Goal: Task Accomplishment & Management: Manage account settings

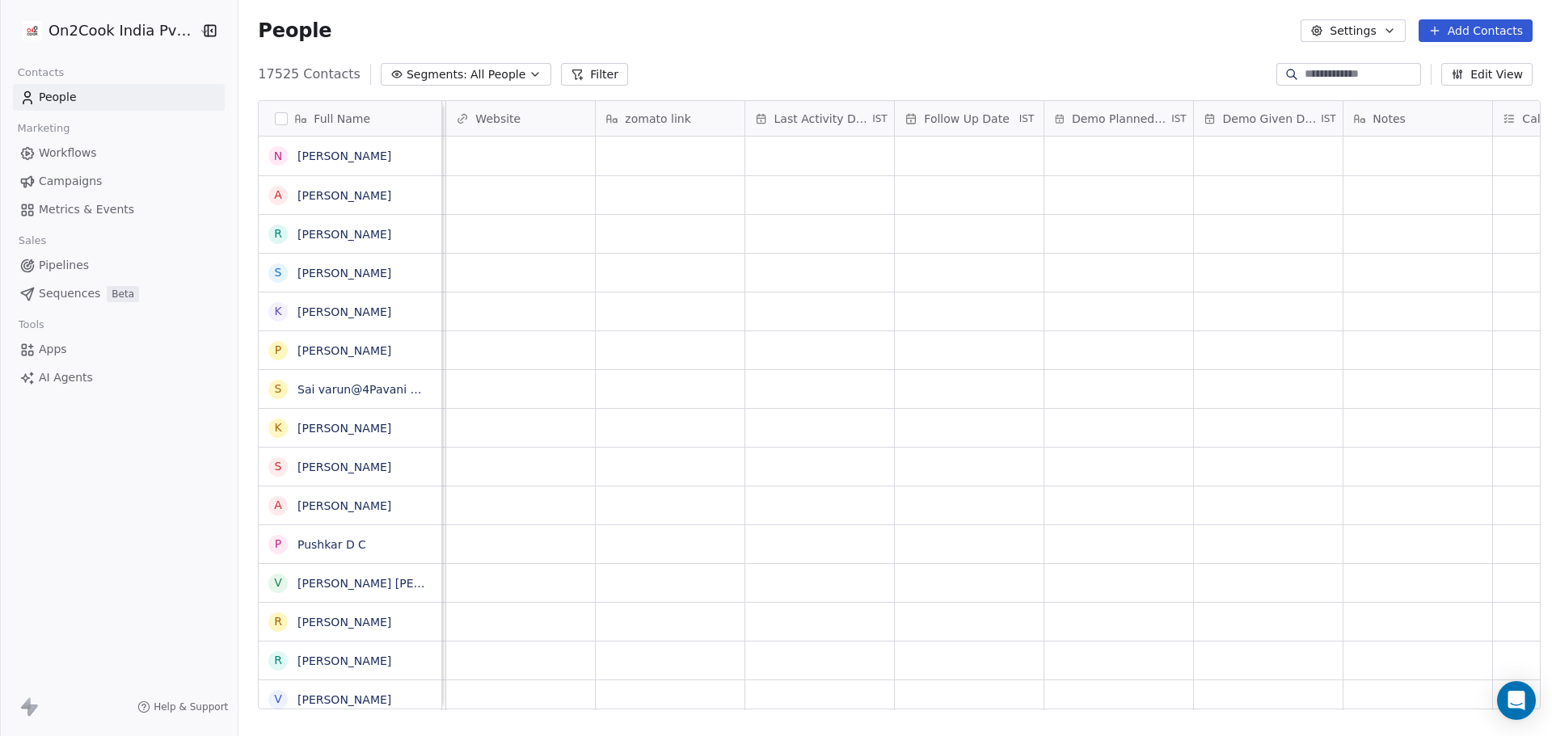
scroll to position [0, 1776]
click at [1478, 76] on button "Edit View" at bounding box center [1486, 74] width 91 height 23
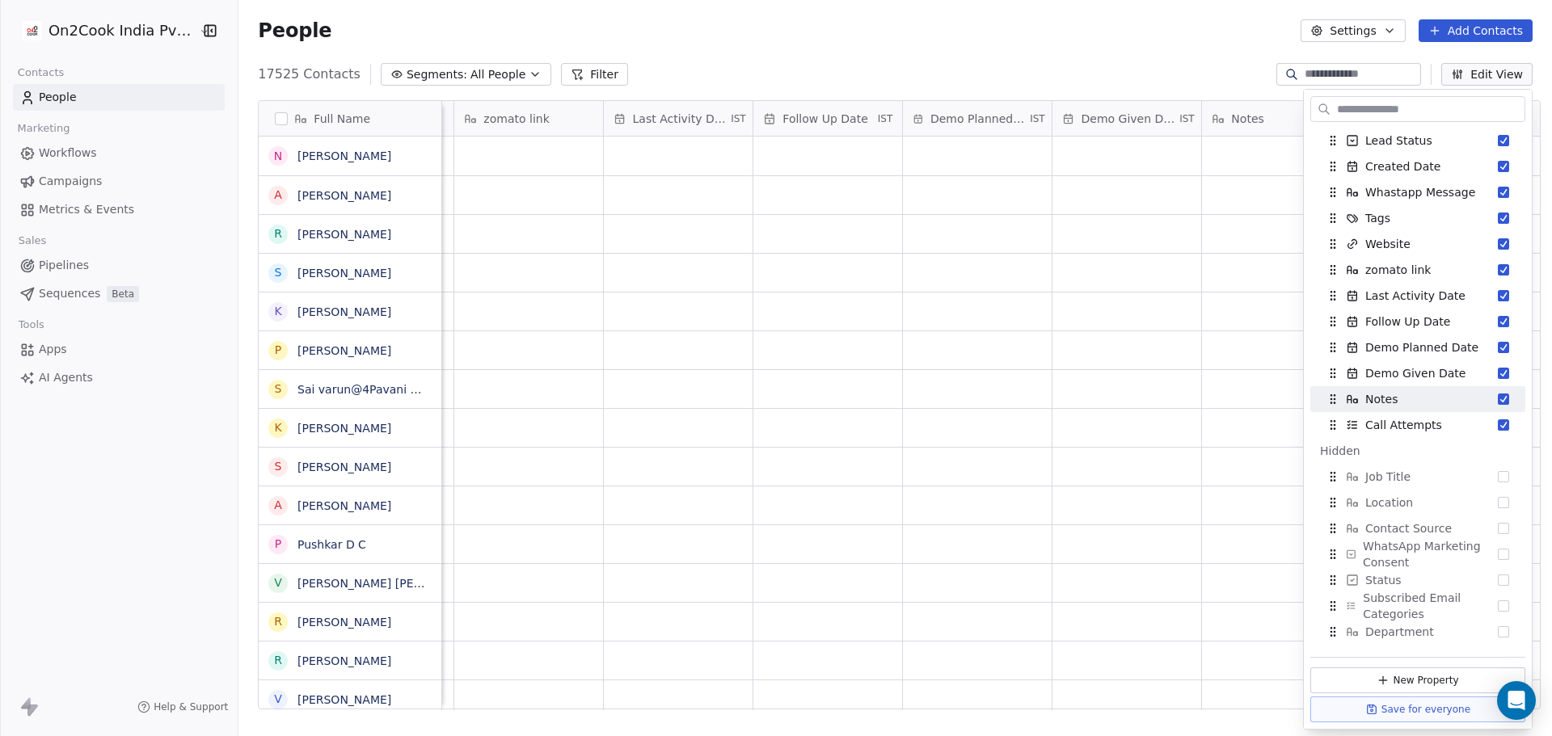
scroll to position [323, 0]
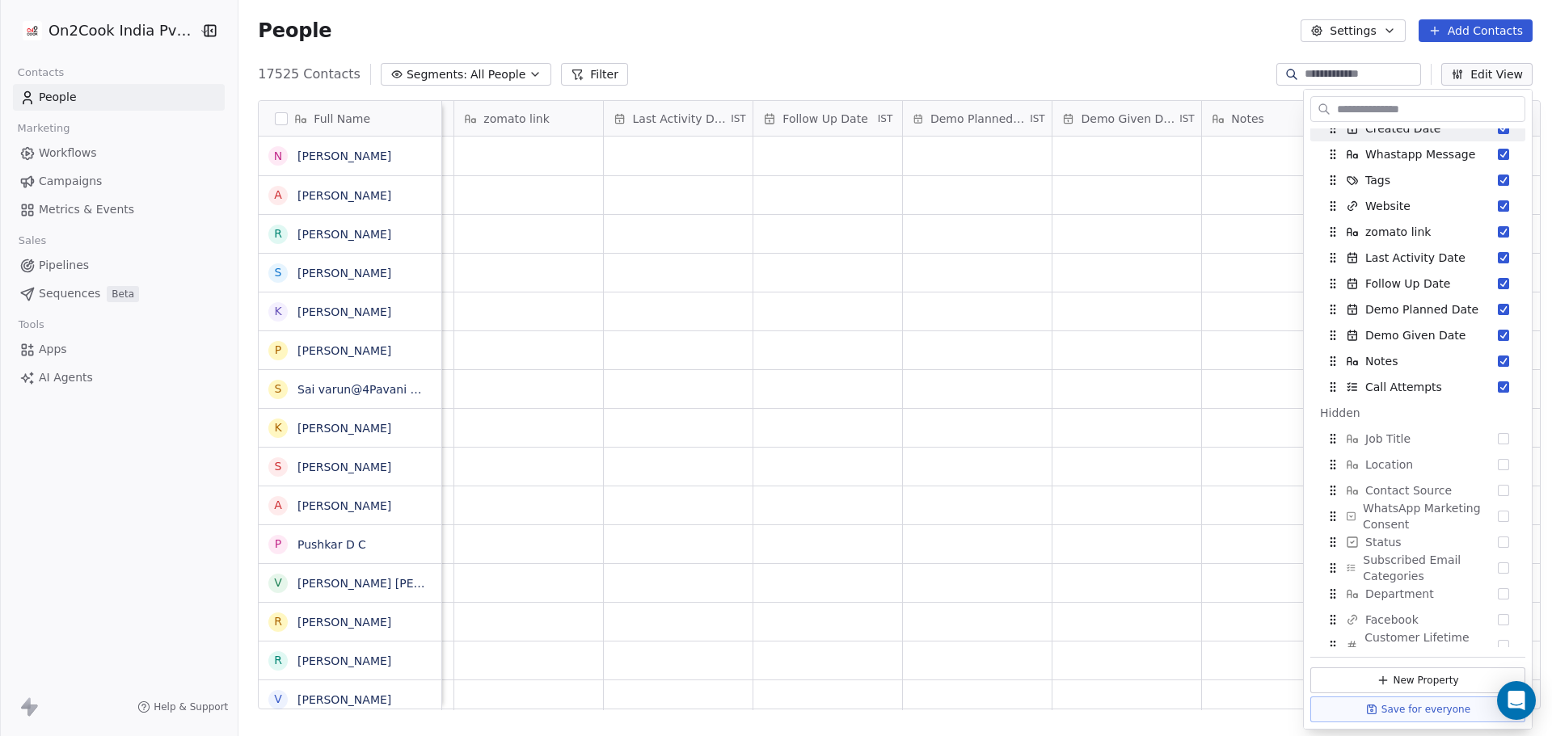
click at [1424, 108] on input "text" at bounding box center [1429, 109] width 191 height 23
click at [1407, 684] on button "New Property" at bounding box center [1417, 681] width 215 height 26
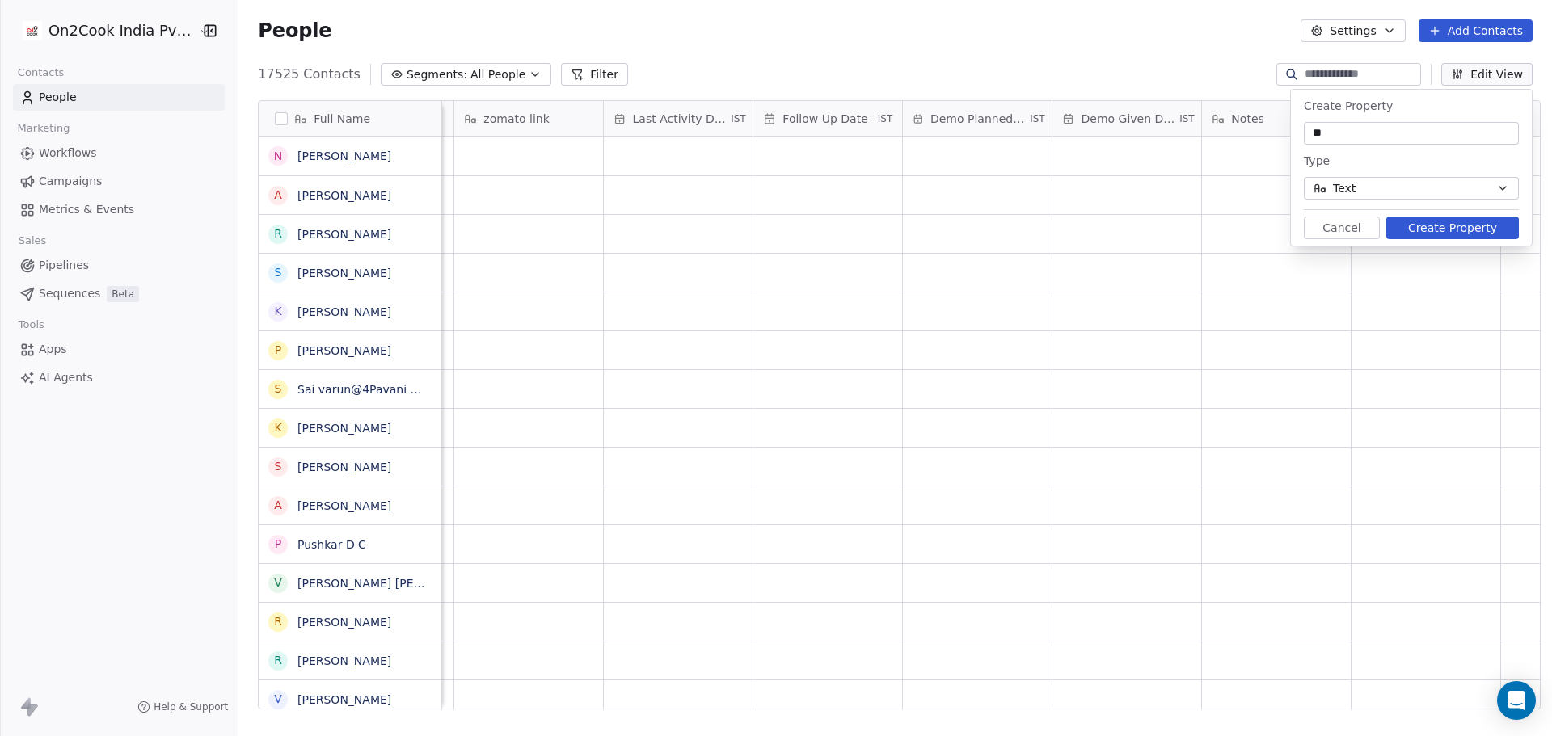
type input "*"
type input "**********"
click at [1447, 178] on button "Text" at bounding box center [1411, 188] width 215 height 23
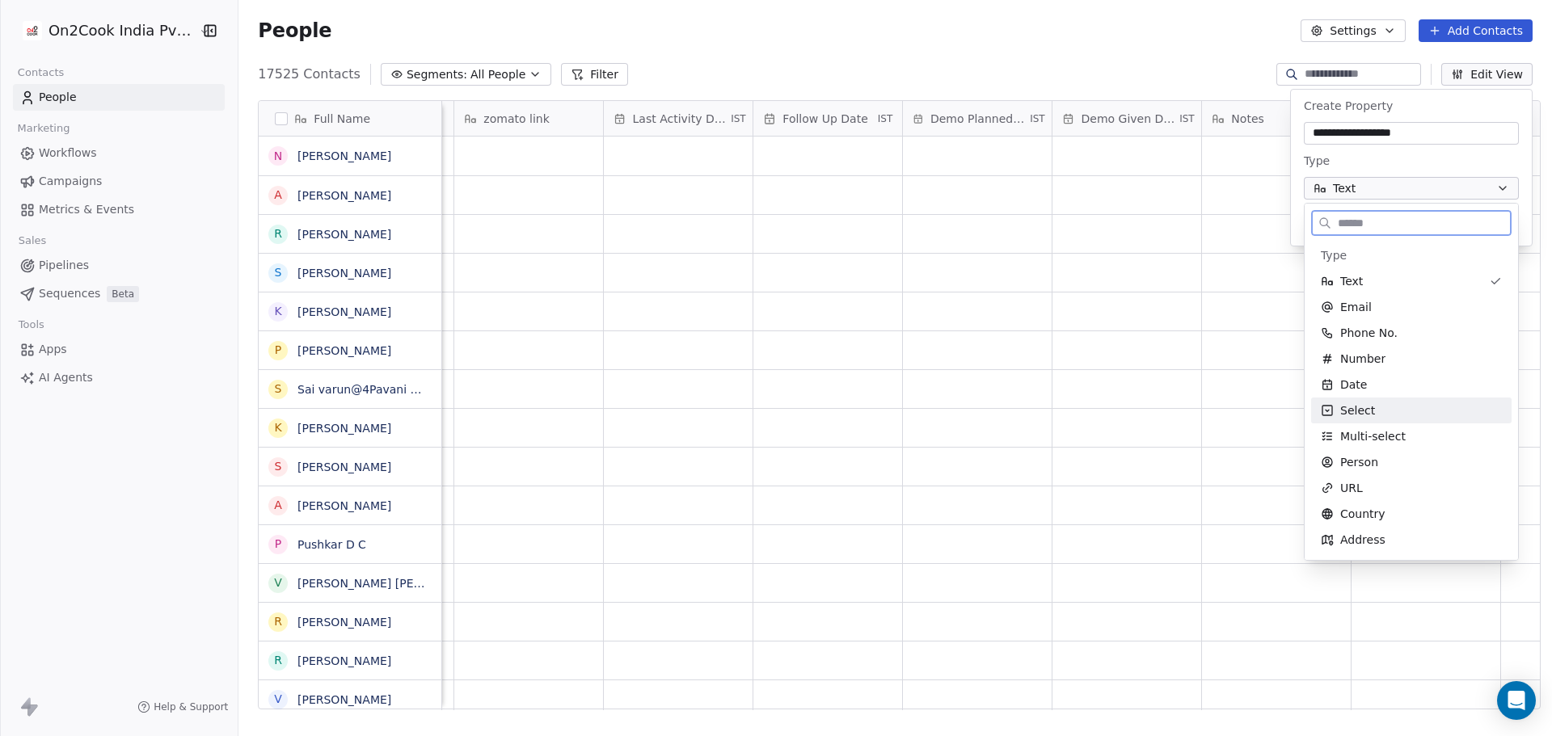
click at [1384, 410] on div "Select" at bounding box center [1411, 411] width 181 height 16
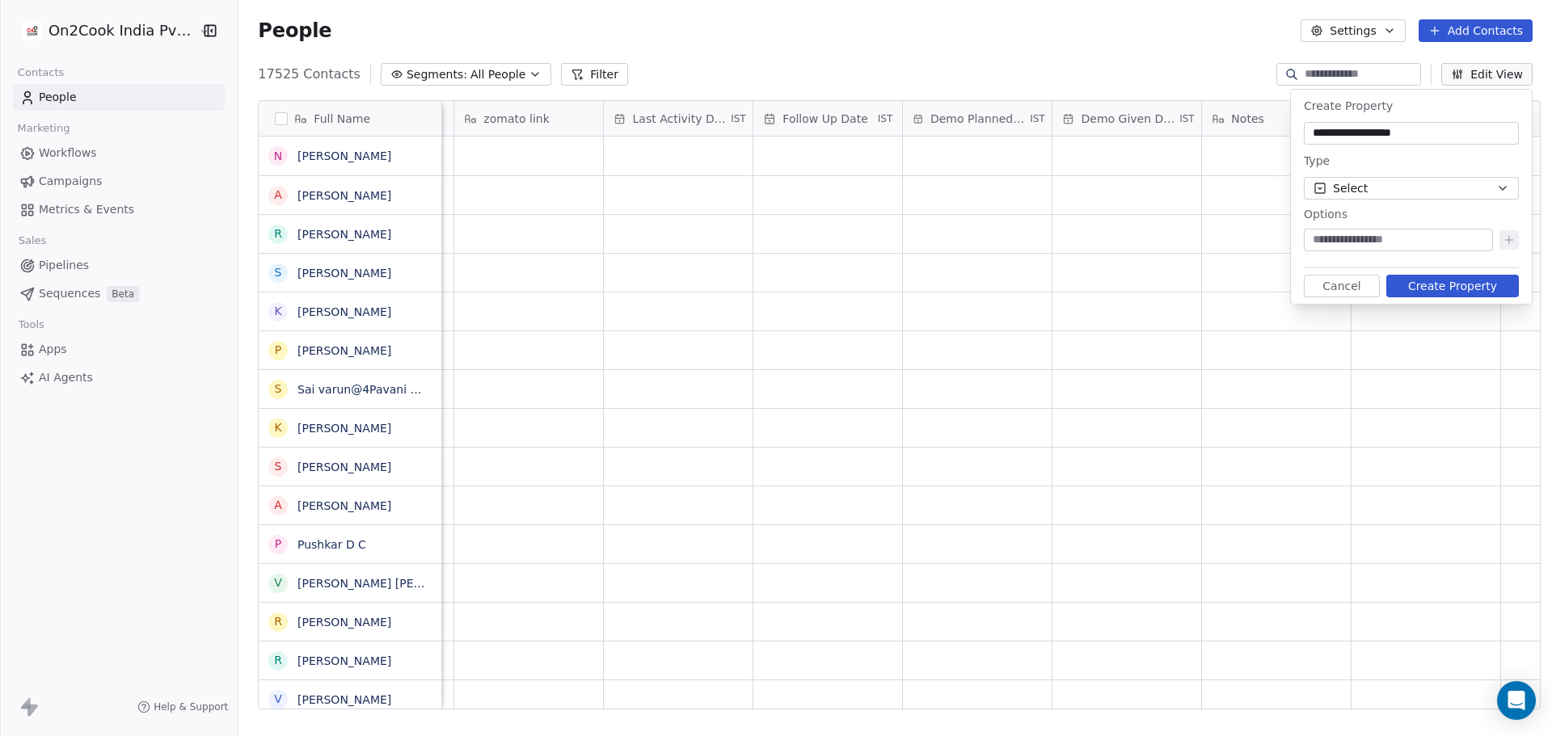
click at [1367, 243] on input at bounding box center [1398, 240] width 183 height 16
type input "****"
click at [1508, 238] on icon at bounding box center [1509, 240] width 13 height 13
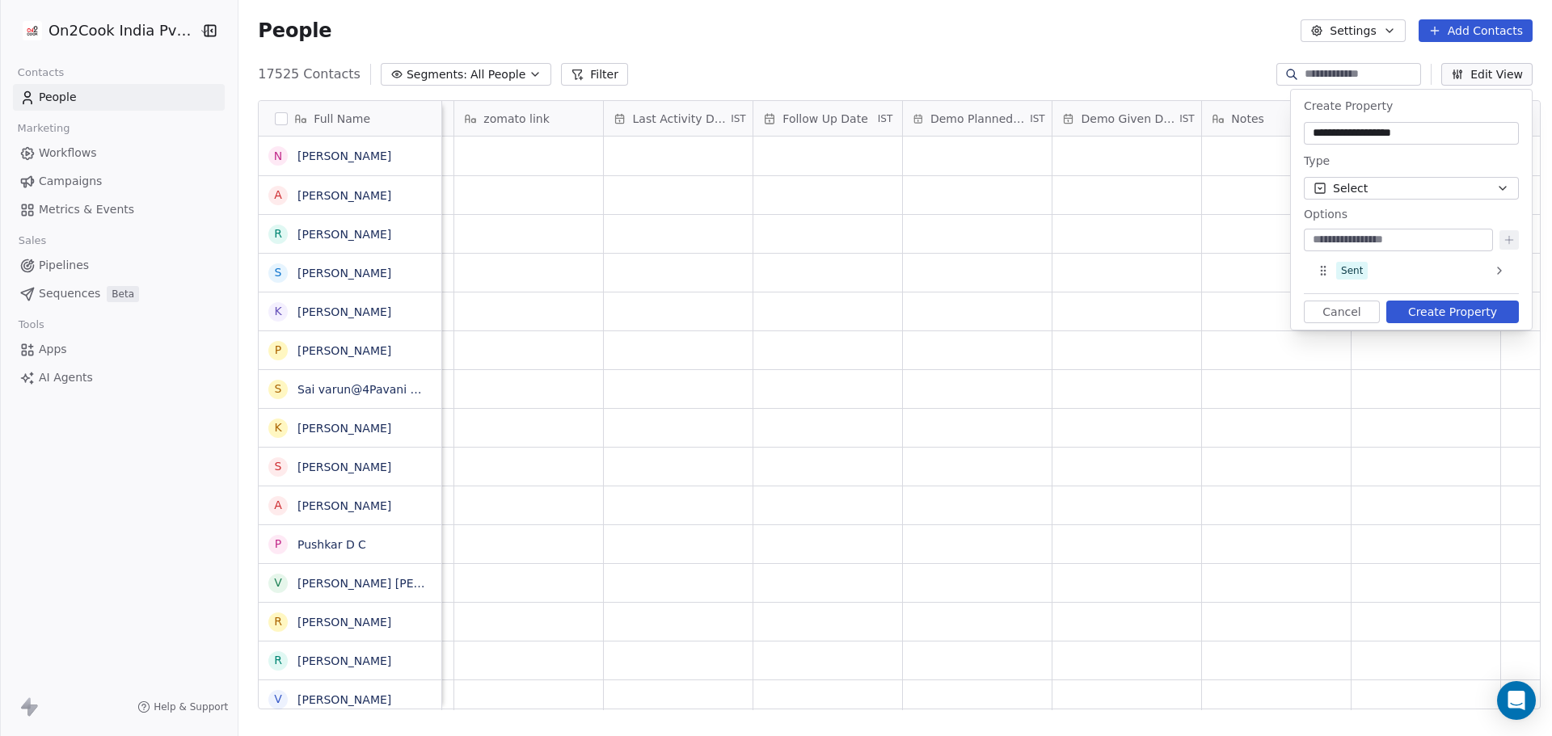
click at [1445, 237] on input at bounding box center [1398, 240] width 183 height 16
type input "*******"
click at [1512, 240] on icon at bounding box center [1509, 240] width 13 height 13
click at [1463, 337] on button "Create Property" at bounding box center [1452, 338] width 133 height 23
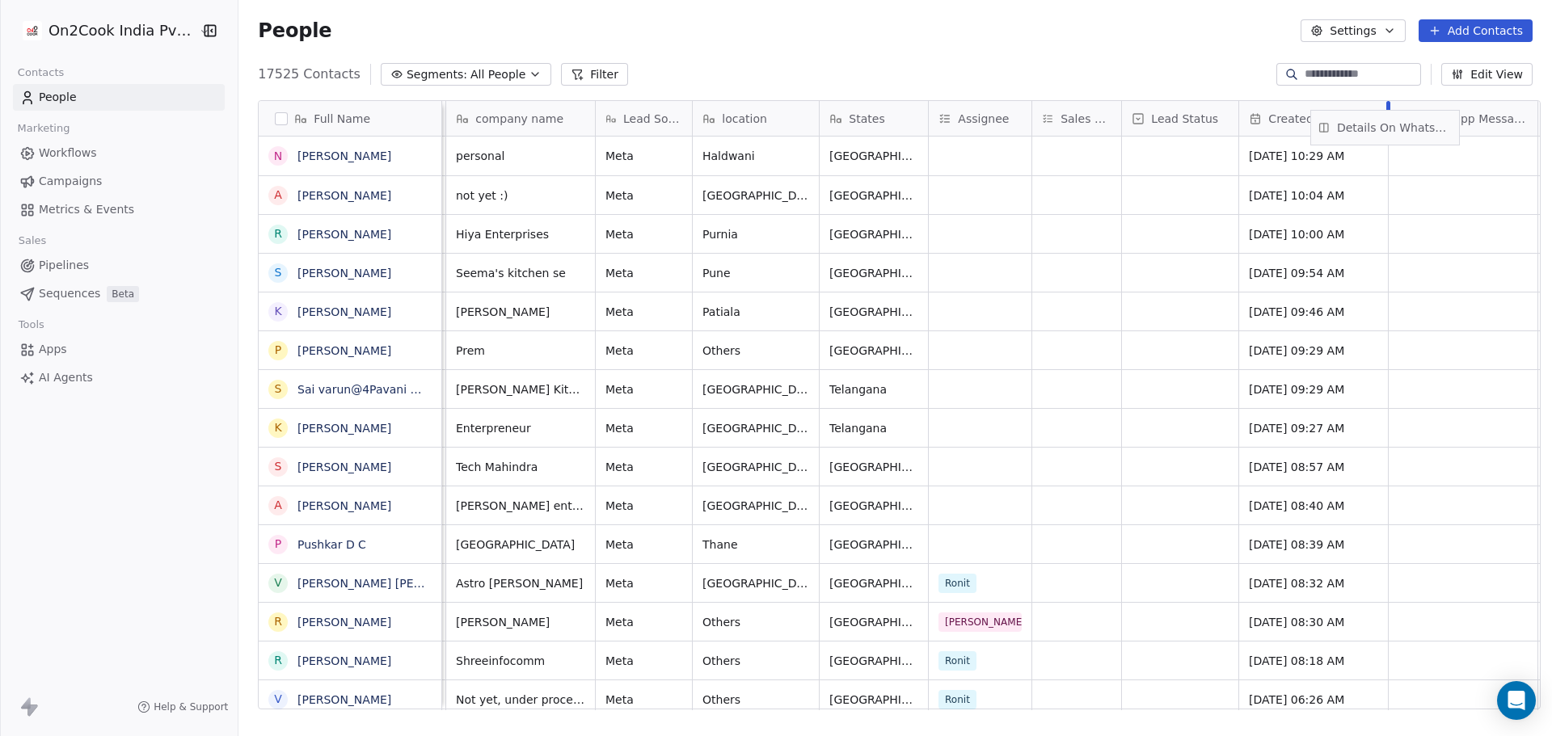
scroll to position [0, 413]
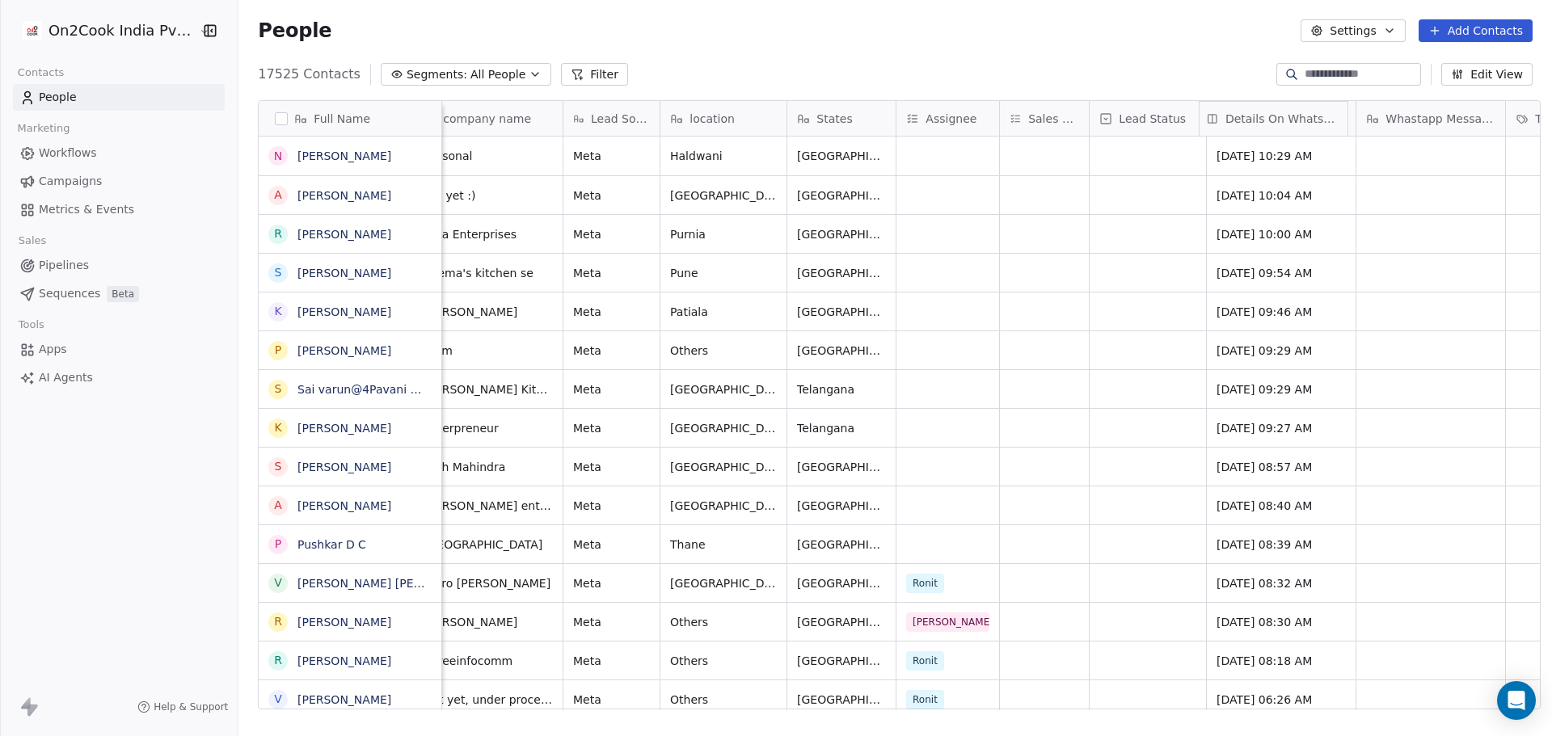
drag, startPoint x: 1420, startPoint y: 117, endPoint x: 1295, endPoint y: 130, distance: 126.0
click at [1295, 130] on div "Full Name N [PERSON_NAME] A [PERSON_NAME] R [PERSON_NAME] S [PERSON_NAME] K [PE…" at bounding box center [899, 406] width 1281 height 610
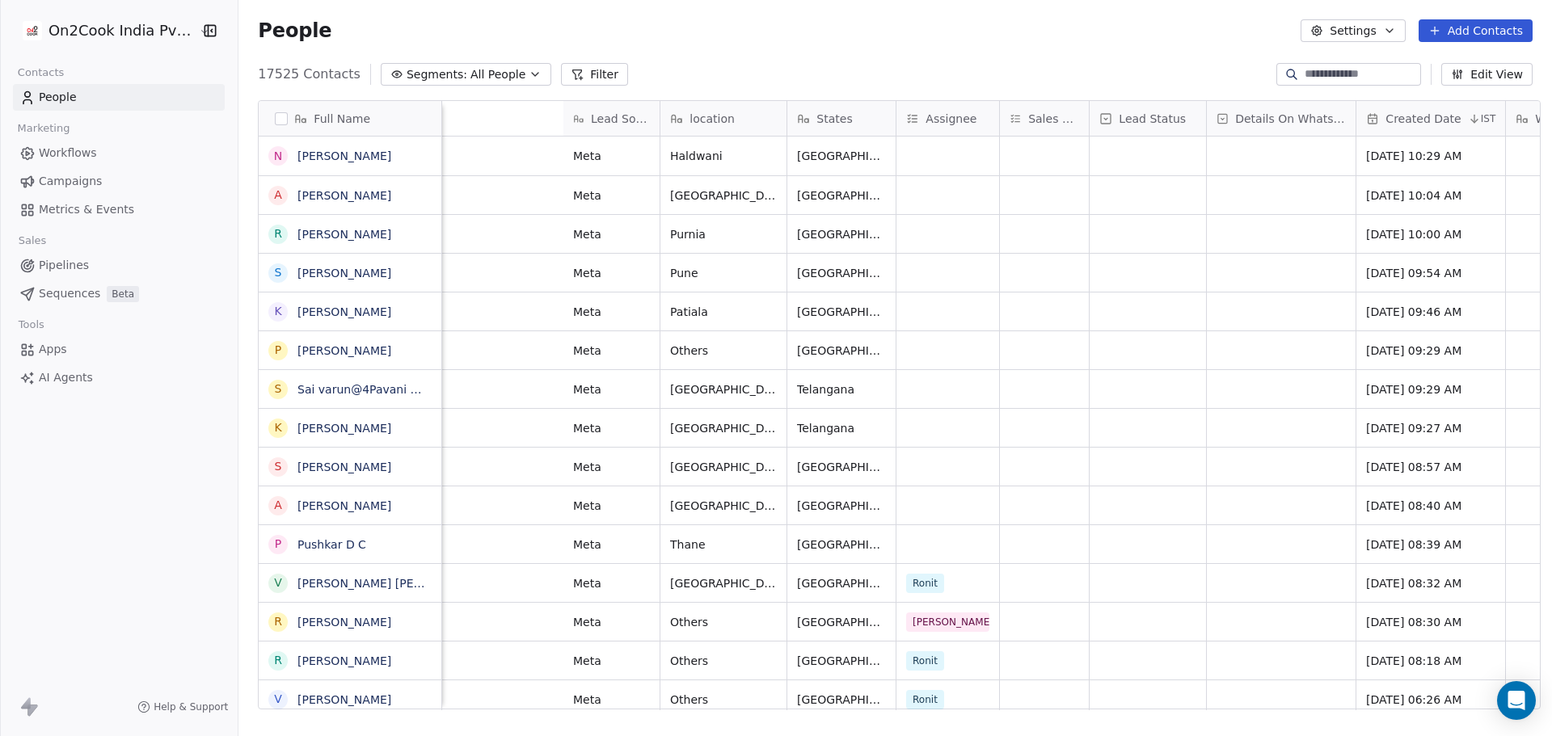
scroll to position [0, 939]
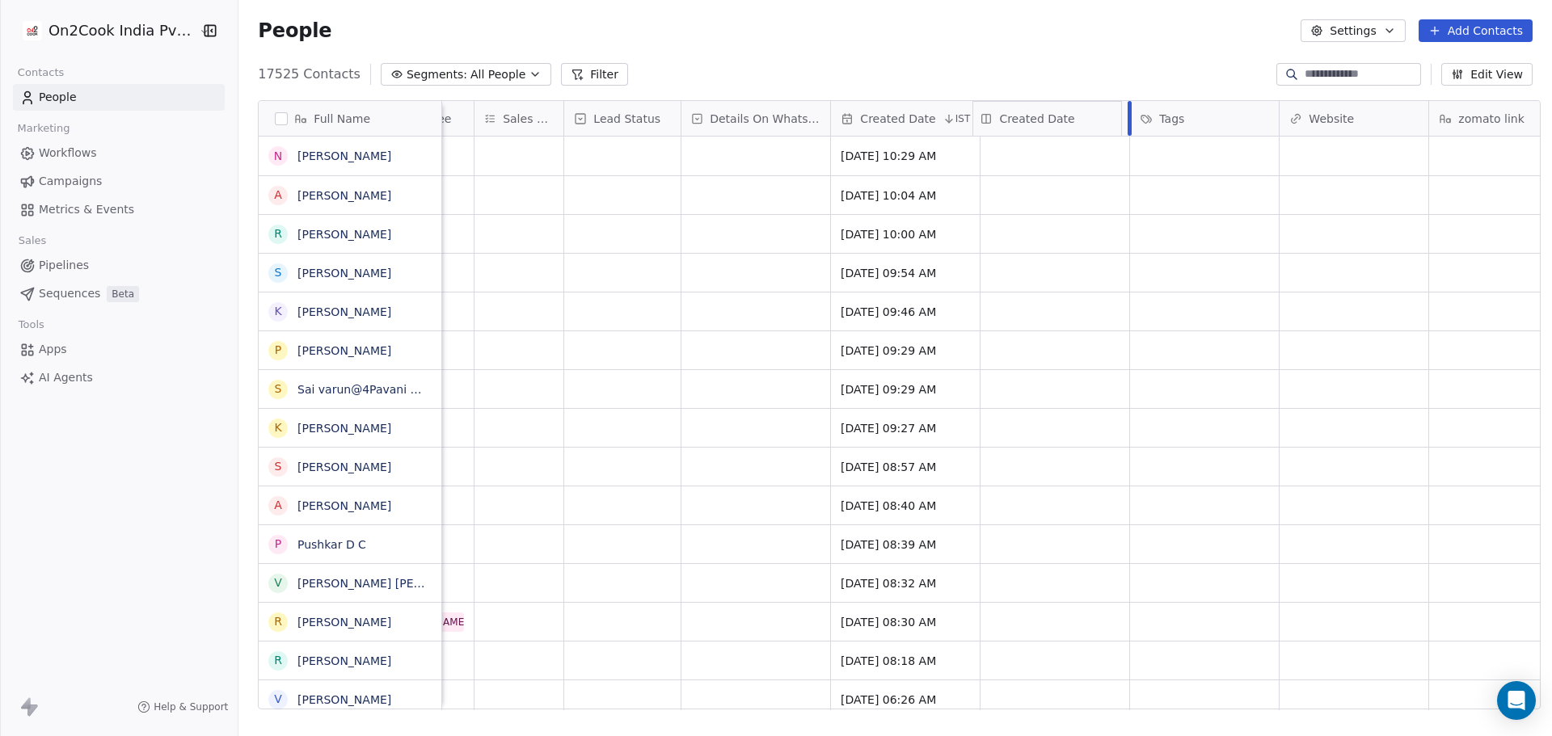
drag, startPoint x: 869, startPoint y: 120, endPoint x: 1022, endPoint y: 116, distance: 152.8
click at [1021, 116] on div "Full Name N [PERSON_NAME] A [PERSON_NAME] R [PERSON_NAME] S [PERSON_NAME] K [PE…" at bounding box center [899, 406] width 1281 height 610
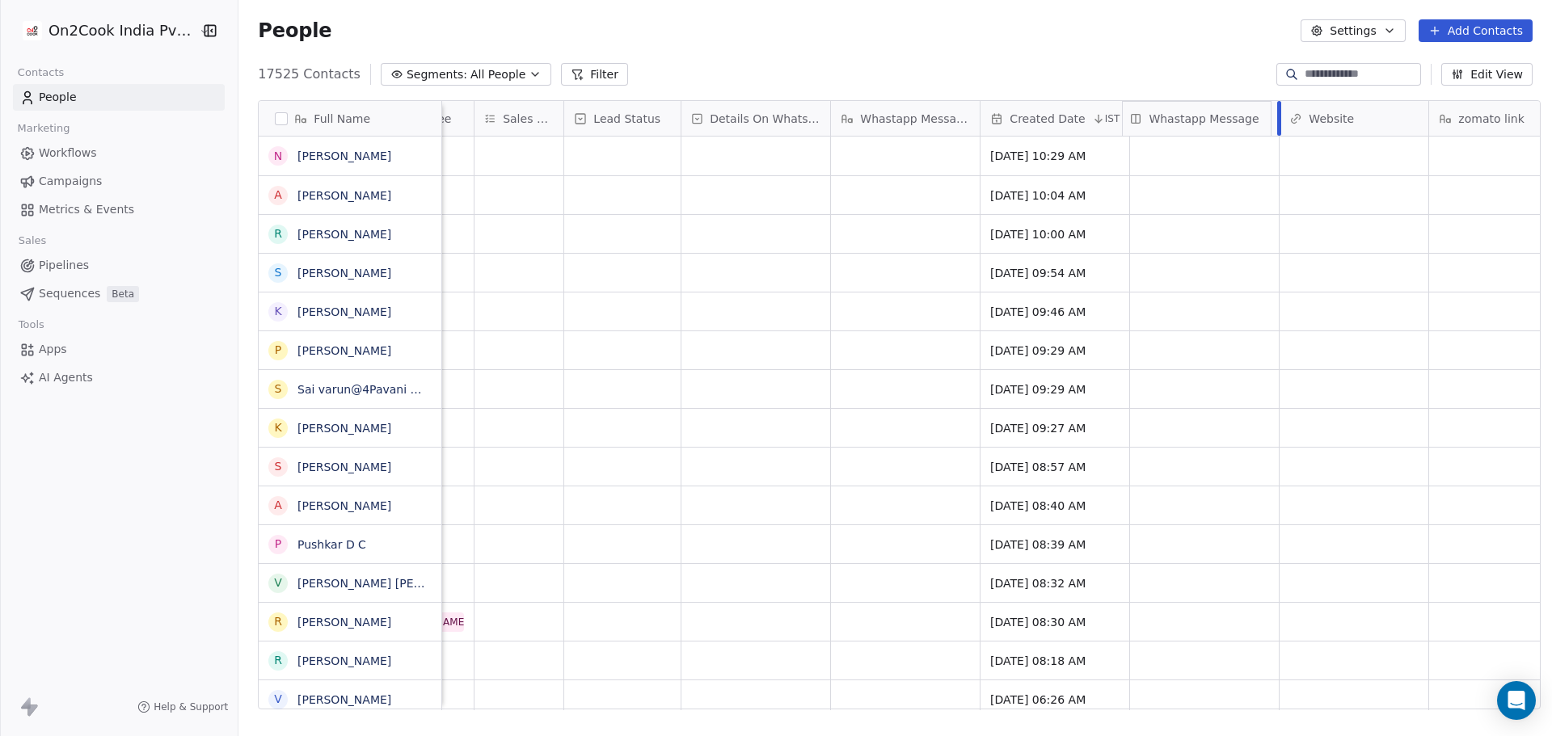
drag, startPoint x: 881, startPoint y: 114, endPoint x: 1152, endPoint y: 116, distance: 270.8
click at [1152, 116] on div "Full Name N [PERSON_NAME] A [PERSON_NAME] R [PERSON_NAME] S [PERSON_NAME] K [PE…" at bounding box center [899, 406] width 1281 height 610
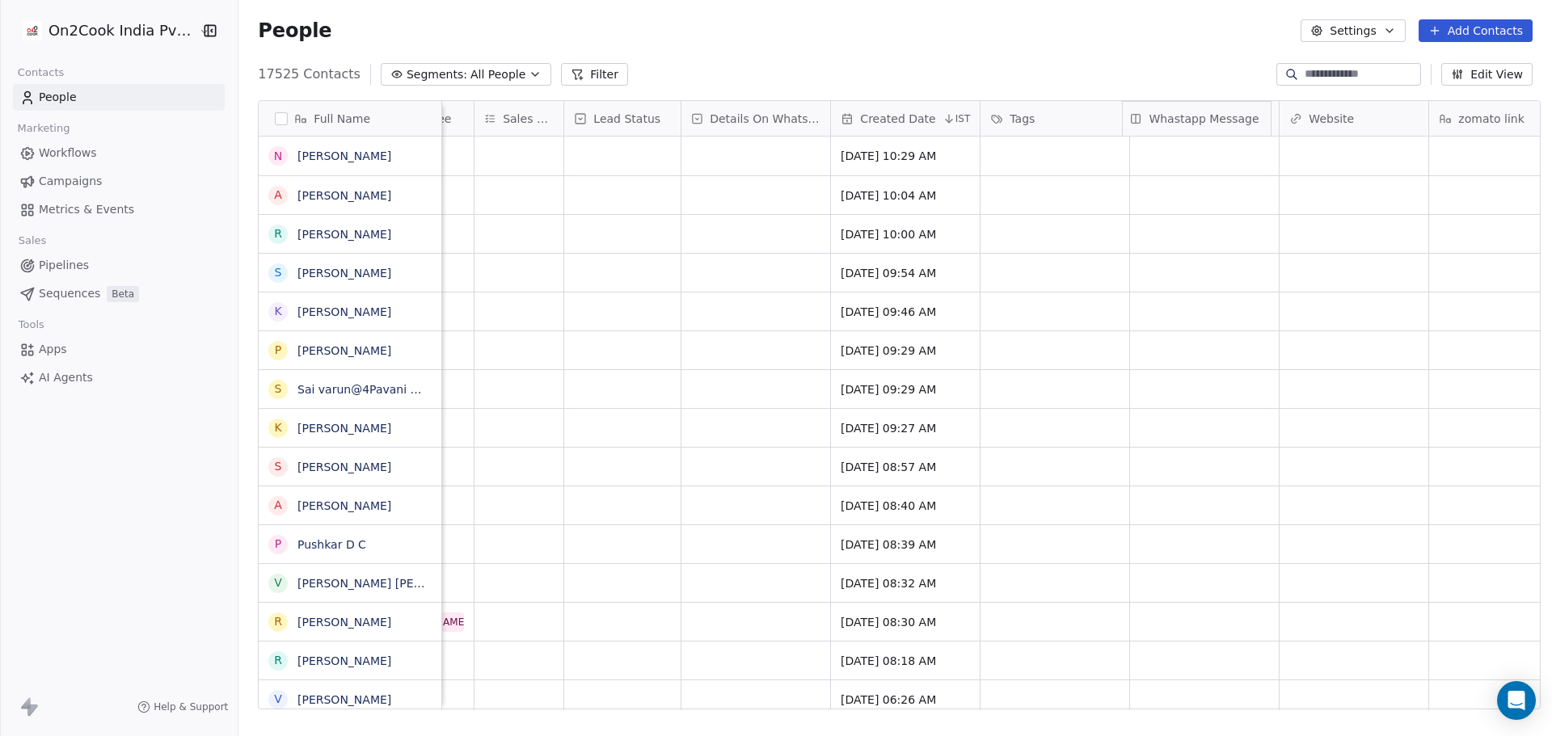
drag, startPoint x: 1204, startPoint y: 114, endPoint x: 1192, endPoint y: 112, distance: 12.4
click at [1192, 112] on div "Full Name N [PERSON_NAME] A [PERSON_NAME] R [PERSON_NAME] S [PERSON_NAME] K [PE…" at bounding box center [899, 406] width 1281 height 610
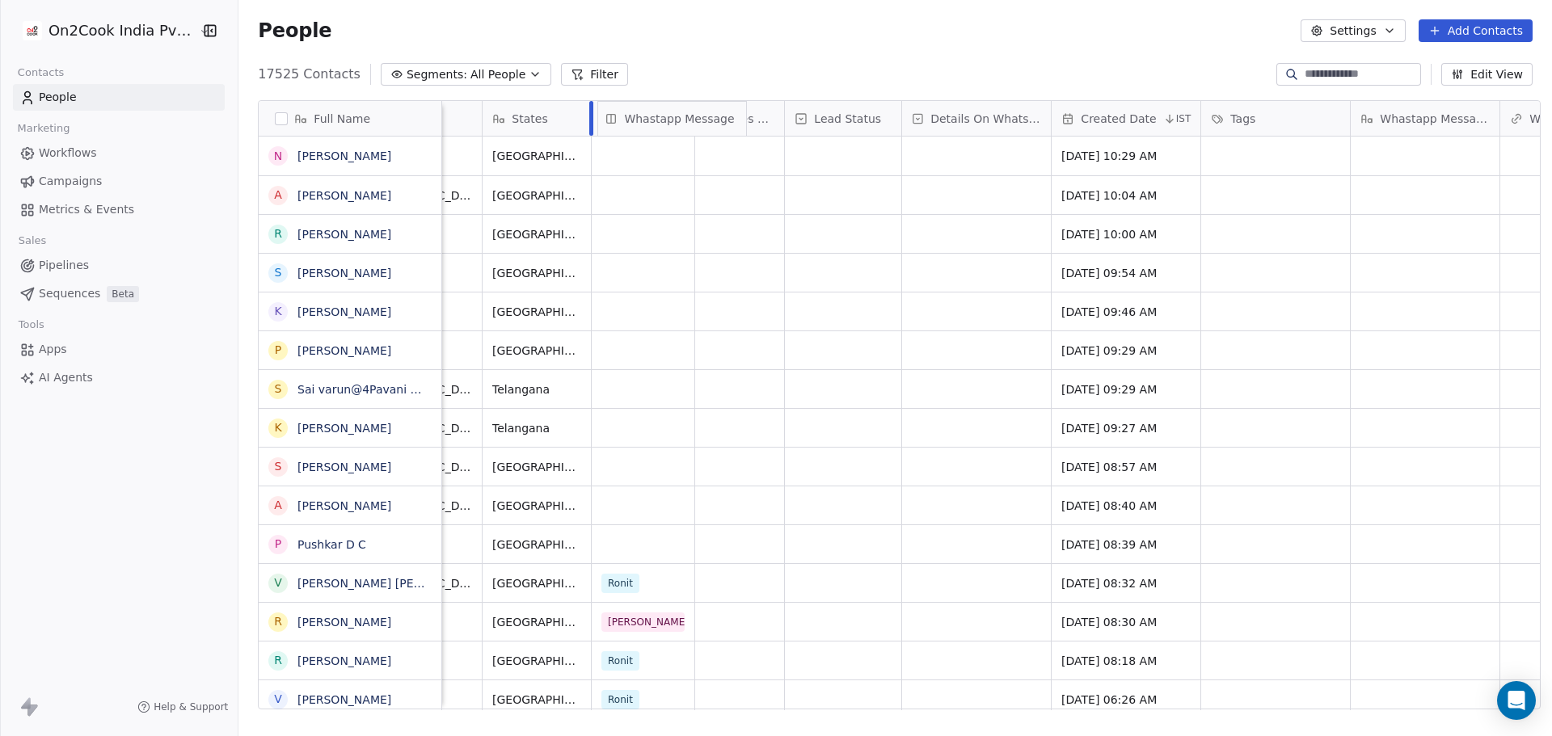
drag, startPoint x: 1190, startPoint y: 112, endPoint x: 622, endPoint y: 112, distance: 567.5
click at [622, 112] on div "Full Name N [PERSON_NAME] A [PERSON_NAME] R [PERSON_NAME] S [PERSON_NAME] K [PE…" at bounding box center [899, 406] width 1281 height 610
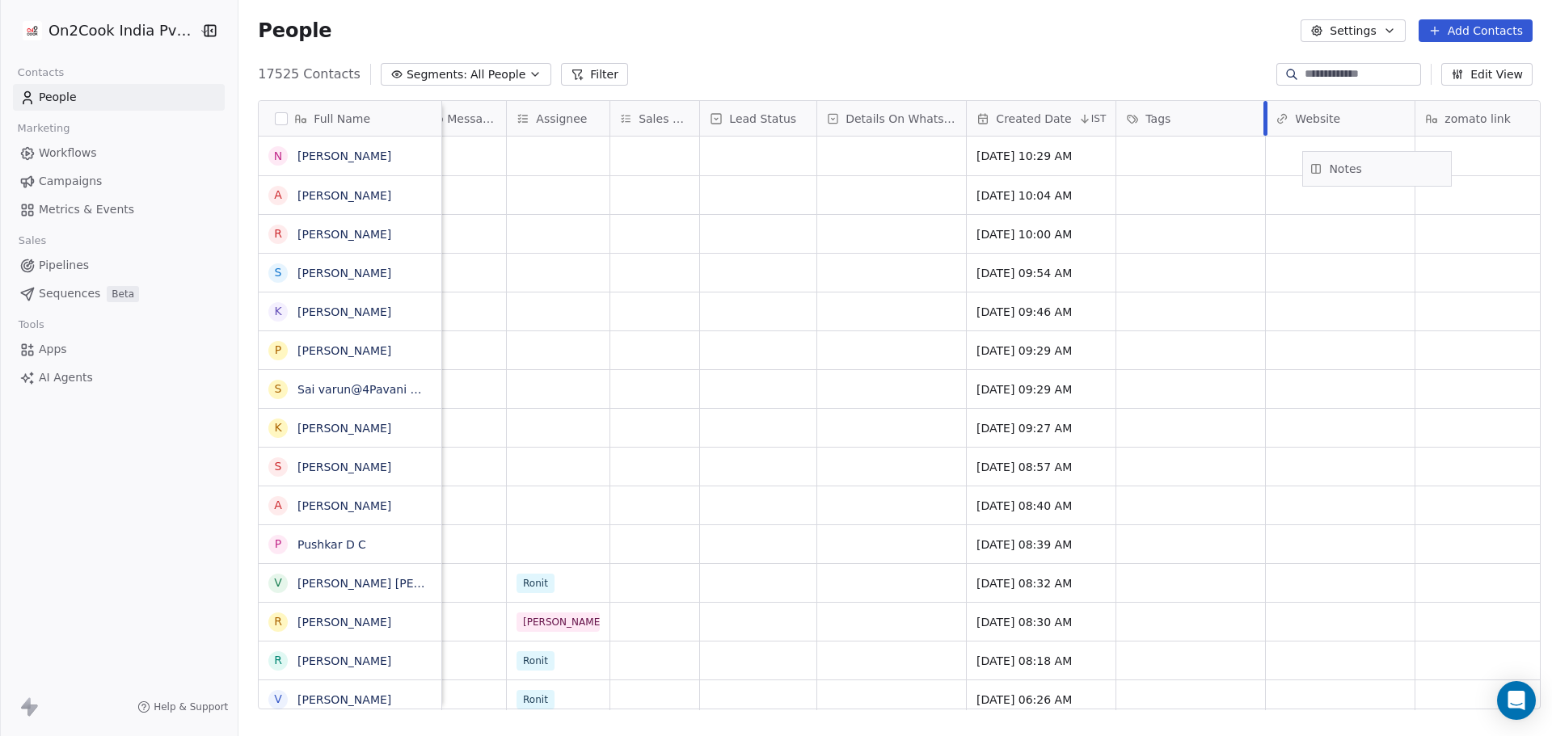
scroll to position [0, 965]
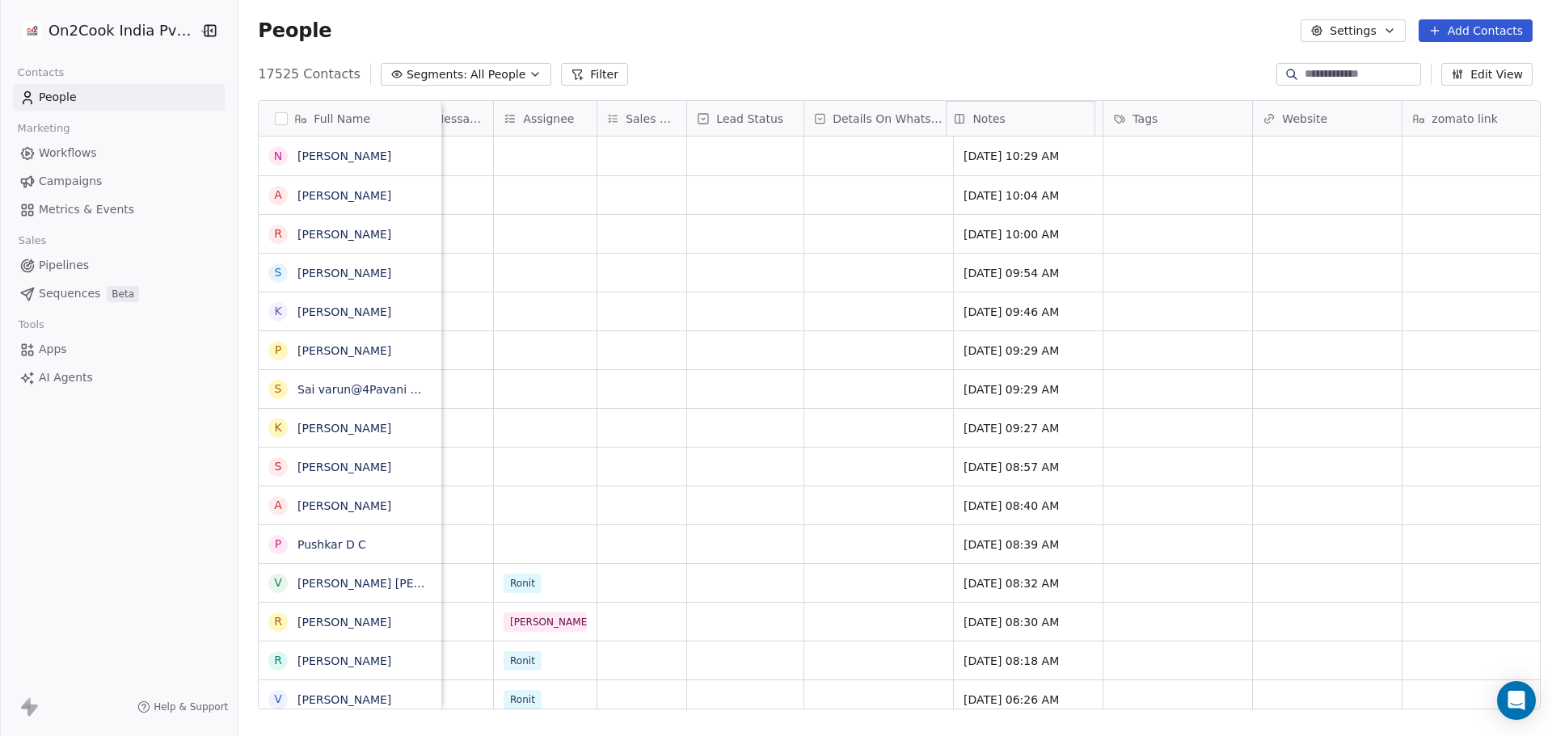
drag, startPoint x: 1240, startPoint y: 120, endPoint x: 1056, endPoint y: 118, distance: 184.3
click at [1056, 118] on div "Full Name N [PERSON_NAME] A [PERSON_NAME] R [PERSON_NAME] S [PERSON_NAME] K [PE…" at bounding box center [899, 406] width 1281 height 610
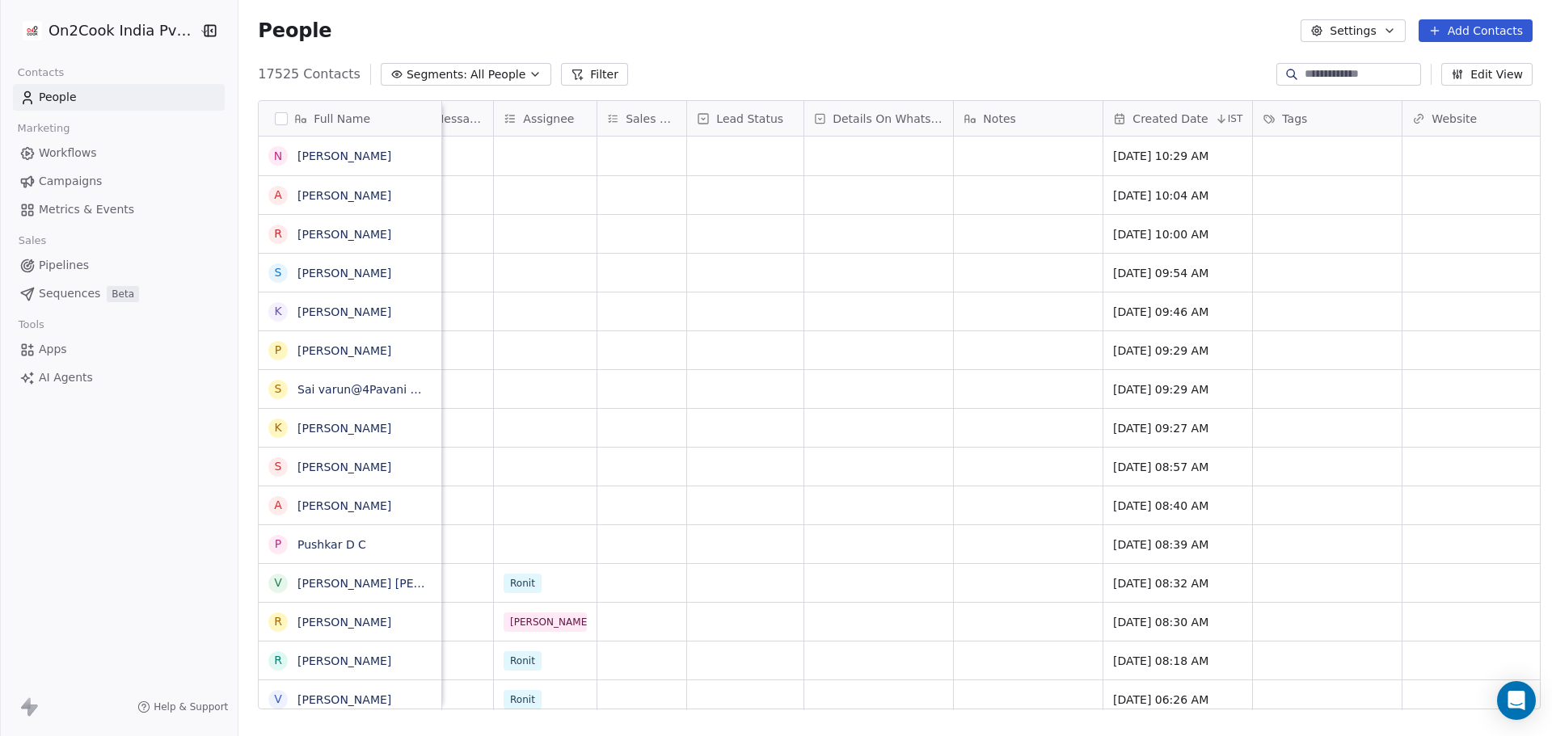
click at [891, 122] on span "Details On Whatsapp" at bounding box center [888, 119] width 111 height 16
click at [896, 155] on div "Edit property" at bounding box center [853, 153] width 113 height 26
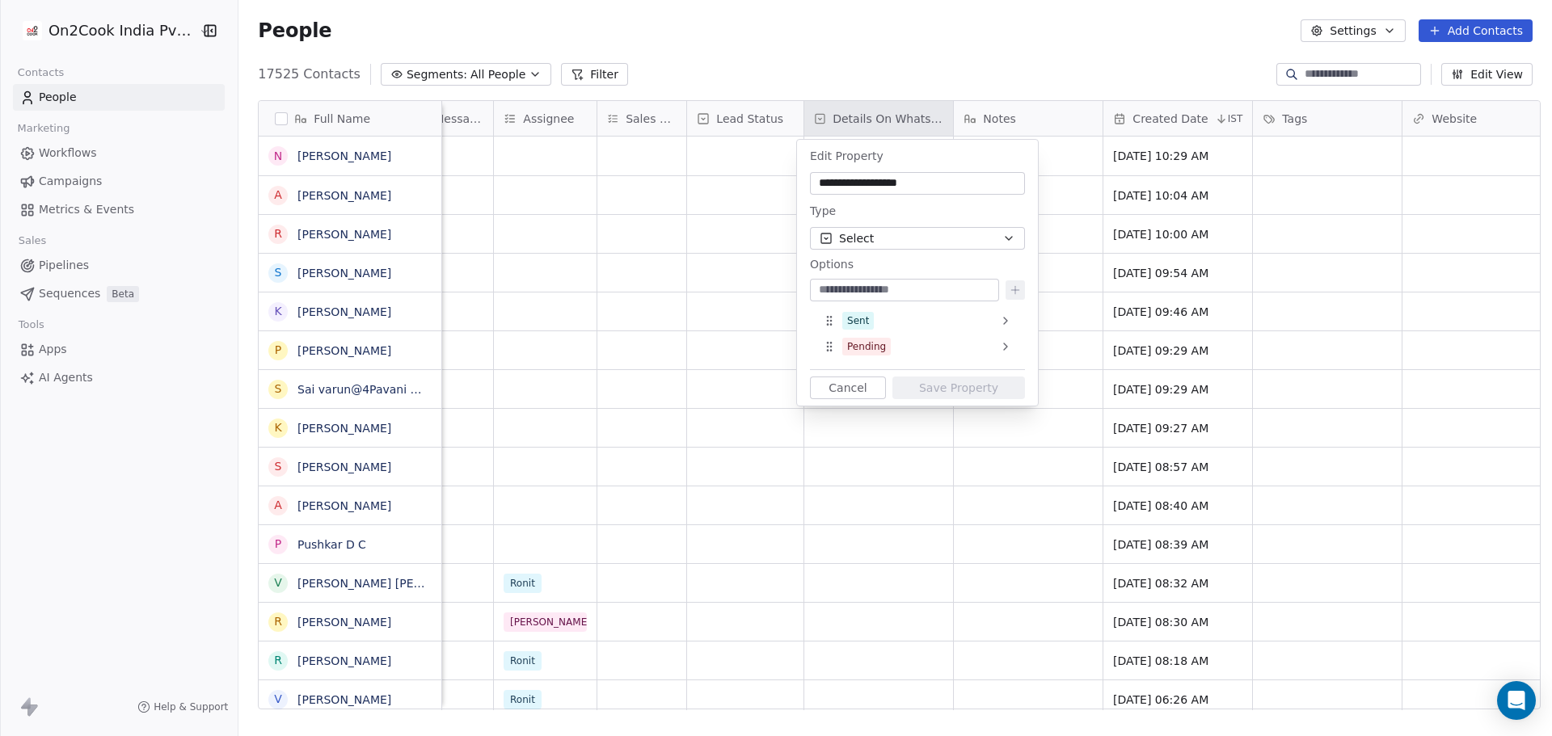
drag, startPoint x: 951, startPoint y: 184, endPoint x: 684, endPoint y: 178, distance: 266.9
click at [684, 178] on html "On2Cook India Pvt. Ltd. Contacts People Marketing Workflows Campaigns Metrics &…" at bounding box center [776, 368] width 1552 height 736
type input "*"
type input "**********"
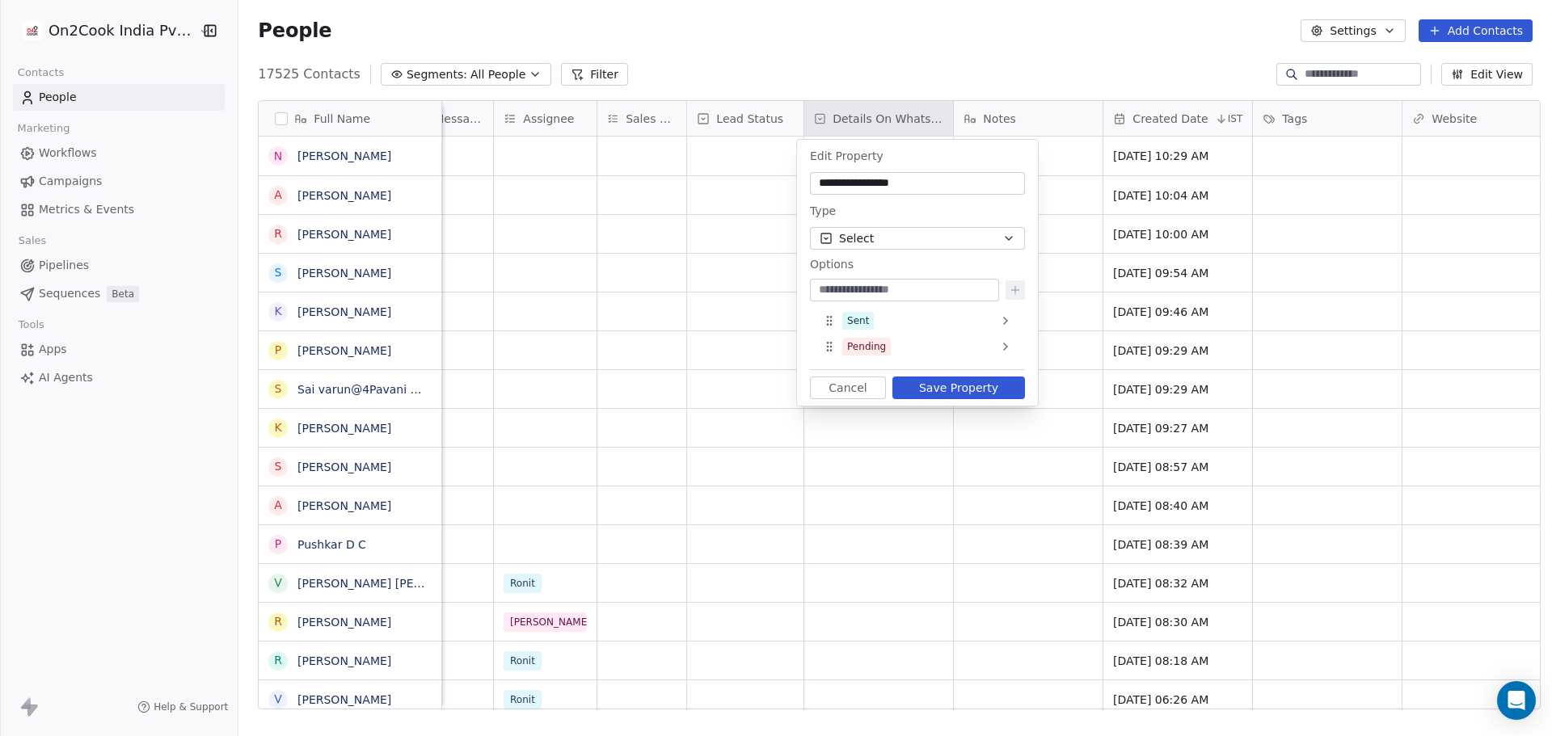
click at [962, 385] on button "Save Property" at bounding box center [958, 388] width 133 height 23
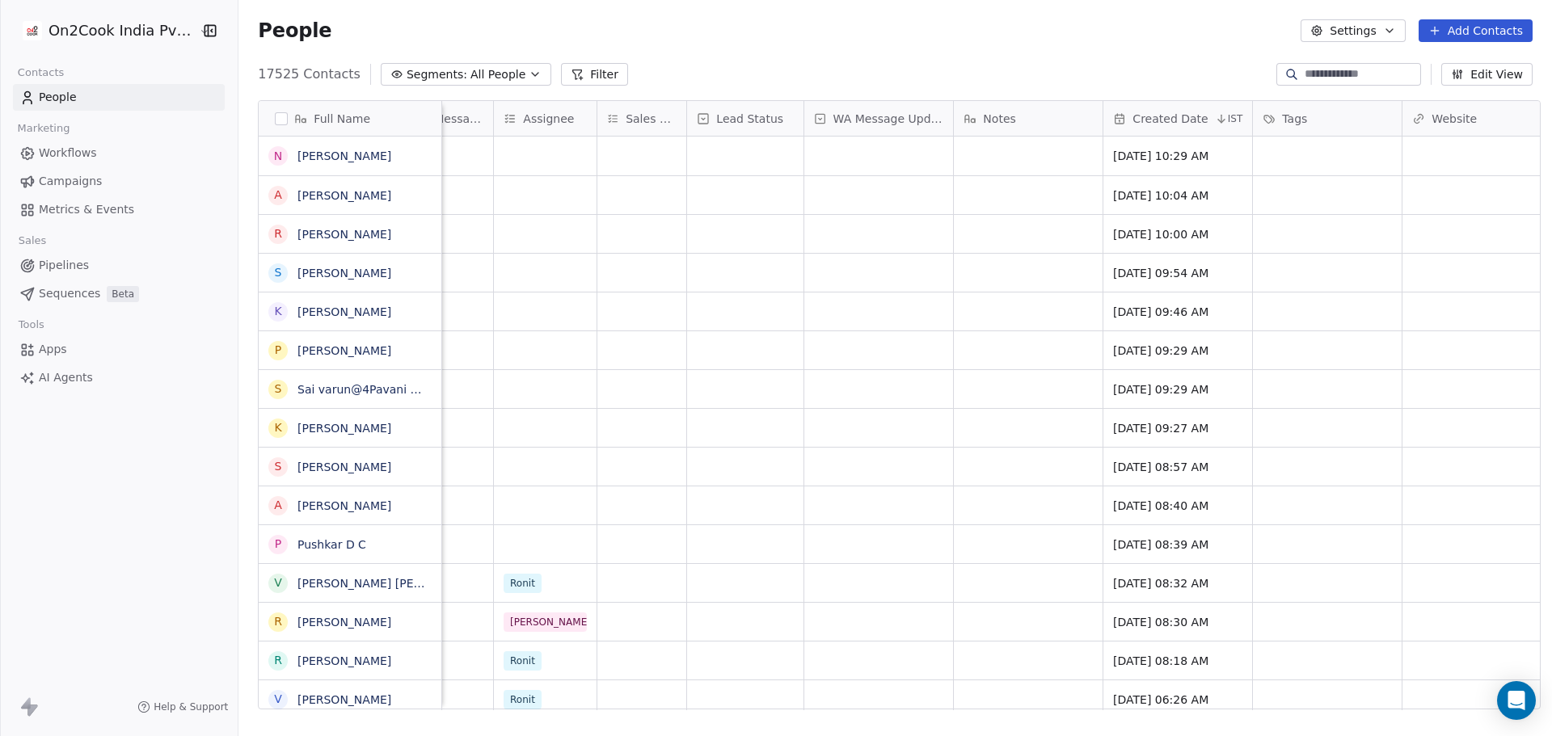
click at [954, 112] on div "Notes" at bounding box center [1028, 118] width 149 height 35
click at [941, 114] on html "On2Cook India Pvt. Ltd. Contacts People Marketing Workflows Campaigns Metrics &…" at bounding box center [776, 368] width 1552 height 736
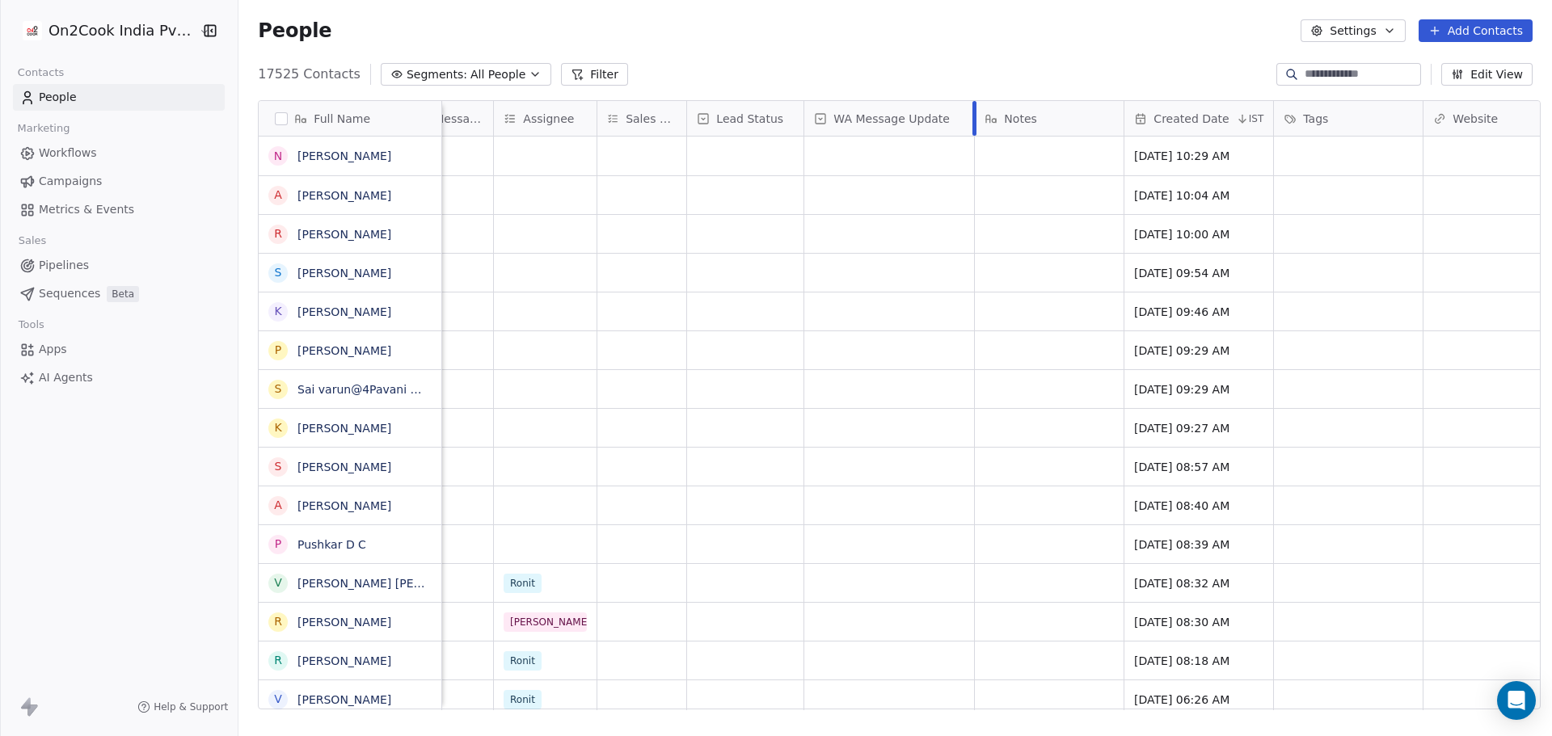
drag, startPoint x: 944, startPoint y: 116, endPoint x: 966, endPoint y: 123, distance: 22.8
click at [973, 123] on div at bounding box center [975, 118] width 4 height 35
click at [880, 159] on div "grid" at bounding box center [889, 156] width 171 height 39
click at [891, 373] on html "On2Cook India Pvt. Ltd. Contacts People Marketing Workflows Campaigns Metrics &…" at bounding box center [776, 368] width 1552 height 736
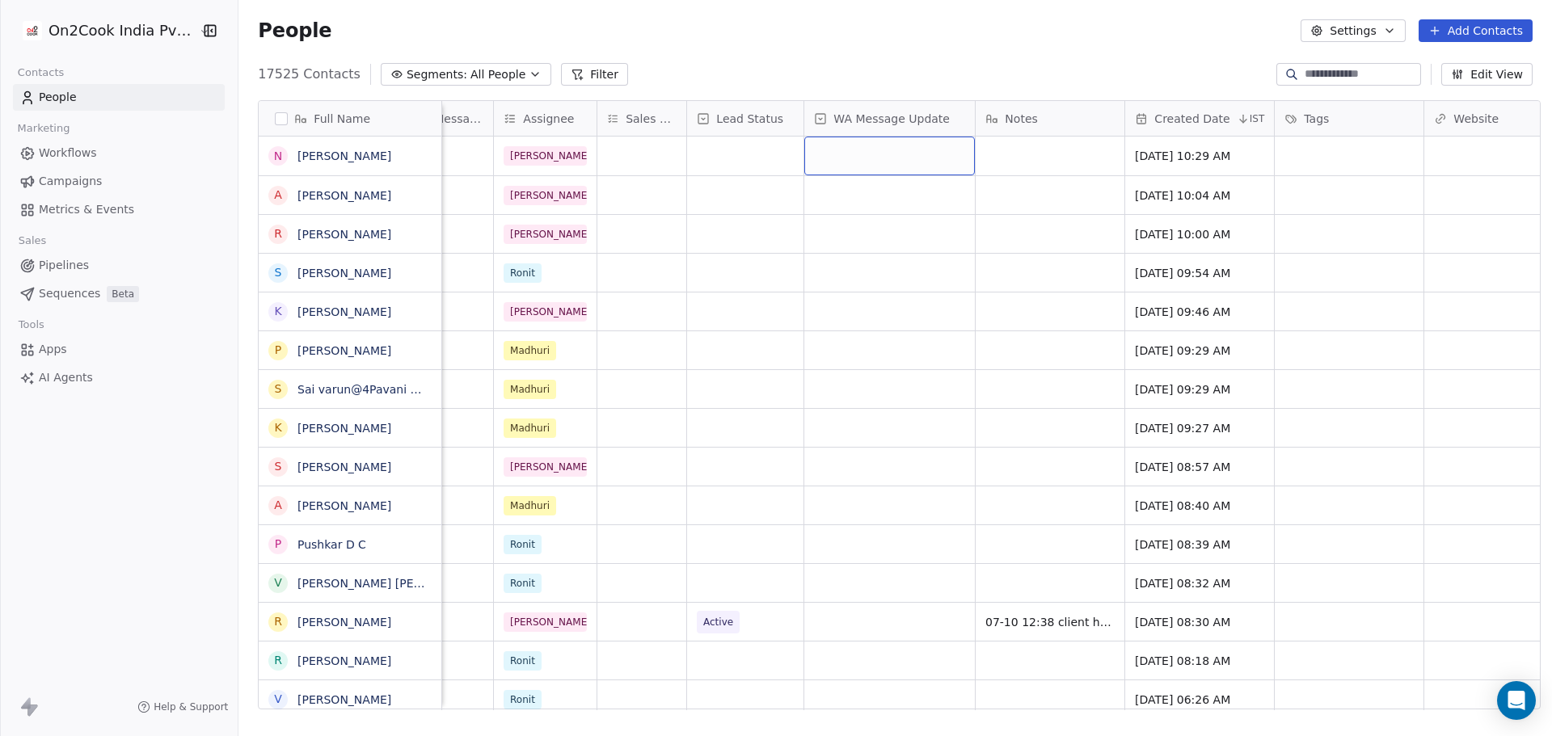
click at [911, 157] on div "grid" at bounding box center [889, 156] width 171 height 39
click at [911, 157] on input "text" at bounding box center [900, 156] width 189 height 18
click at [913, 112] on html "On2Cook India Pvt. Ltd. Contacts People Marketing Workflows Campaigns Metrics &…" at bounding box center [776, 368] width 1552 height 736
click at [955, 123] on div "WA Message Update" at bounding box center [889, 118] width 171 height 35
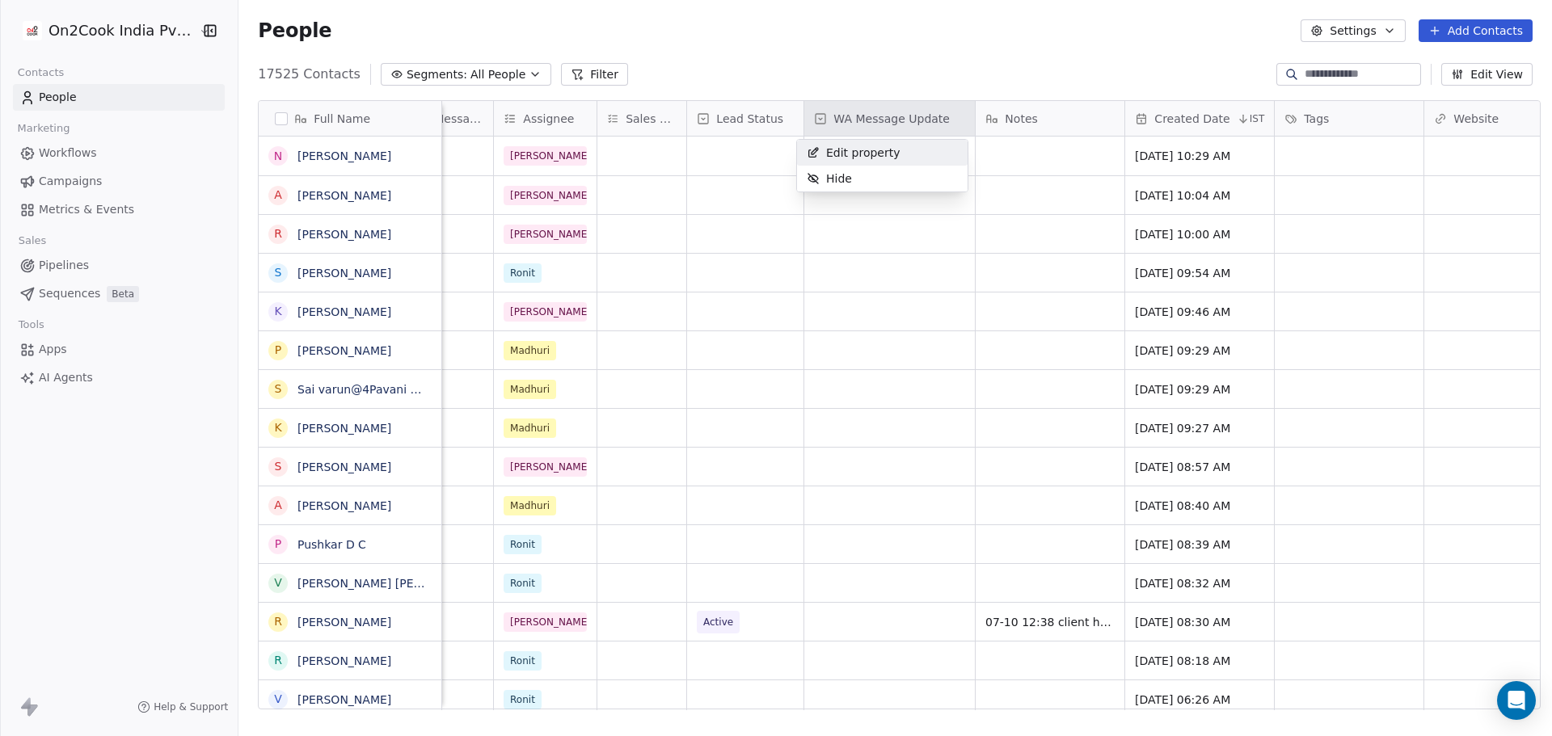
click at [910, 159] on div "Edit property" at bounding box center [882, 153] width 171 height 26
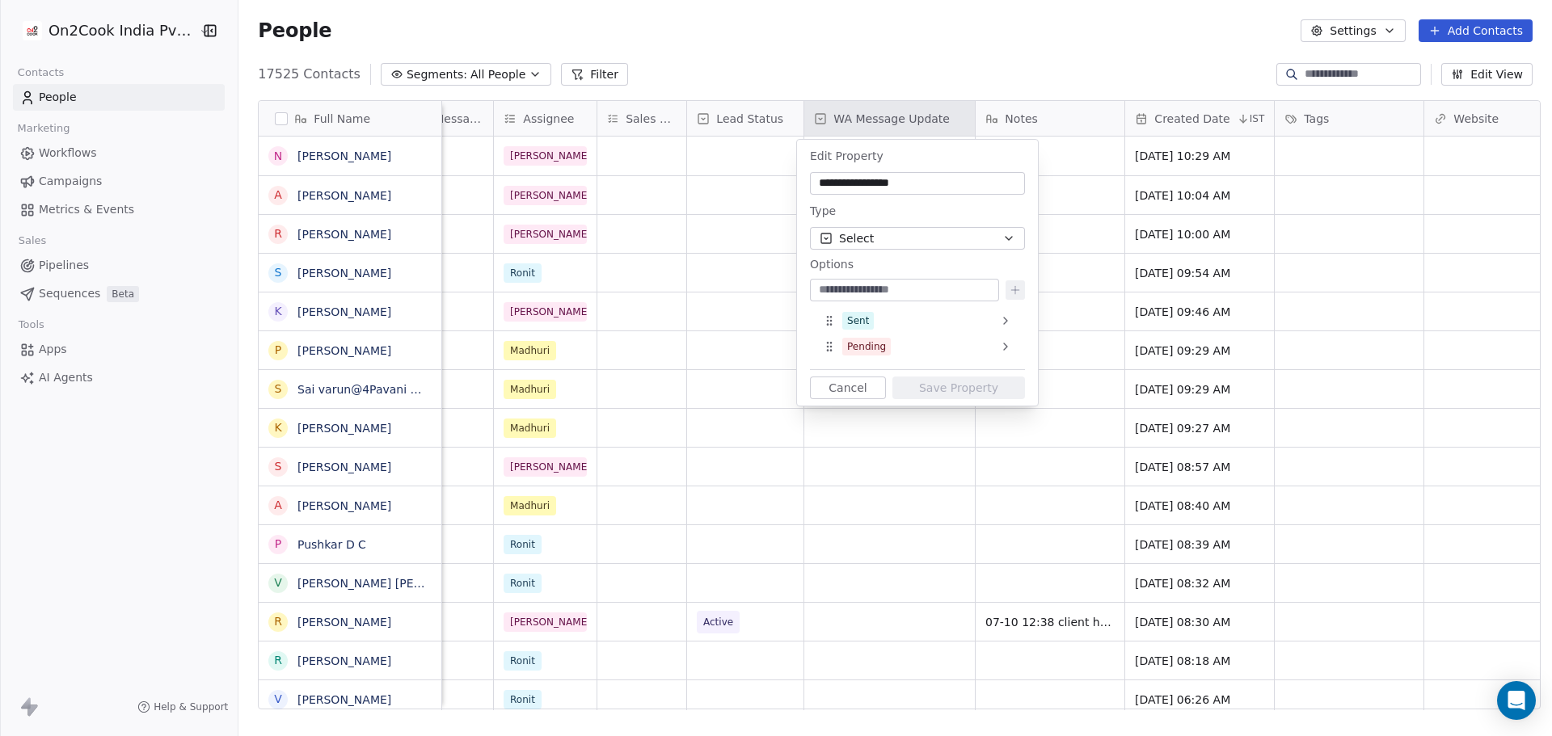
click at [984, 241] on button "Select" at bounding box center [917, 238] width 215 height 23
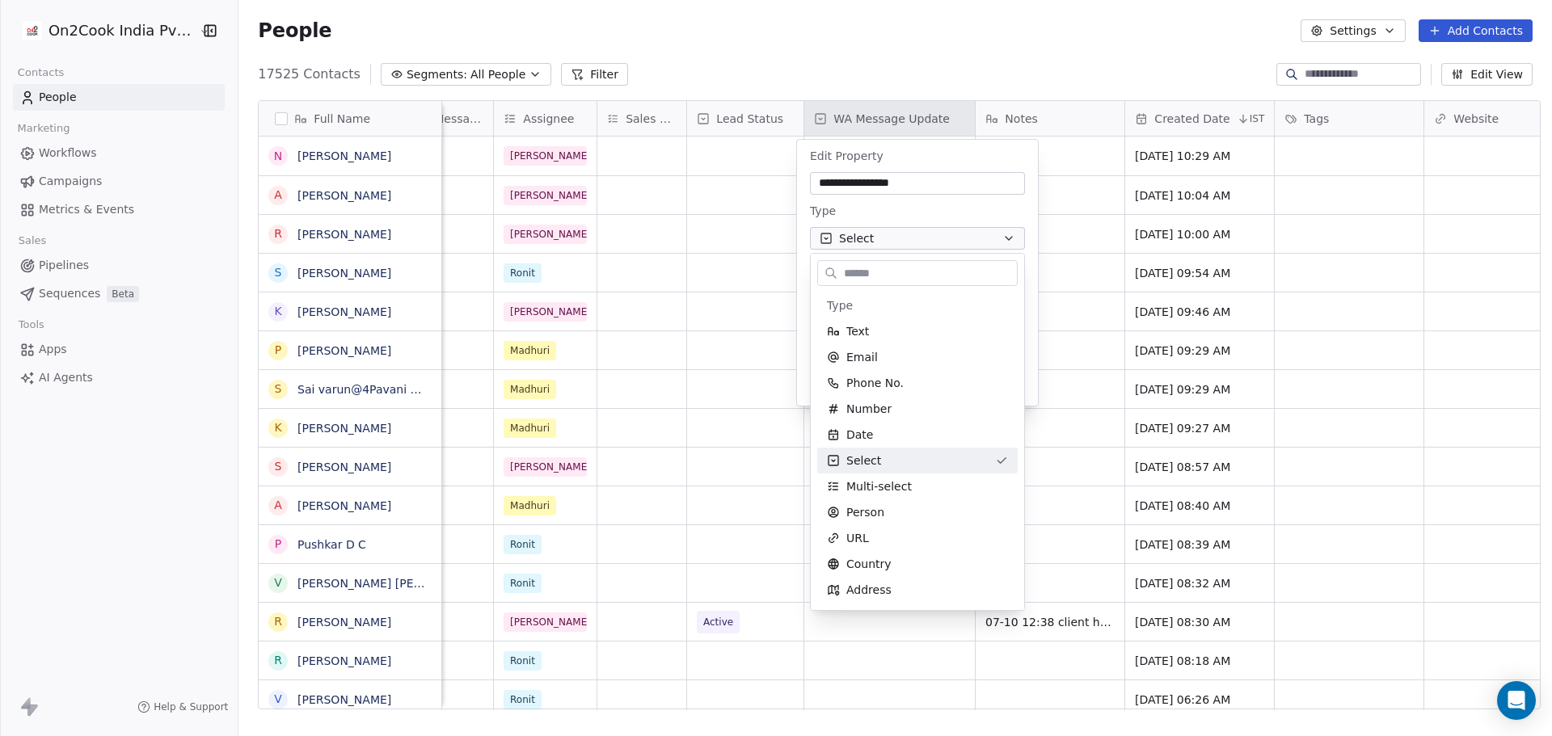
scroll to position [25, 0]
click at [913, 464] on div "Multi-select" at bounding box center [917, 462] width 181 height 16
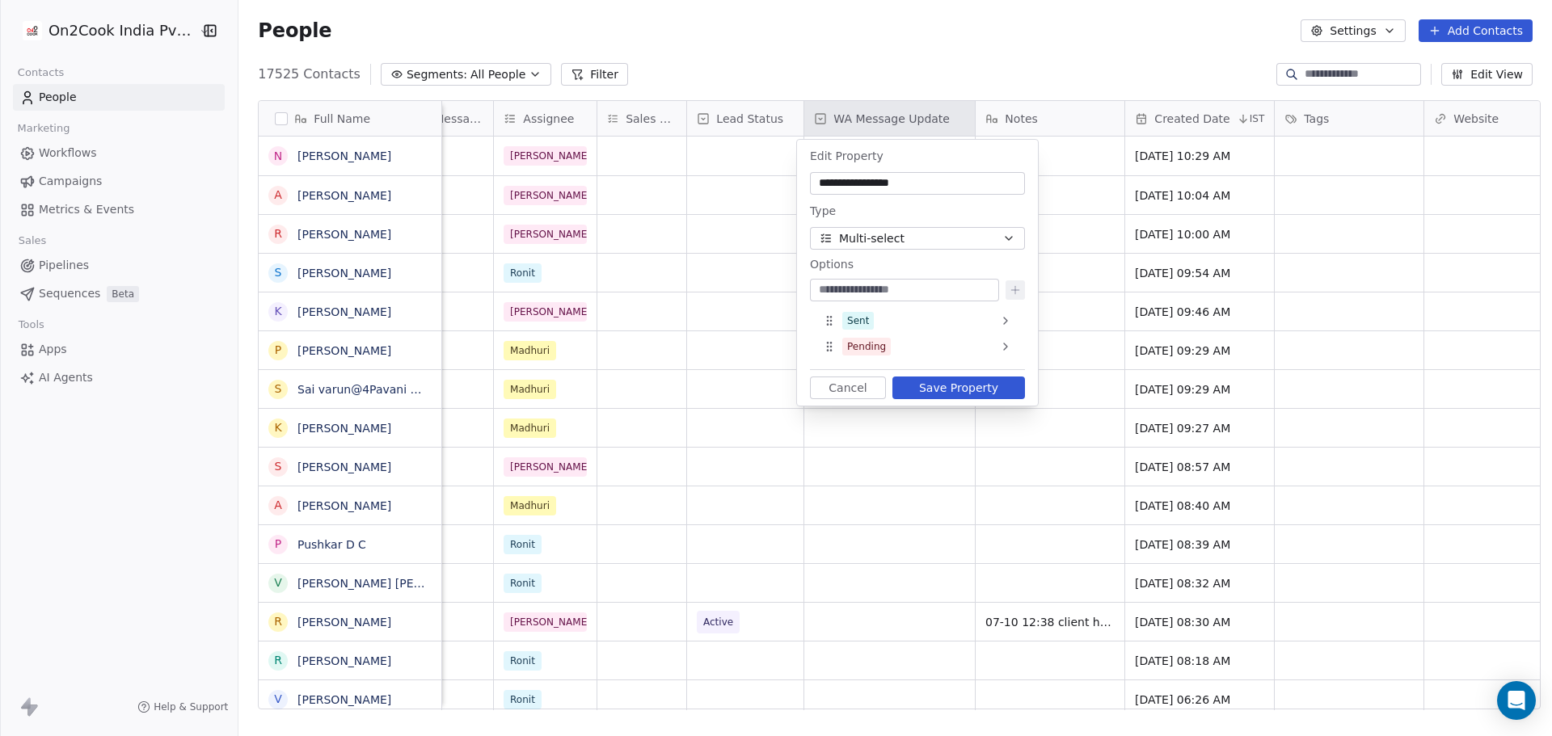
click at [981, 389] on button "Save Property" at bounding box center [958, 388] width 133 height 23
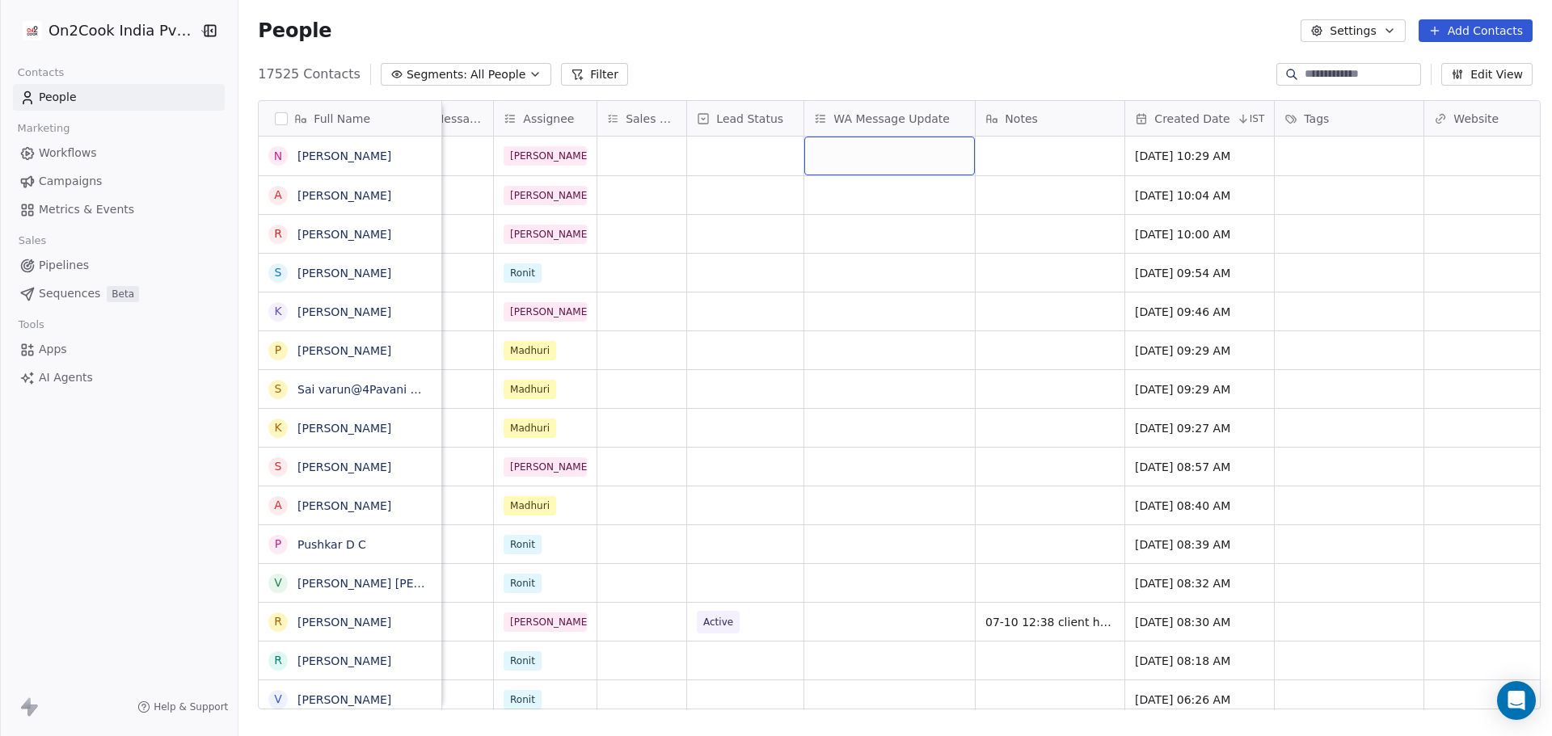
click at [859, 148] on div "grid" at bounding box center [889, 156] width 171 height 39
click at [842, 207] on span "Sent" at bounding box center [854, 199] width 32 height 18
click at [838, 427] on html "On2Cook India Pvt. Ltd. Contacts People Marketing Workflows Campaigns Metrics &…" at bounding box center [776, 368] width 1552 height 736
click at [865, 167] on div "Sent" at bounding box center [889, 156] width 171 height 39
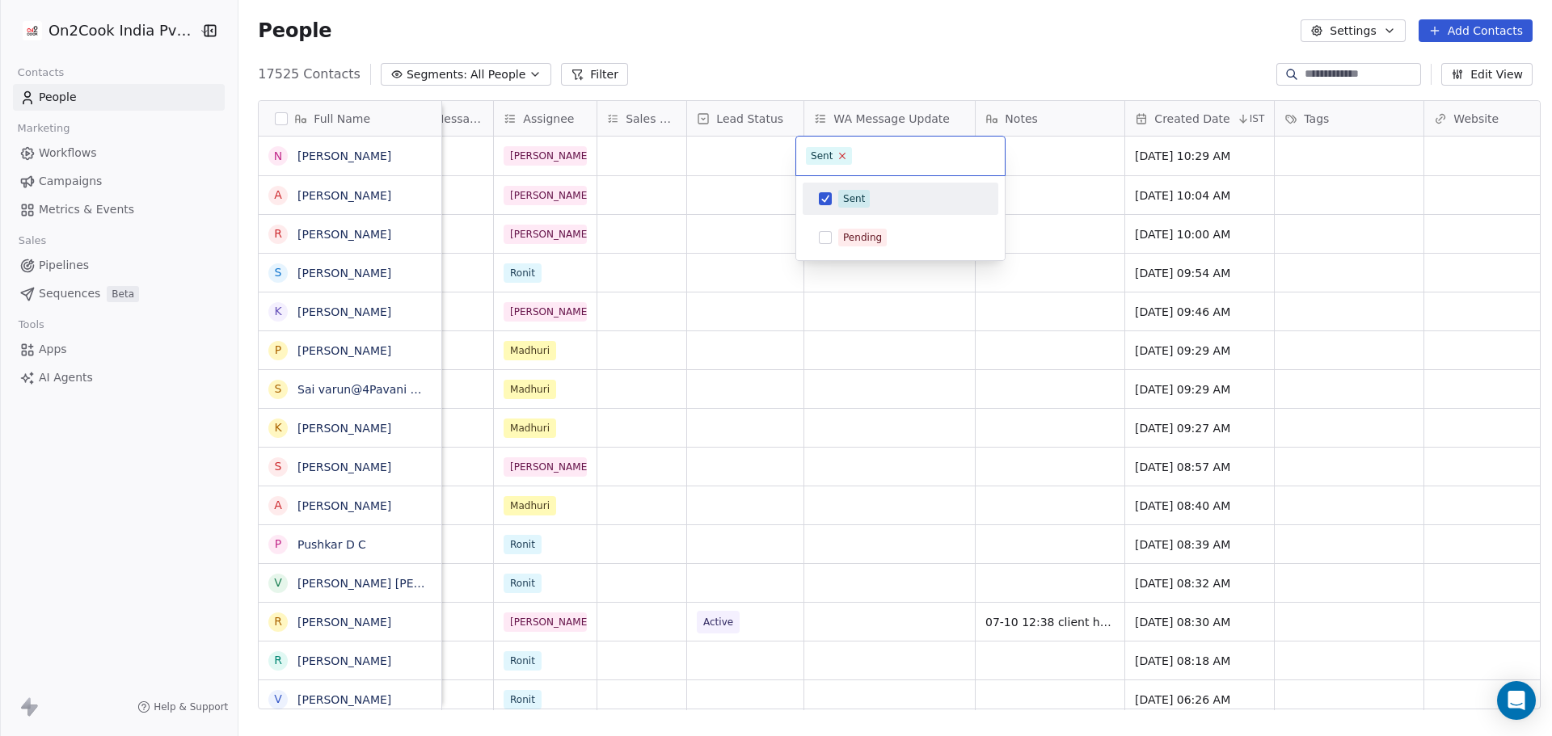
click at [840, 156] on icon at bounding box center [843, 155] width 11 height 11
click at [930, 379] on html "On2Cook India Pvt. Ltd. Contacts People Marketing Workflows Campaigns Metrics &…" at bounding box center [776, 368] width 1552 height 736
click at [902, 113] on span "WA Message Update" at bounding box center [891, 119] width 116 height 16
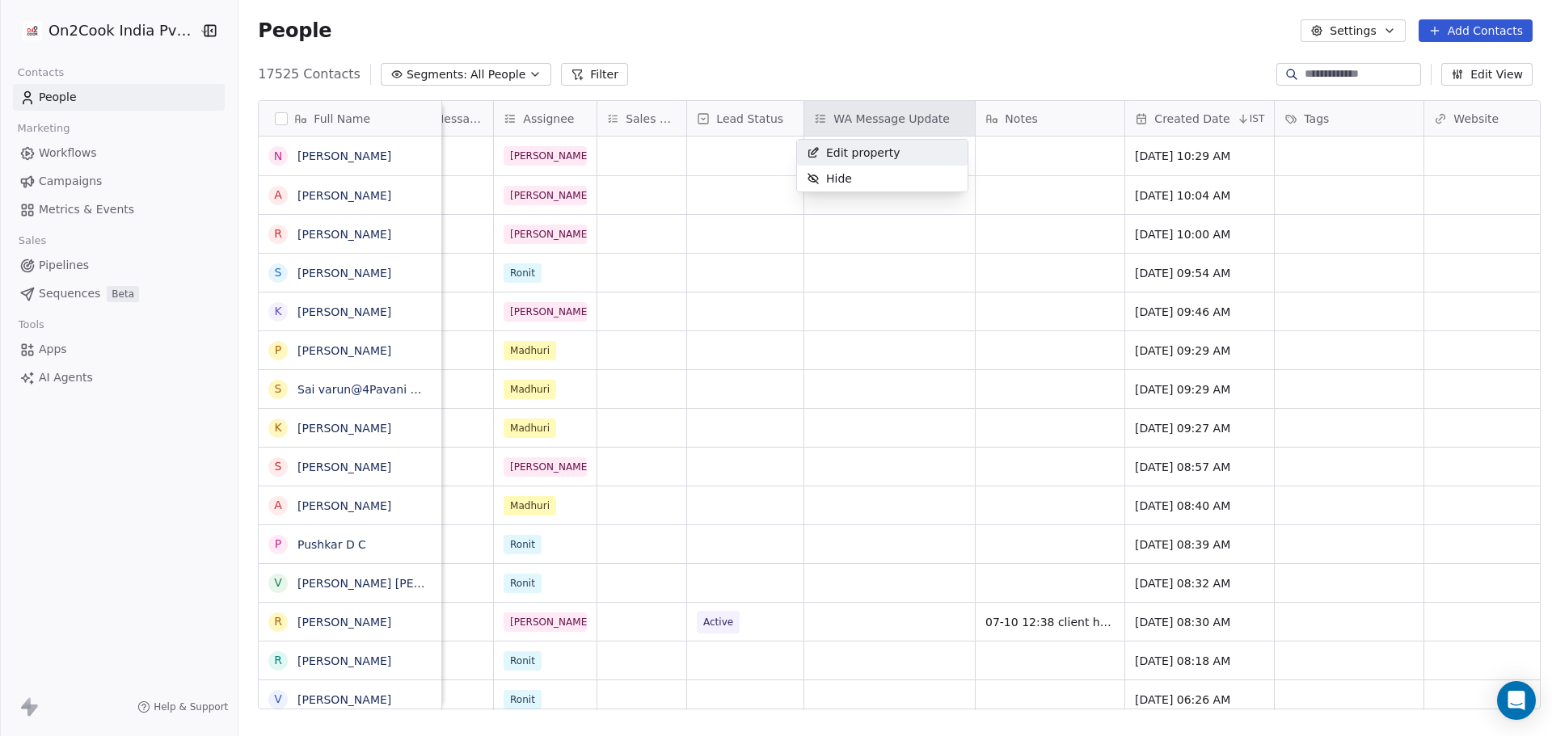
click at [897, 150] on div "Edit property" at bounding box center [853, 153] width 113 height 26
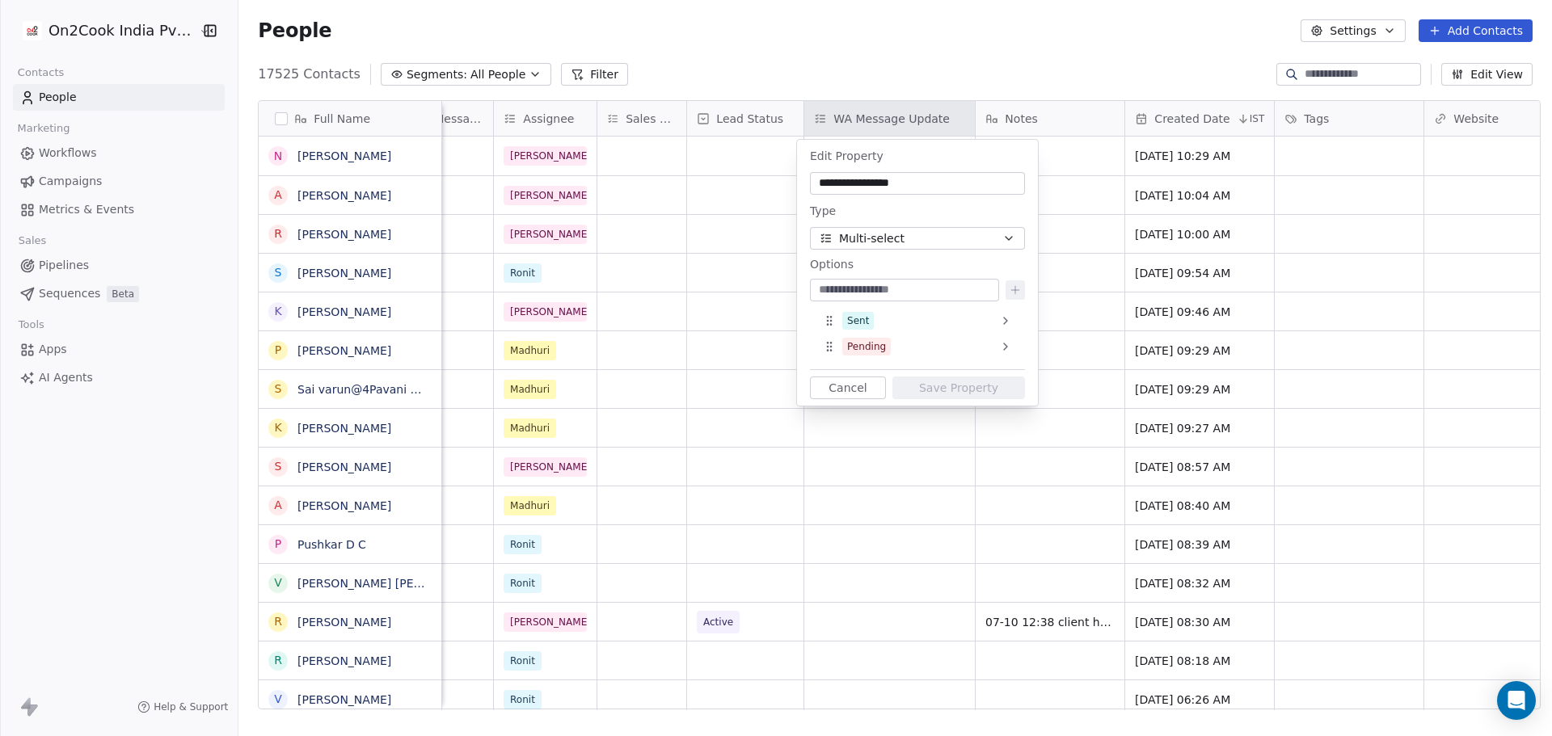
click at [937, 246] on button "Multi-select" at bounding box center [917, 238] width 215 height 23
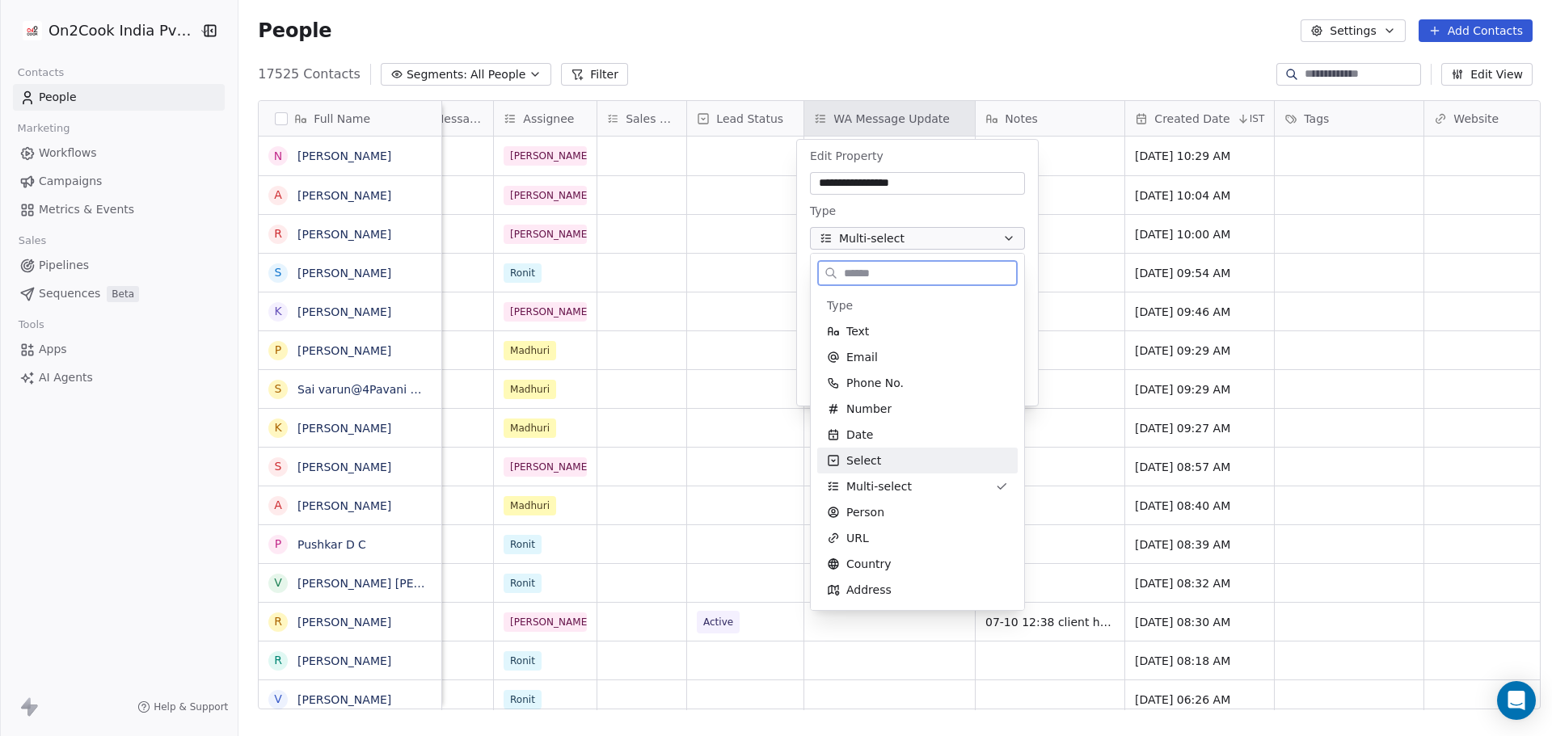
click at [898, 459] on div "Select" at bounding box center [917, 461] width 181 height 16
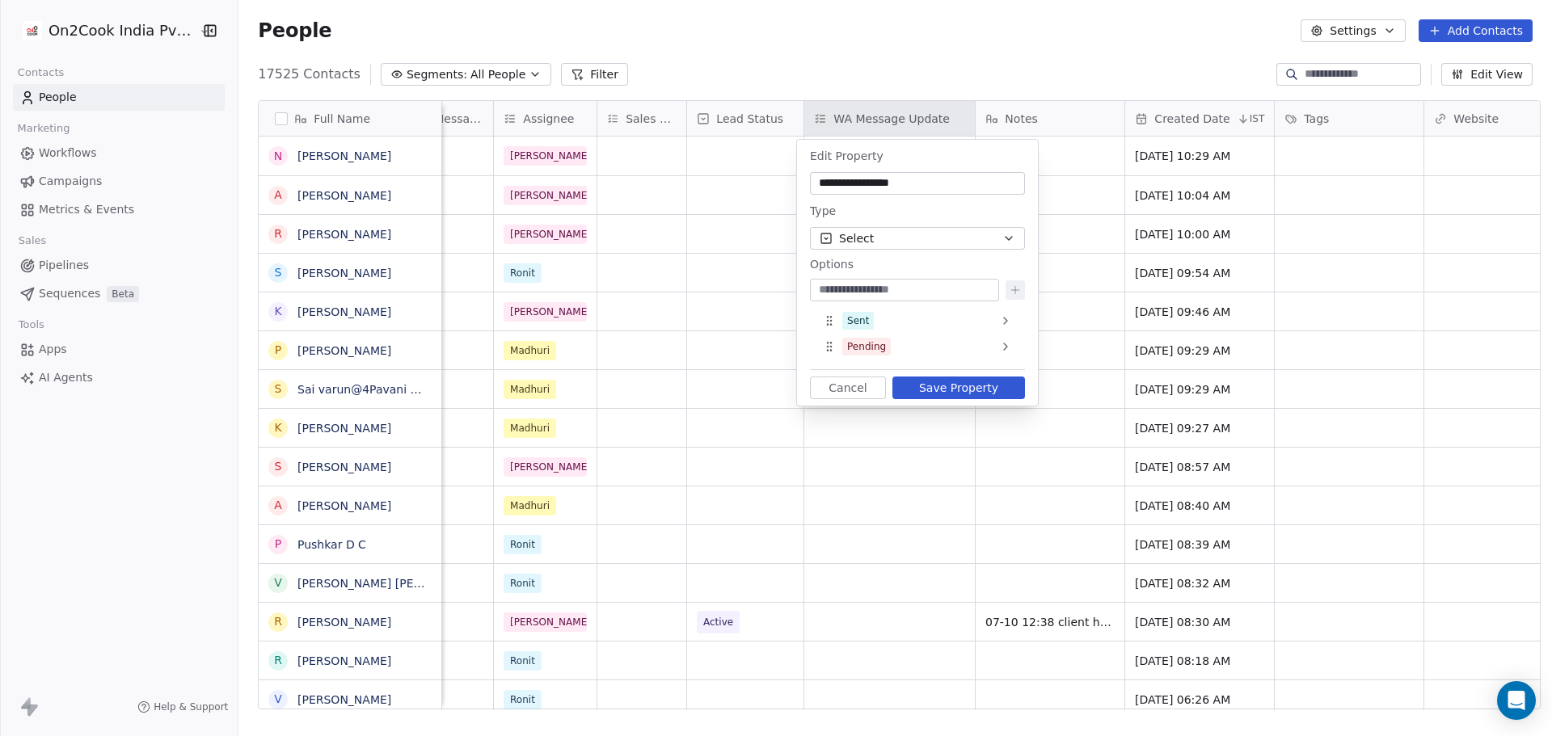
click at [956, 383] on button "Save Property" at bounding box center [958, 388] width 133 height 23
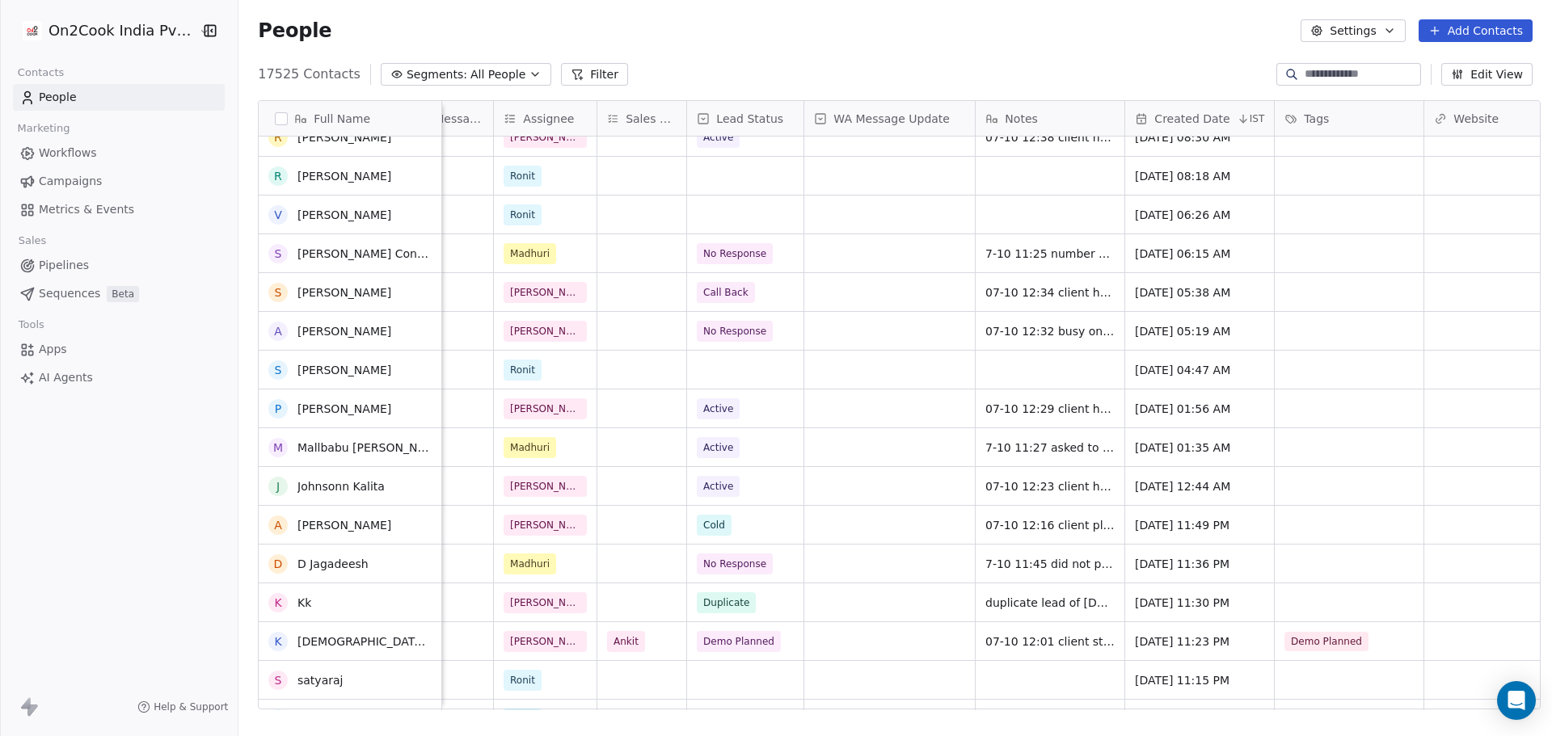
scroll to position [485, 0]
click at [1040, 255] on span "7-10 11:25 number busy" at bounding box center [1056, 254] width 140 height 16
click at [1023, 405] on span "07-10 12:29 client have small restaurant asked for details" at bounding box center [1082, 413] width 192 height 32
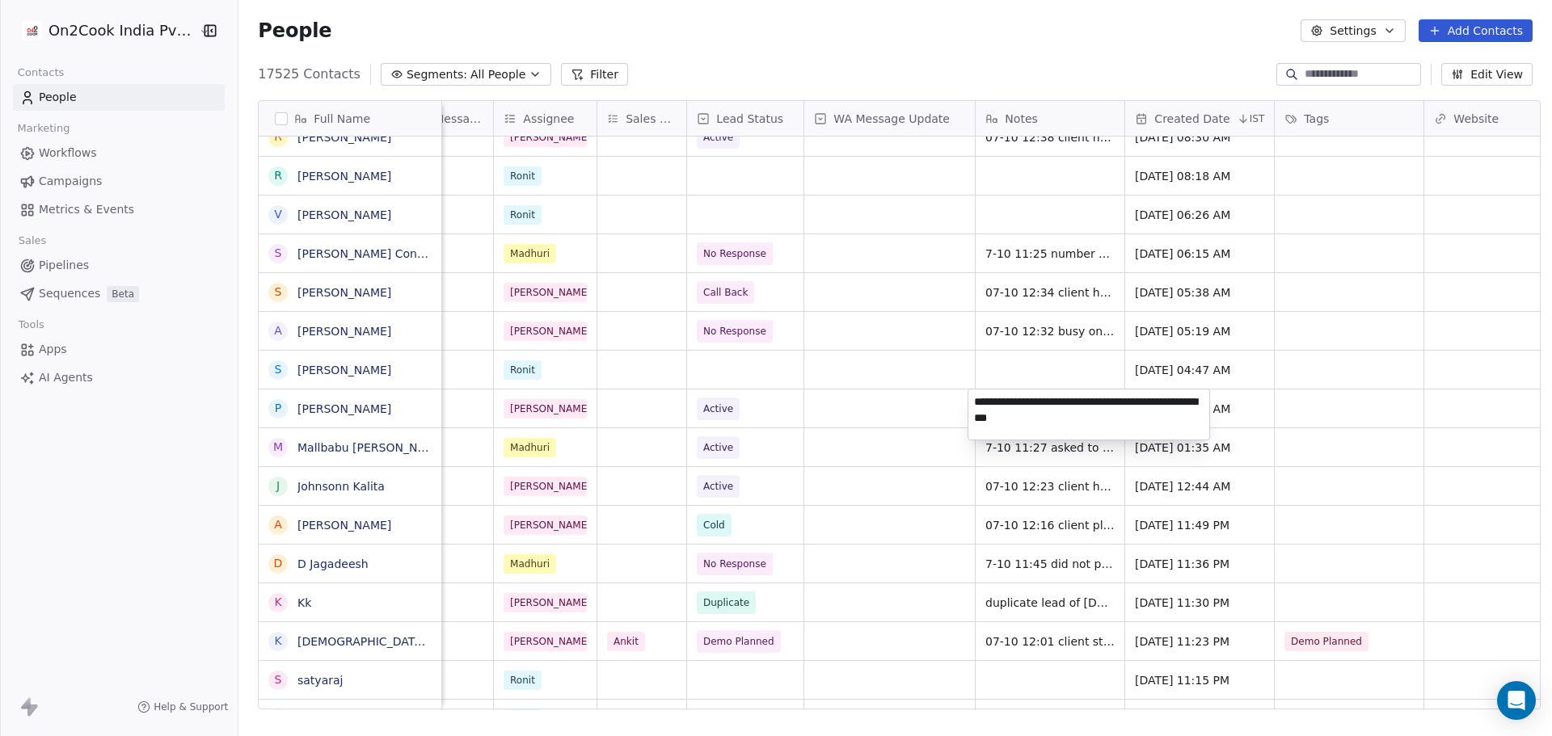
click at [1030, 515] on html "On2Cook India Pvt. Ltd. Contacts People Marketing Workflows Campaigns Metrics &…" at bounding box center [776, 368] width 1552 height 736
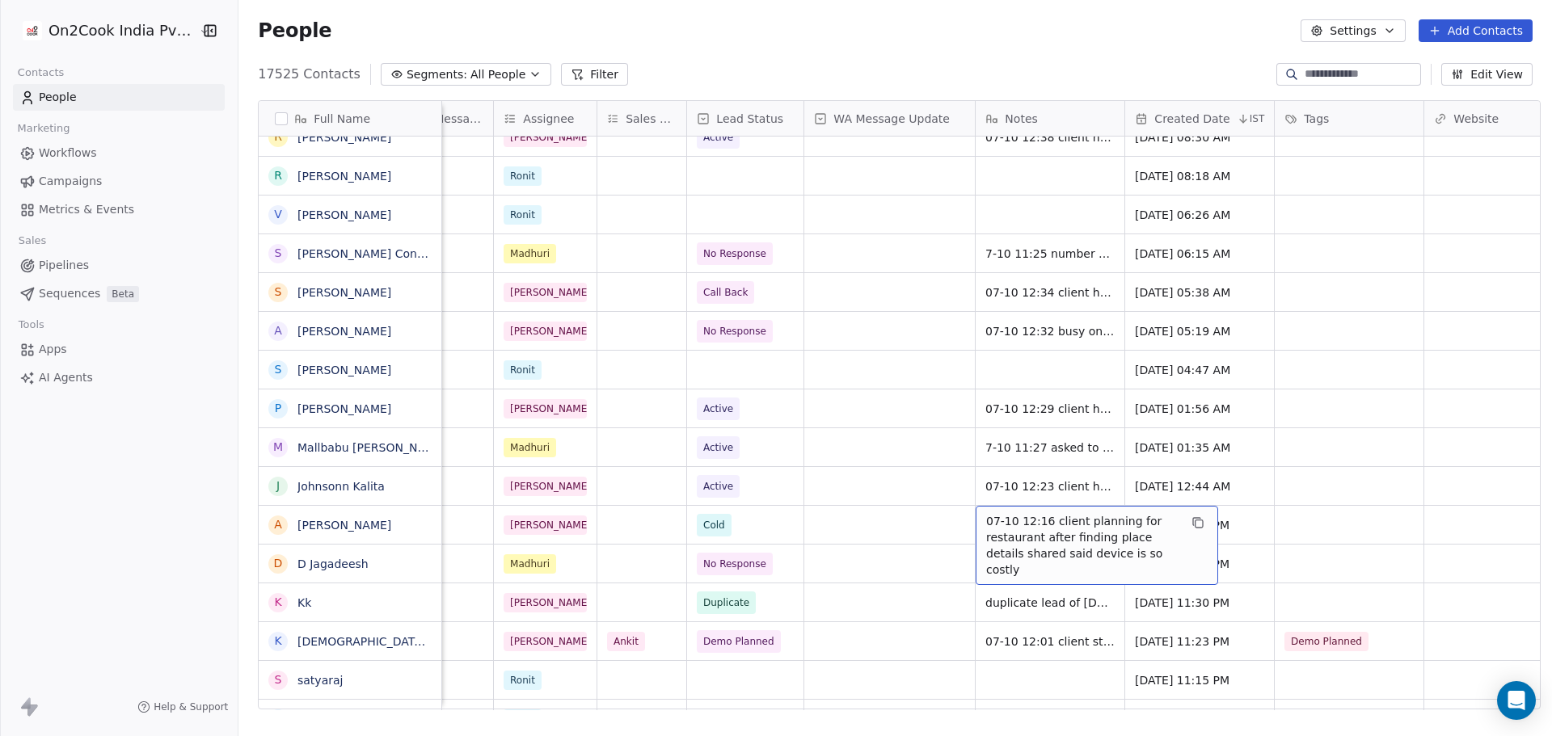
click at [1043, 542] on span "07-10 12:16 client planning for restaurant after finding place details shared s…" at bounding box center [1082, 545] width 192 height 65
click at [1044, 600] on html "On2Cook India Pvt. Ltd. Contacts People Marketing Workflows Campaigns Metrics &…" at bounding box center [776, 368] width 1552 height 736
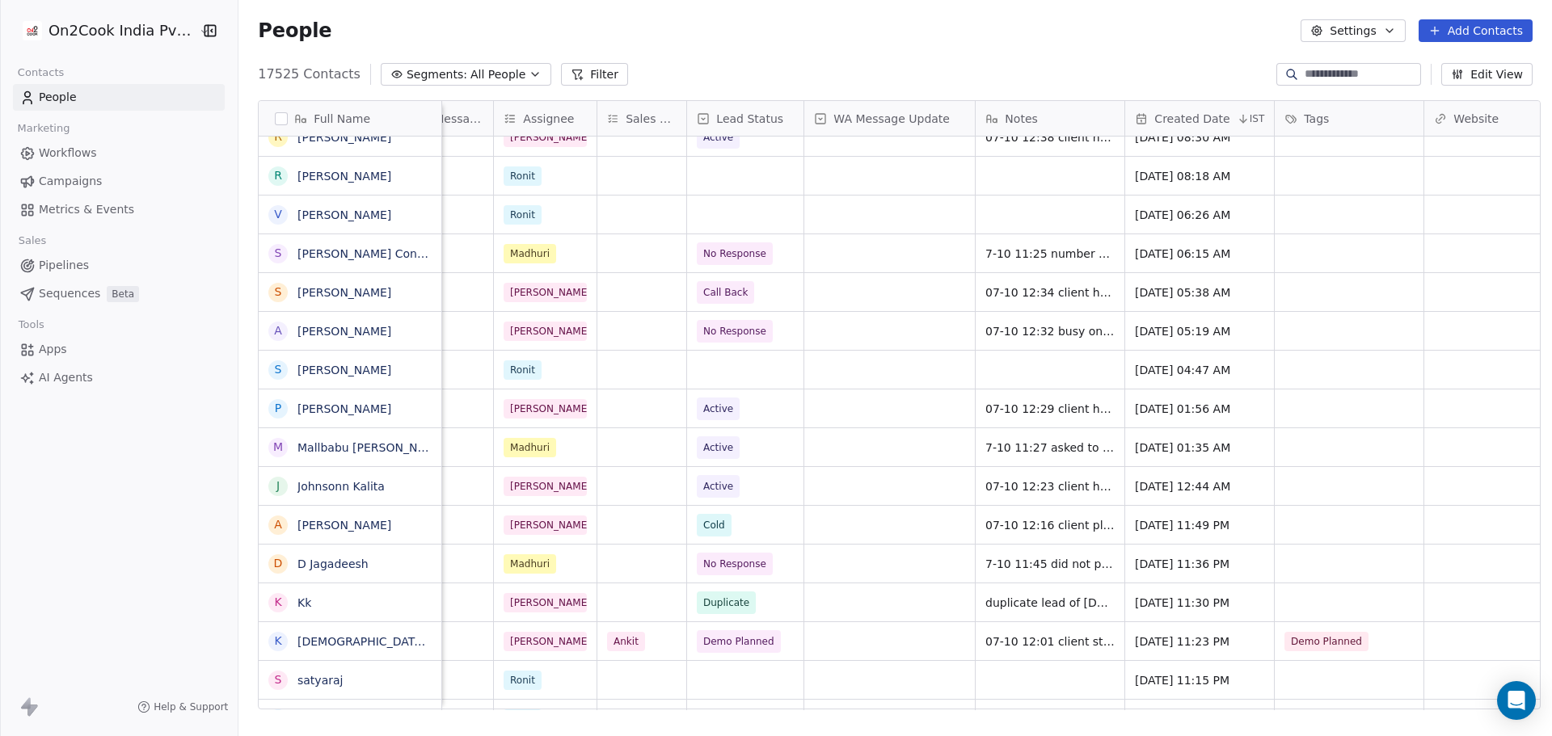
click at [1471, 78] on button "Edit View" at bounding box center [1486, 74] width 91 height 23
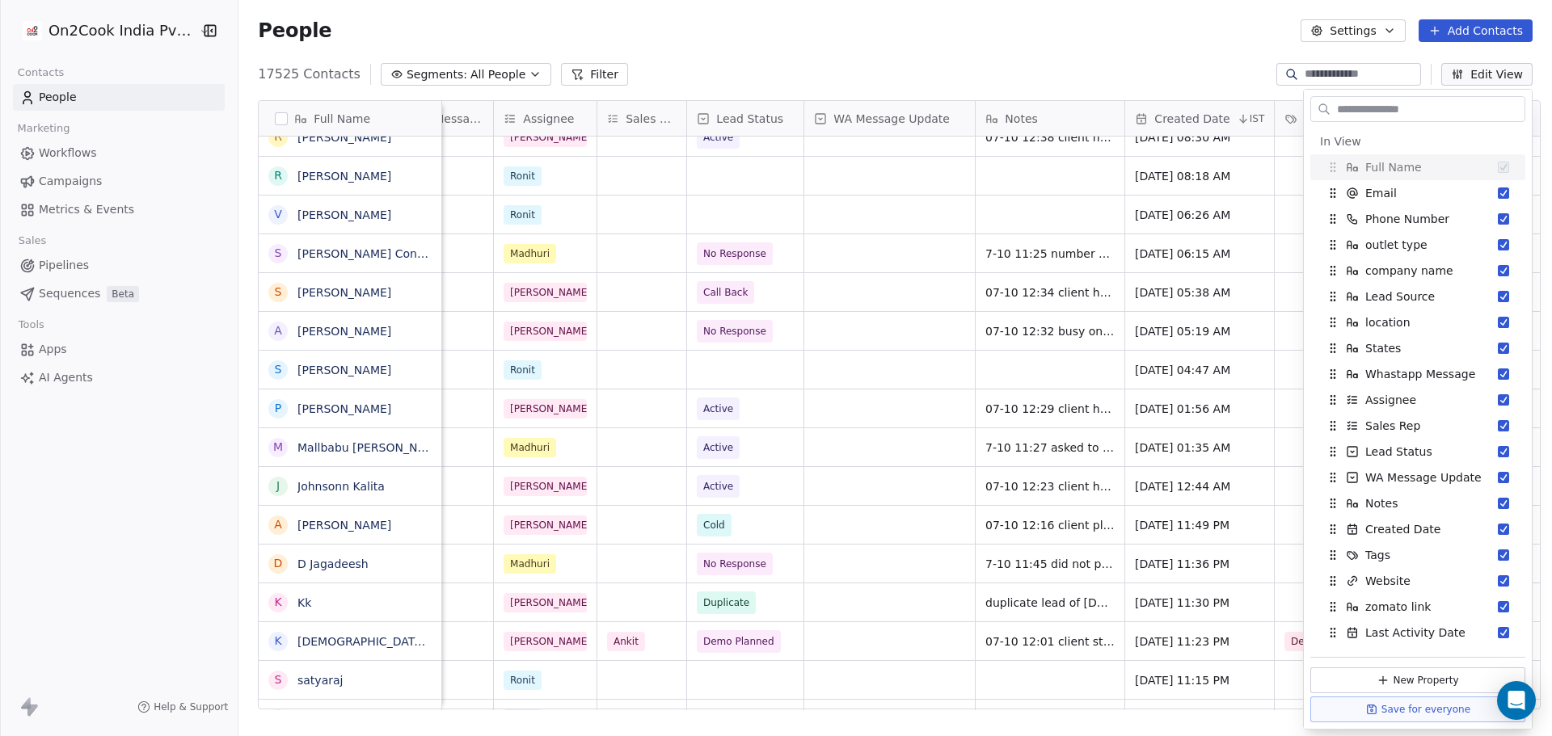
click at [1228, 74] on div "17525 Contacts Segments: All People Filter Edit View" at bounding box center [895, 74] width 1314 height 26
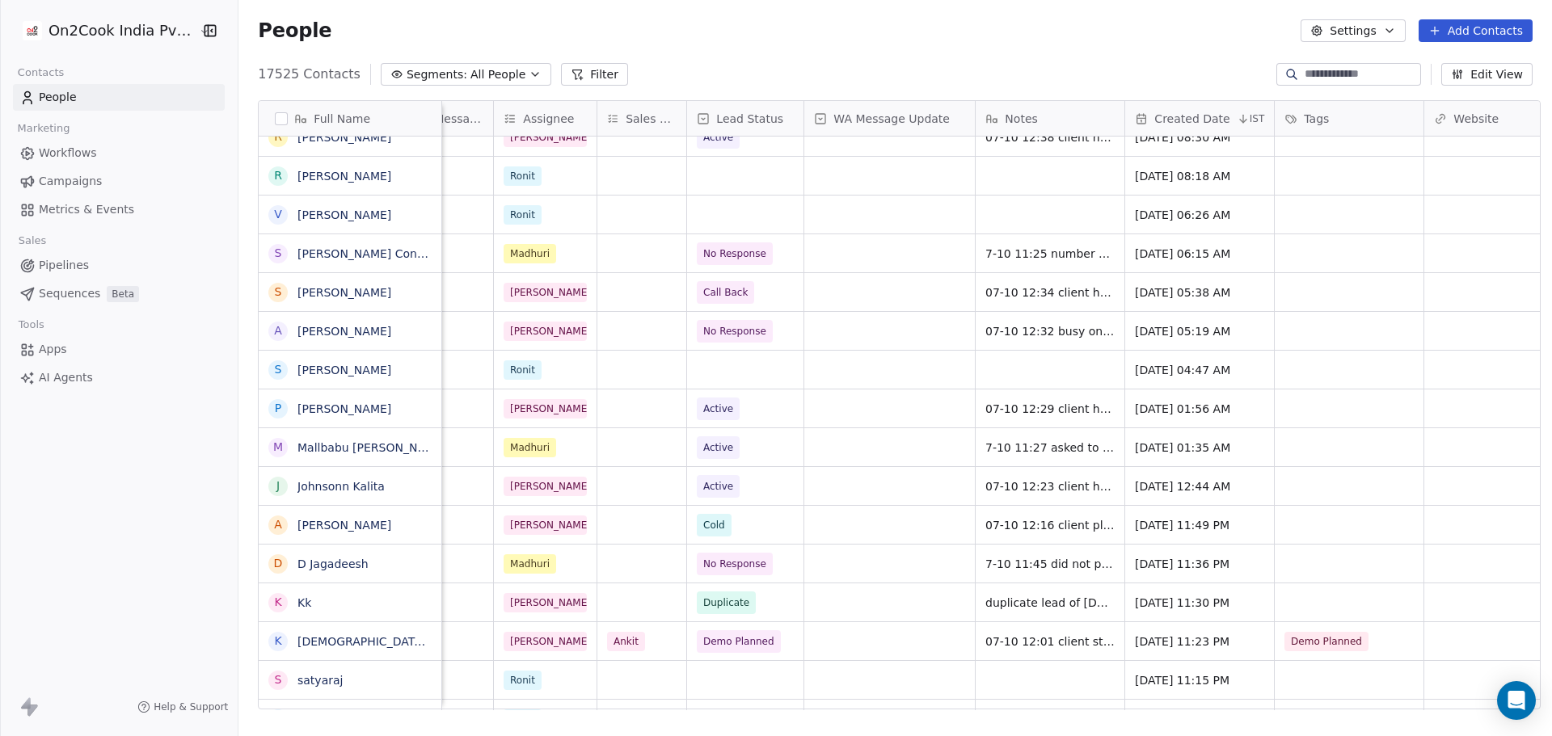
click at [1507, 78] on button "Edit View" at bounding box center [1486, 74] width 91 height 23
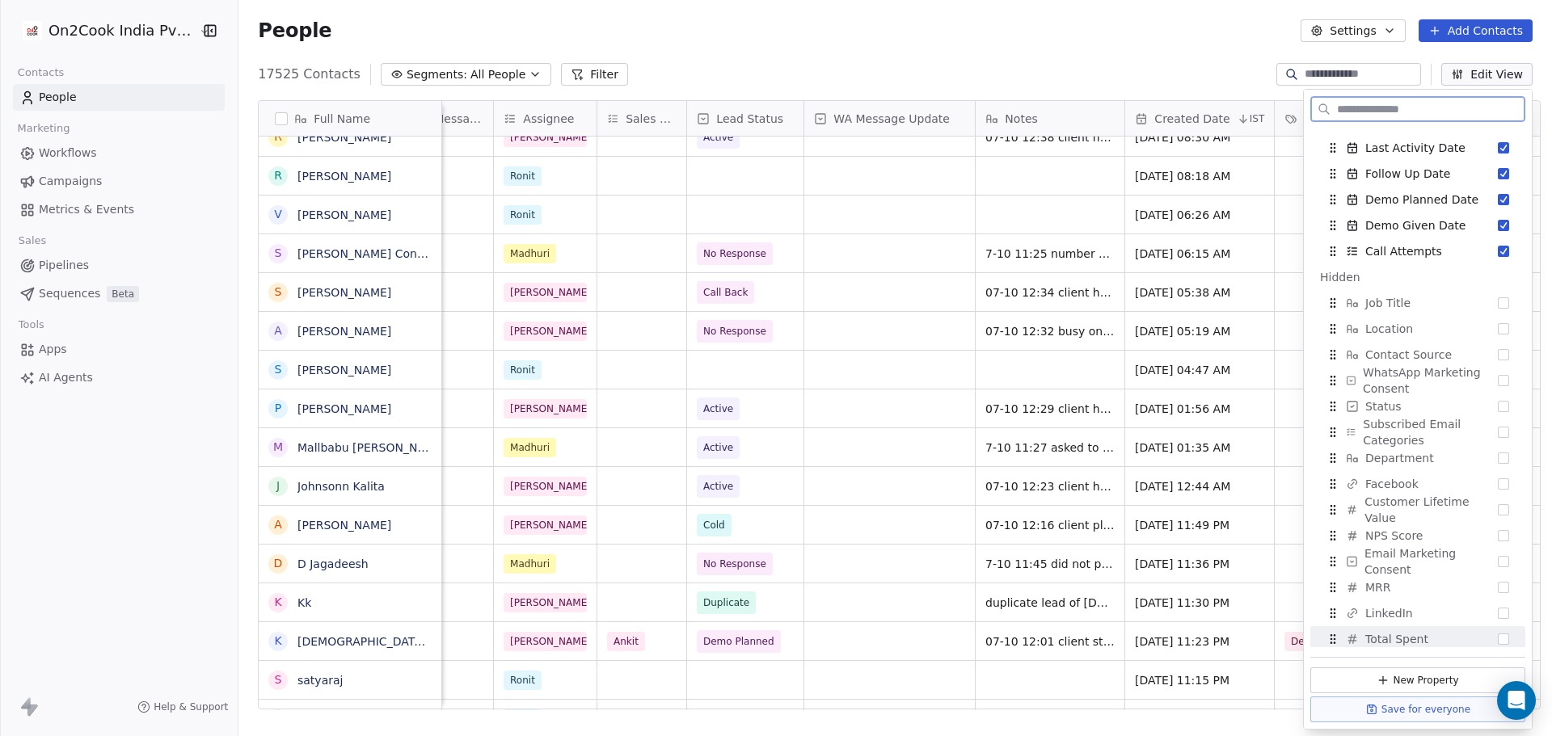
click at [1417, 678] on button "New Property" at bounding box center [1417, 681] width 215 height 26
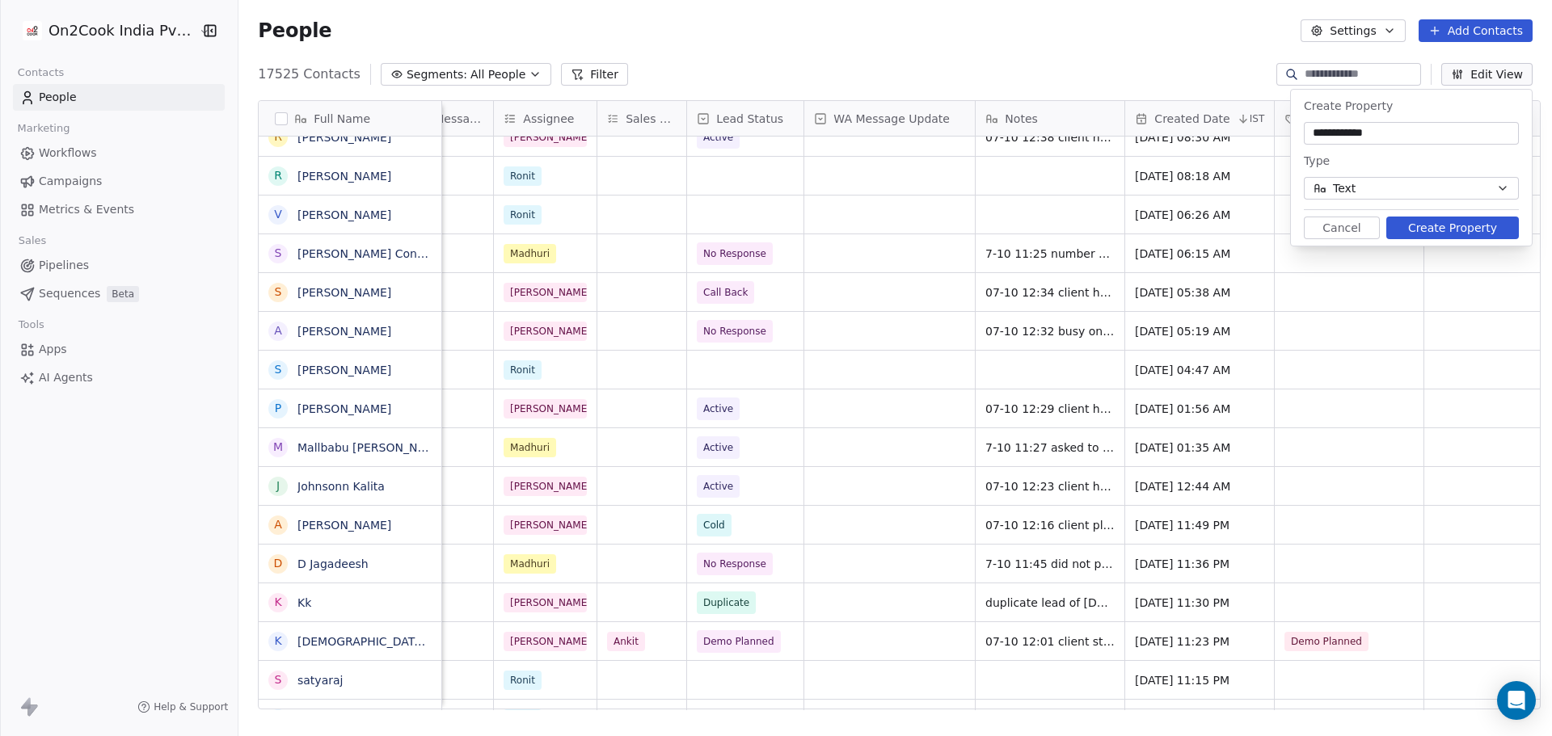
type input "**********"
click at [1402, 195] on button "Text" at bounding box center [1411, 188] width 215 height 23
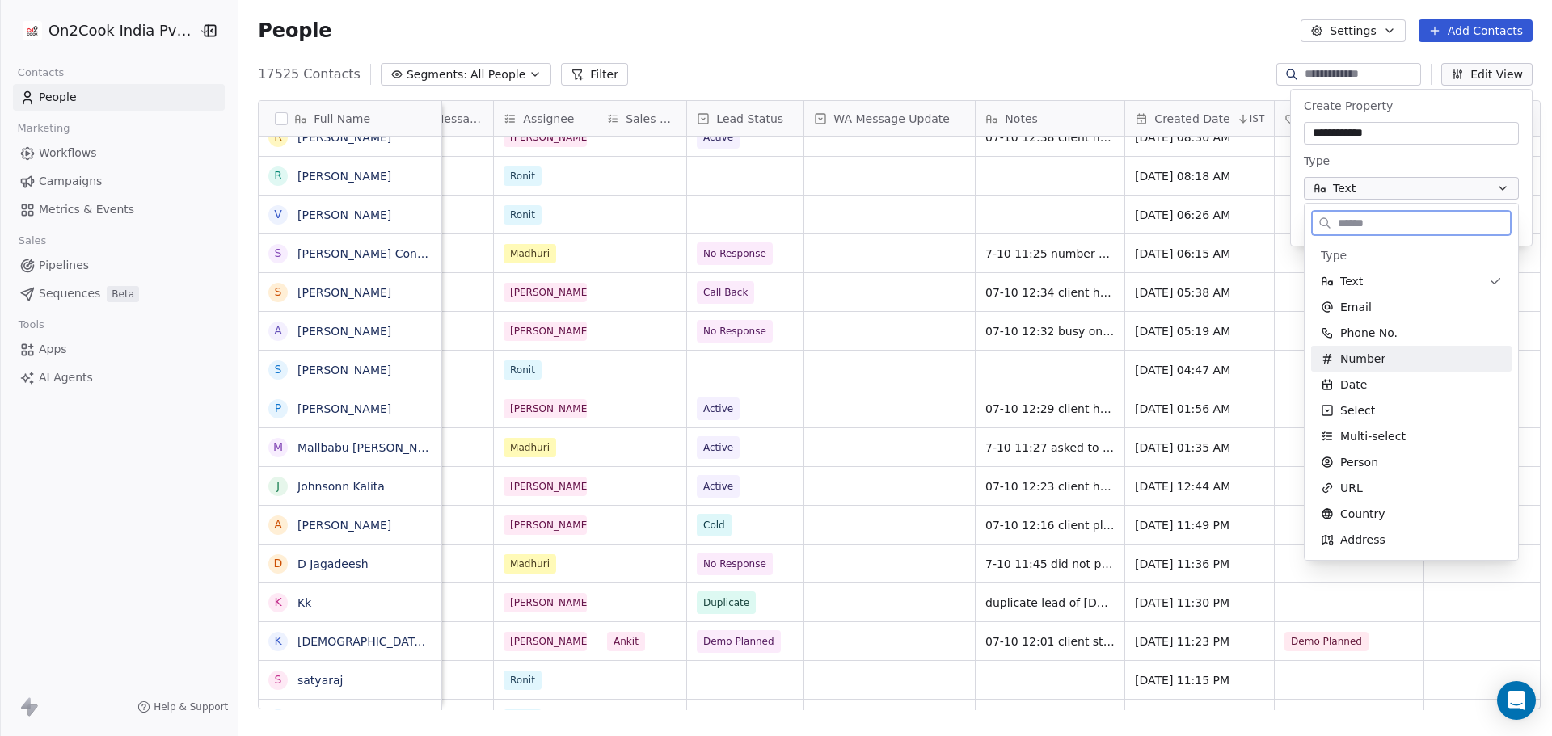
click at [1403, 358] on div "Number" at bounding box center [1411, 359] width 181 height 16
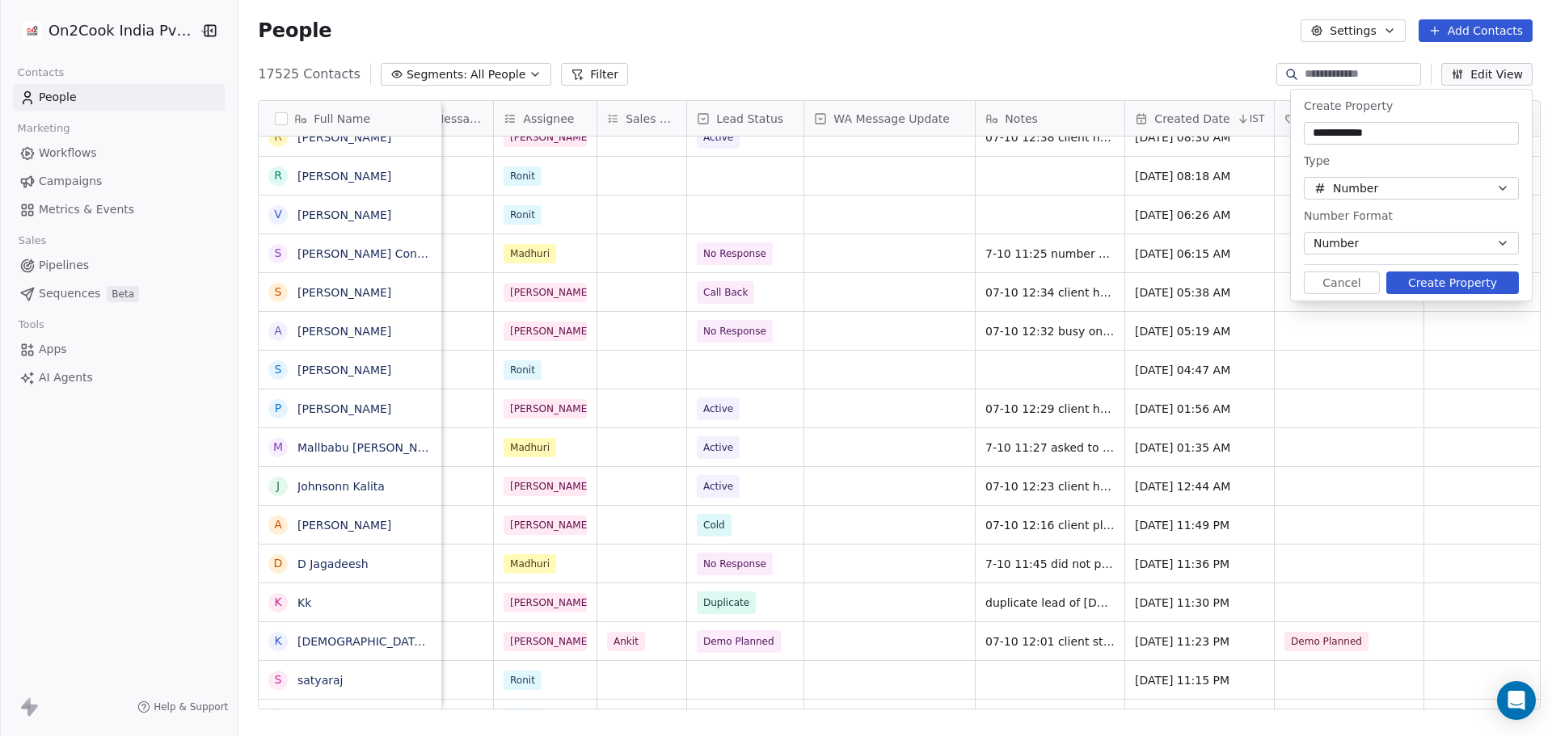
click at [1423, 246] on button "Number" at bounding box center [1411, 243] width 215 height 23
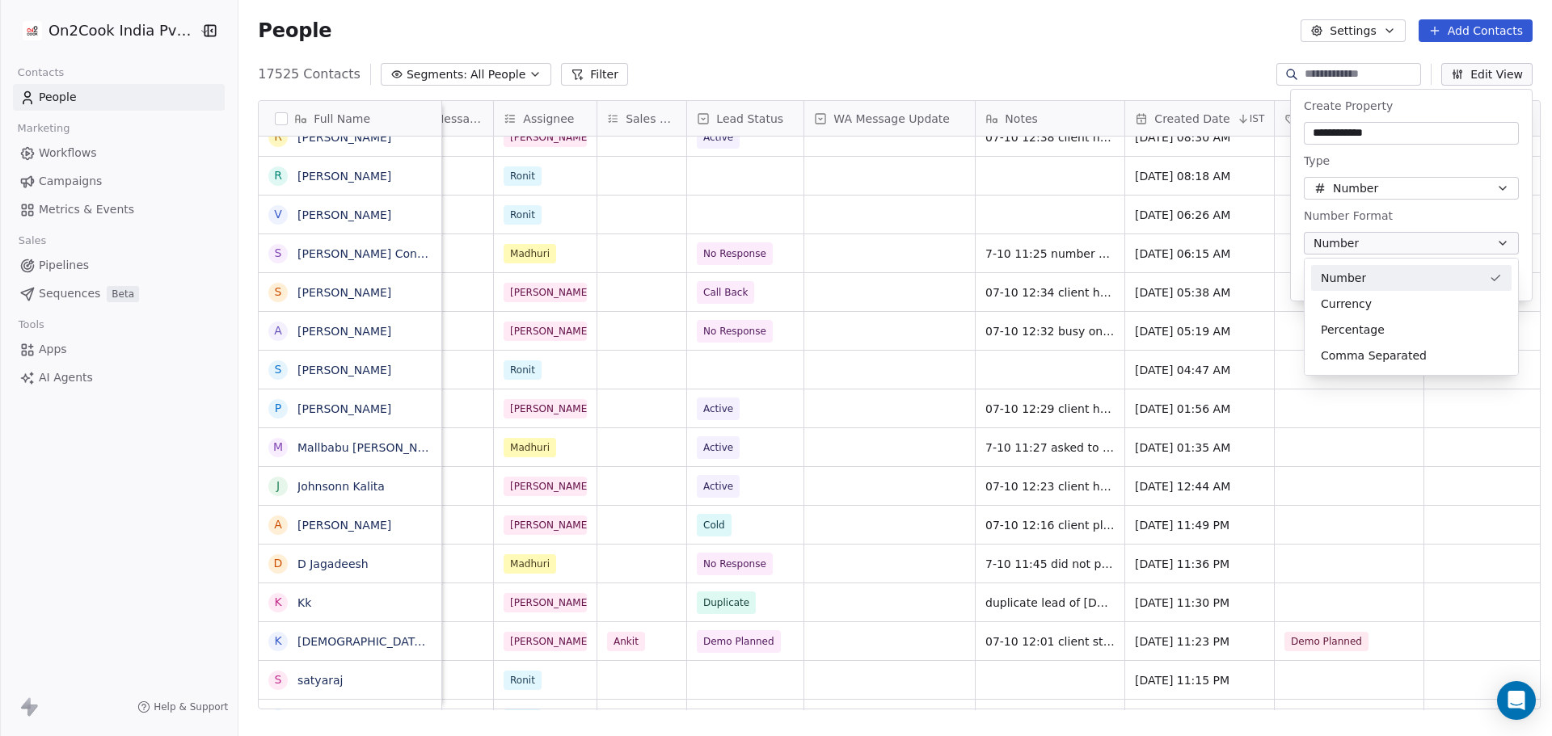
click at [1424, 248] on html "On2Cook India Pvt. Ltd. Contacts People Marketing Workflows Campaigns Metrics &…" at bounding box center [776, 368] width 1552 height 736
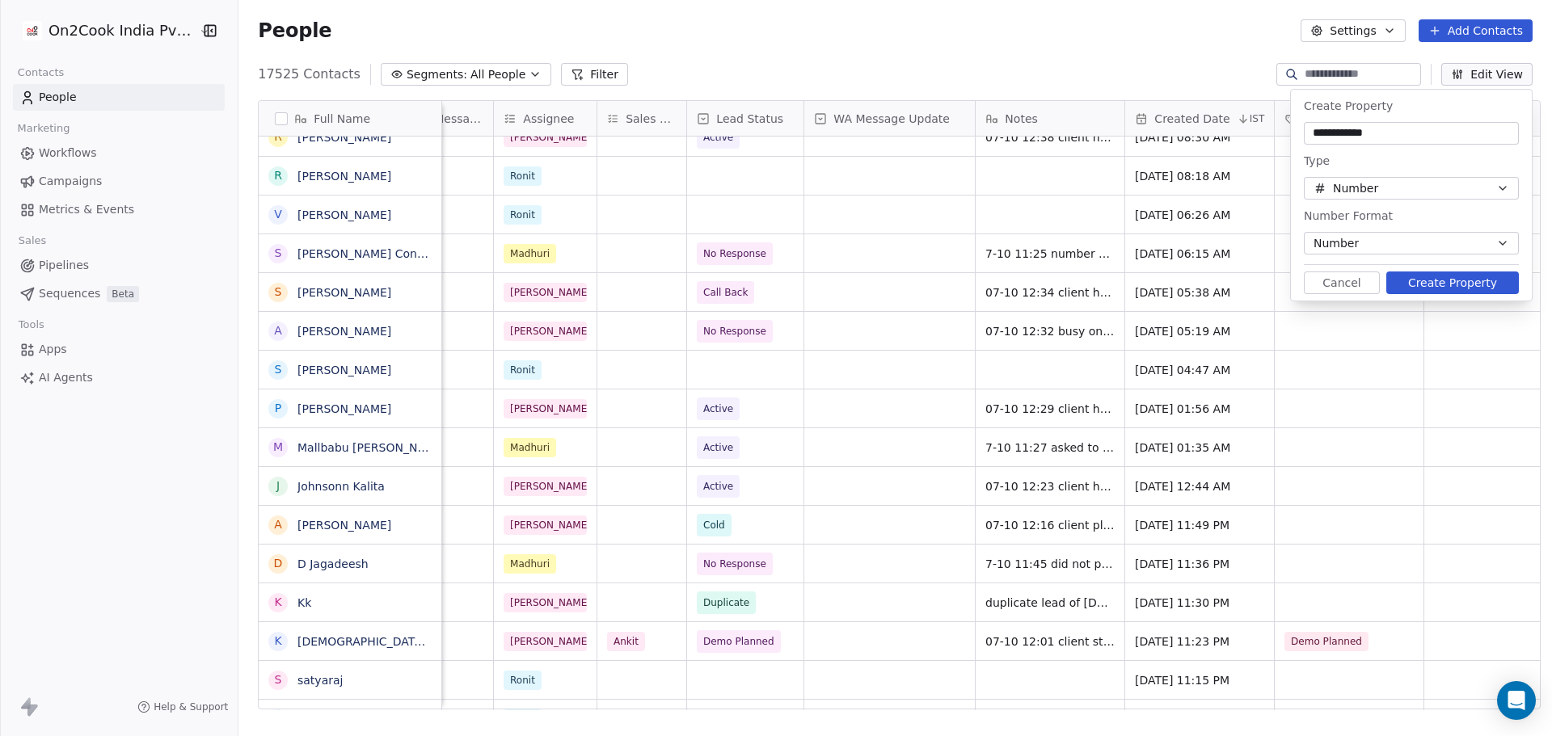
click at [1420, 189] on button "Number" at bounding box center [1411, 188] width 215 height 23
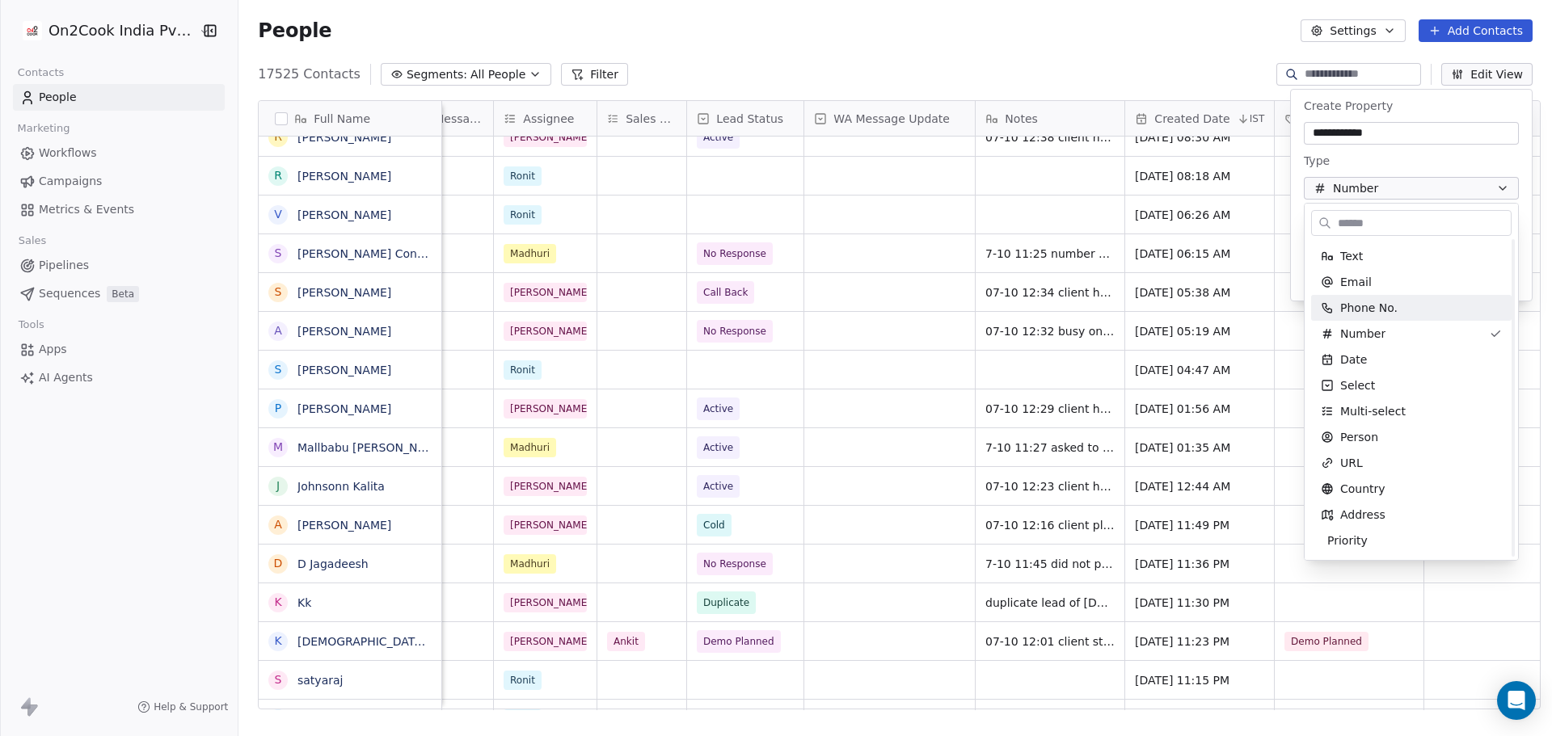
scroll to position [0, 0]
click at [1397, 414] on div "Select" at bounding box center [1411, 411] width 181 height 16
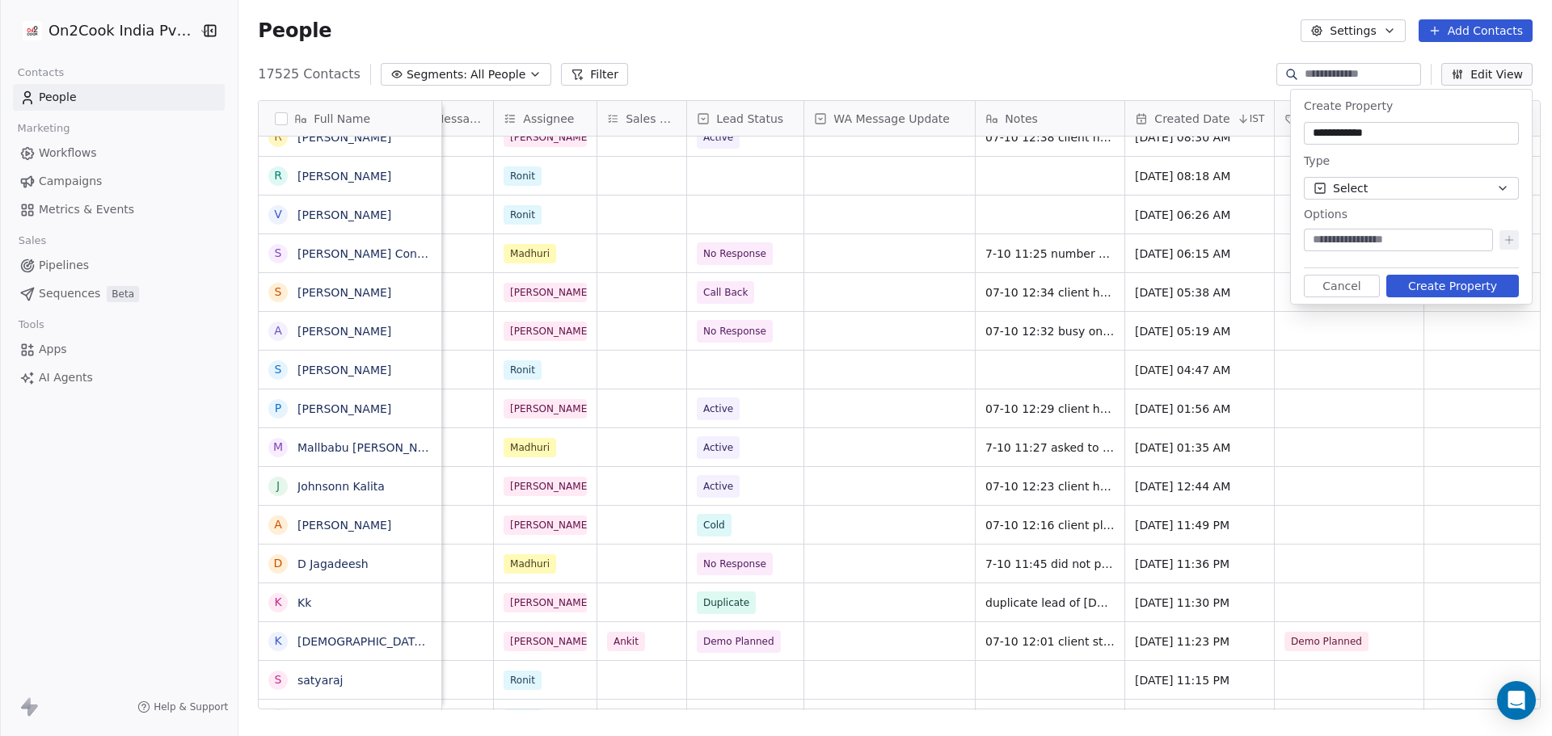
click at [1377, 243] on input at bounding box center [1398, 240] width 183 height 16
type input "**********"
click at [1515, 241] on icon at bounding box center [1509, 240] width 13 height 13
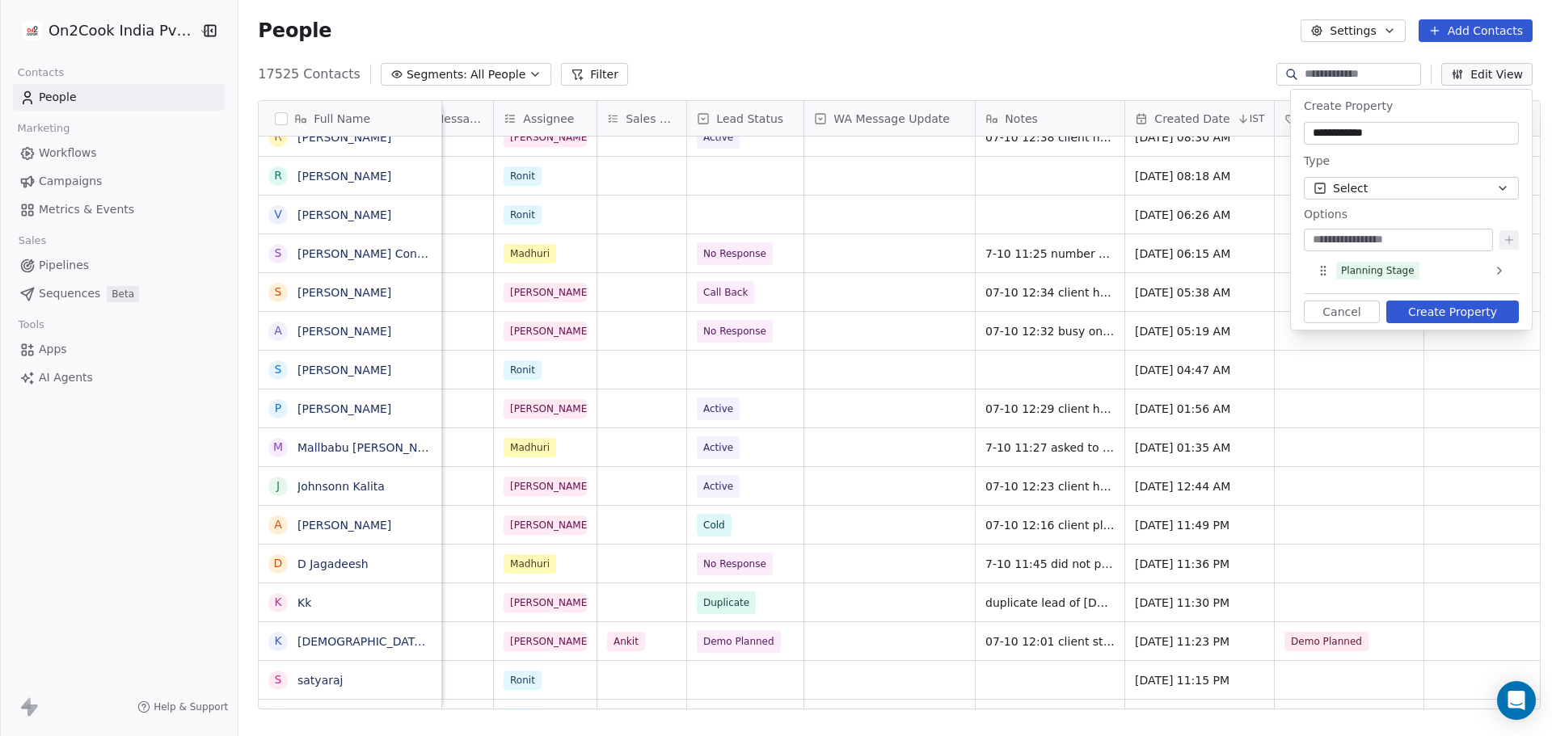
click at [1399, 239] on input at bounding box center [1398, 240] width 183 height 16
type input "***"
click at [1509, 238] on icon at bounding box center [1509, 239] width 0 height 7
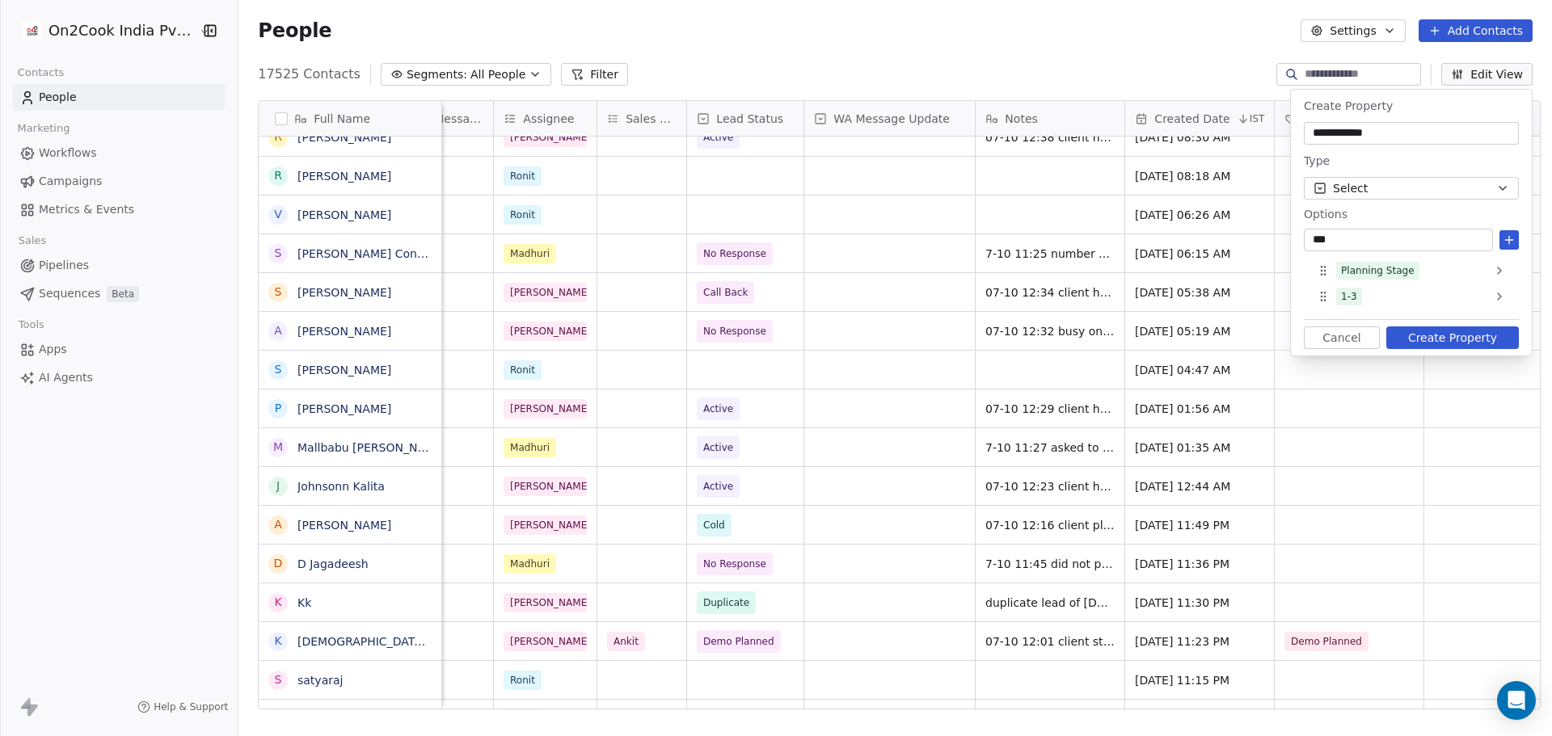
type input "***"
click at [1506, 239] on icon at bounding box center [1509, 240] width 13 height 13
type input "****"
click at [1506, 239] on icon at bounding box center [1509, 240] width 13 height 13
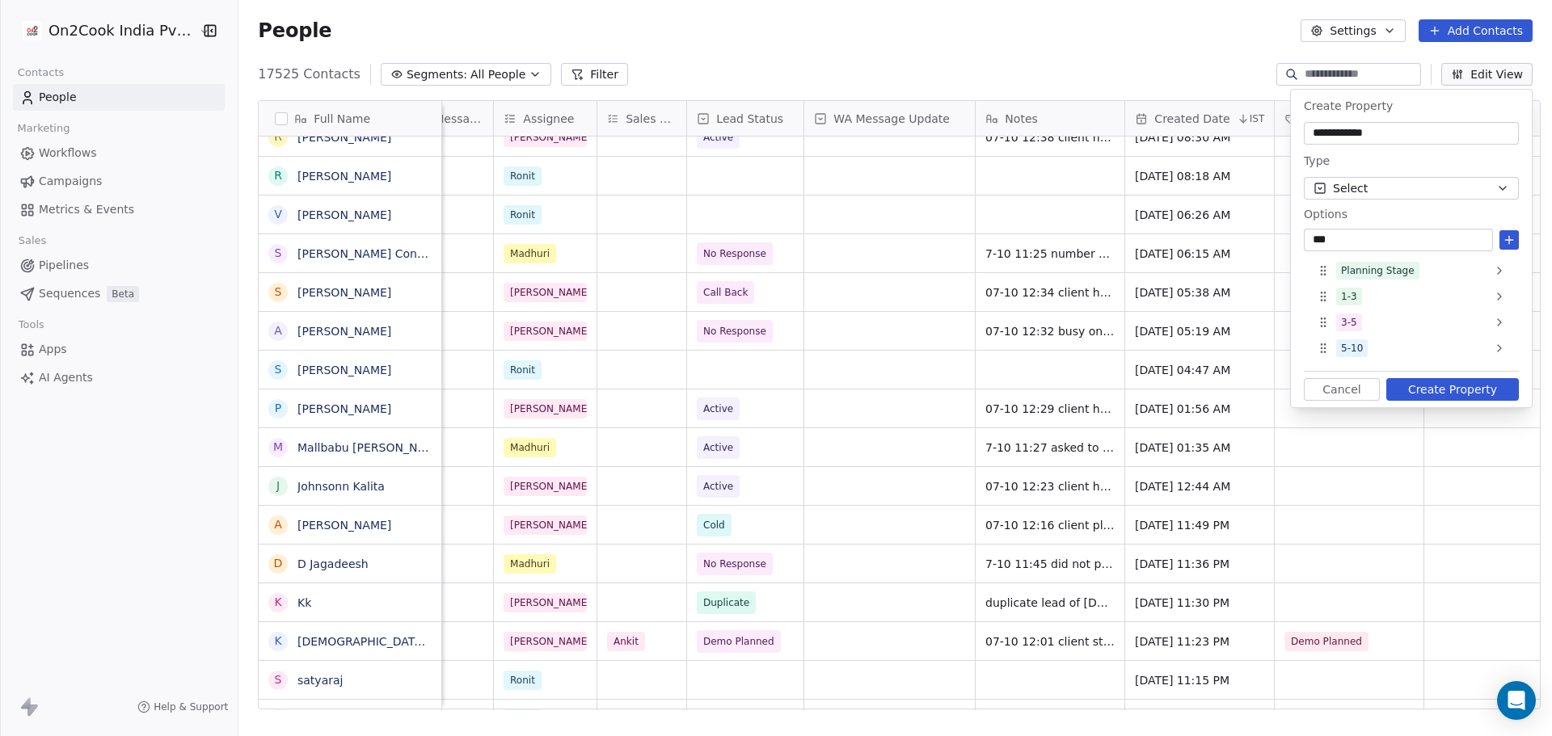
type input "***"
click at [1517, 240] on button at bounding box center [1509, 239] width 19 height 19
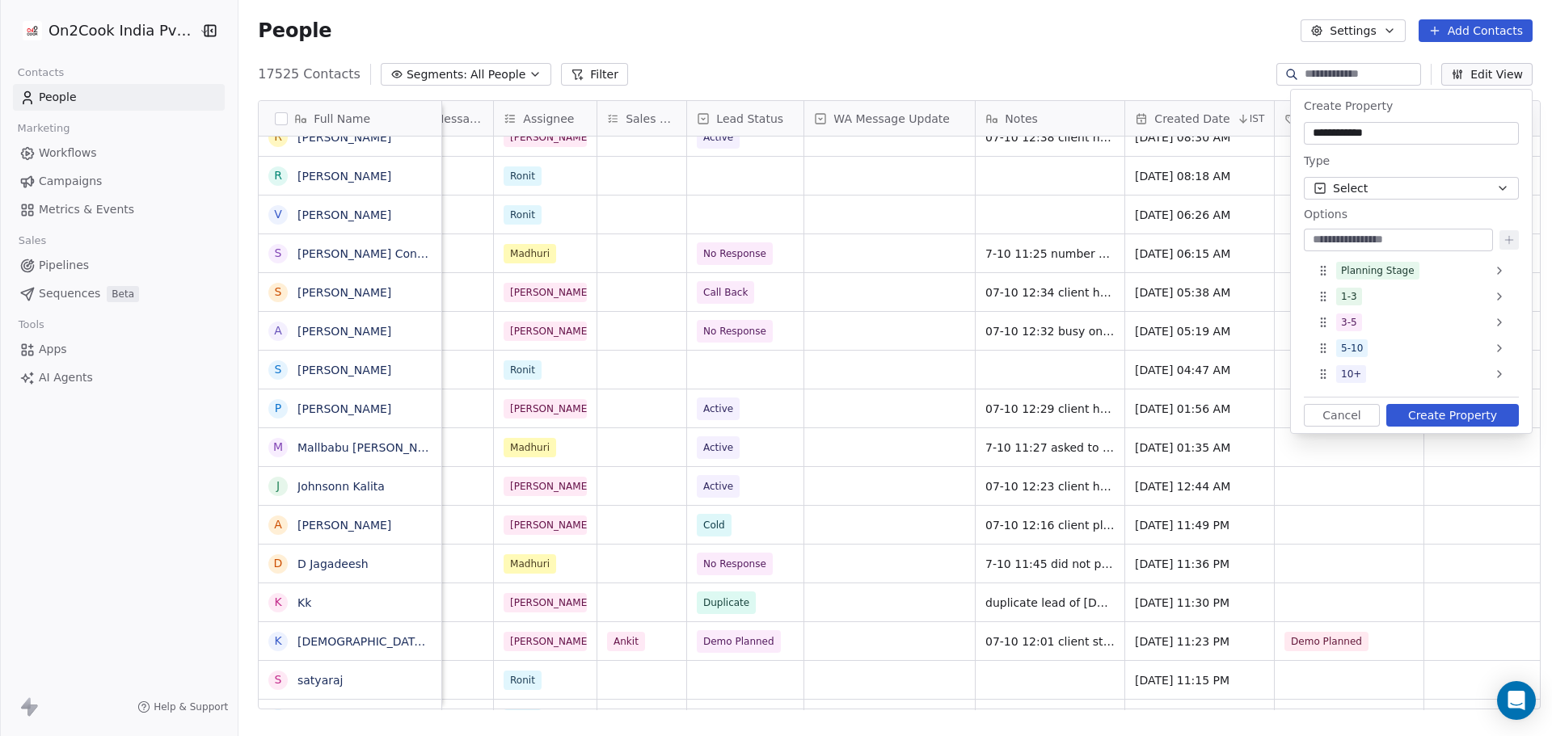
click at [1424, 416] on button "Create Property" at bounding box center [1452, 415] width 133 height 23
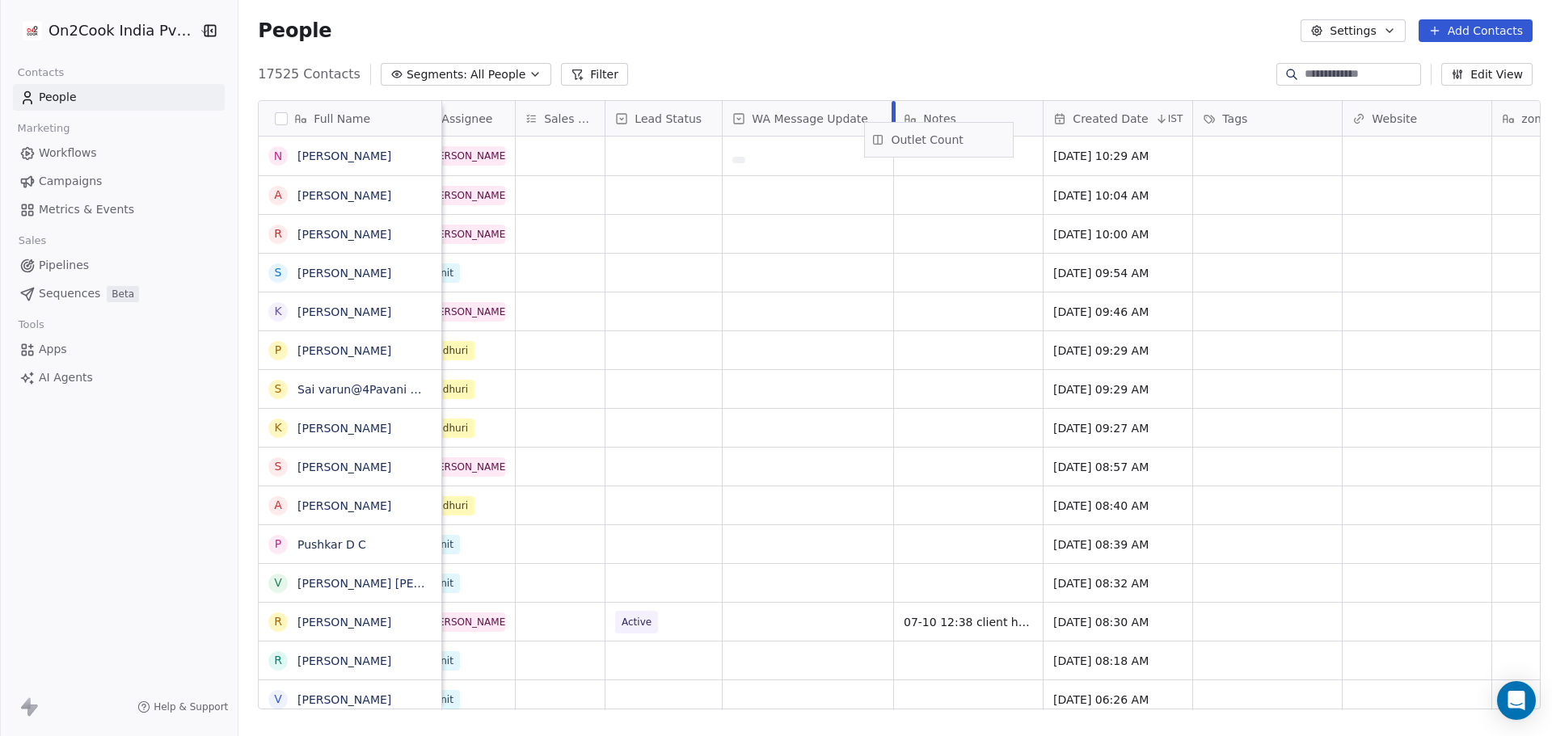
scroll to position [0, 1016]
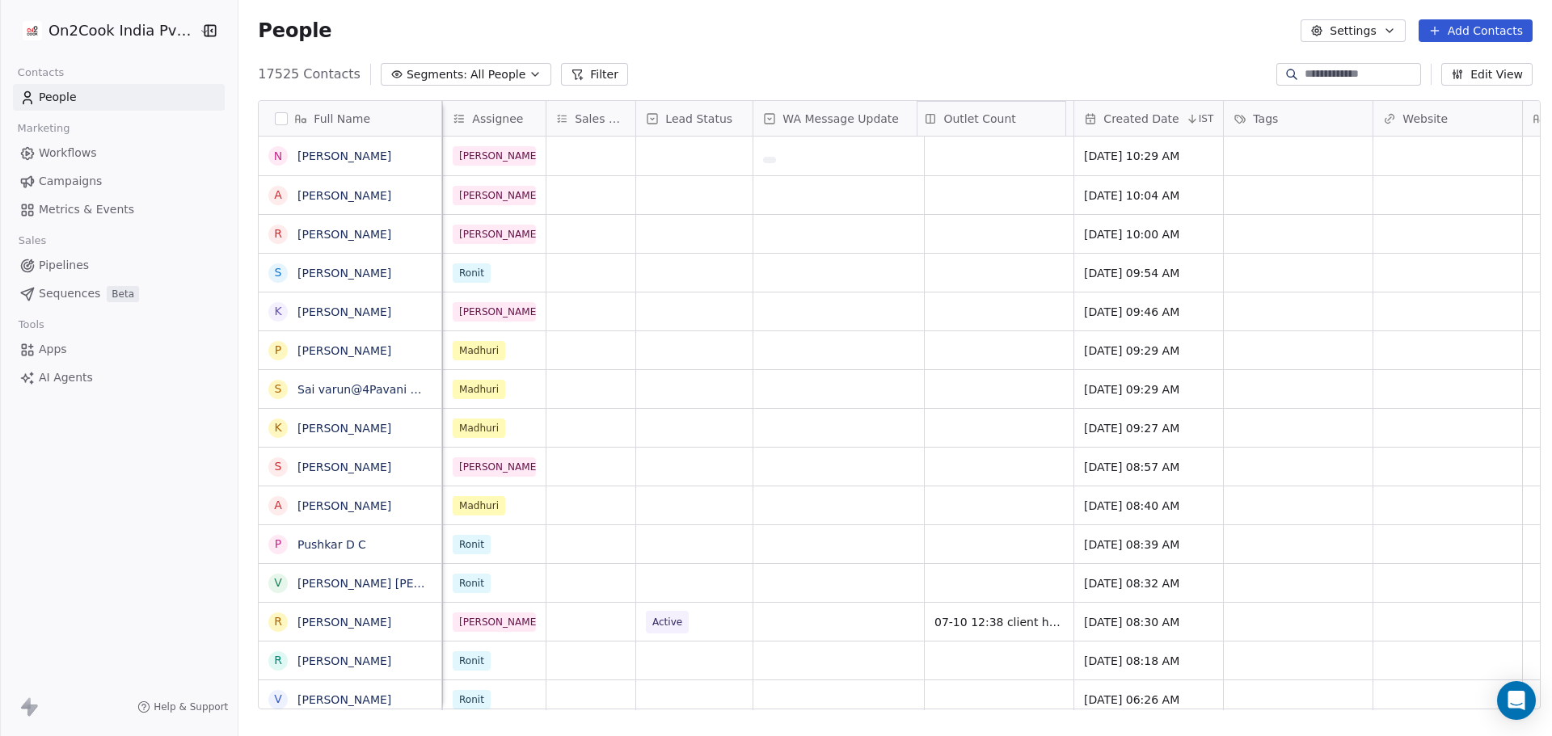
drag, startPoint x: 1409, startPoint y: 116, endPoint x: 1032, endPoint y: 127, distance: 376.9
click at [1032, 127] on div "Full Name N [PERSON_NAME] A [PERSON_NAME] R [PERSON_NAME] S [PERSON_NAME] K [PE…" at bounding box center [899, 406] width 1281 height 610
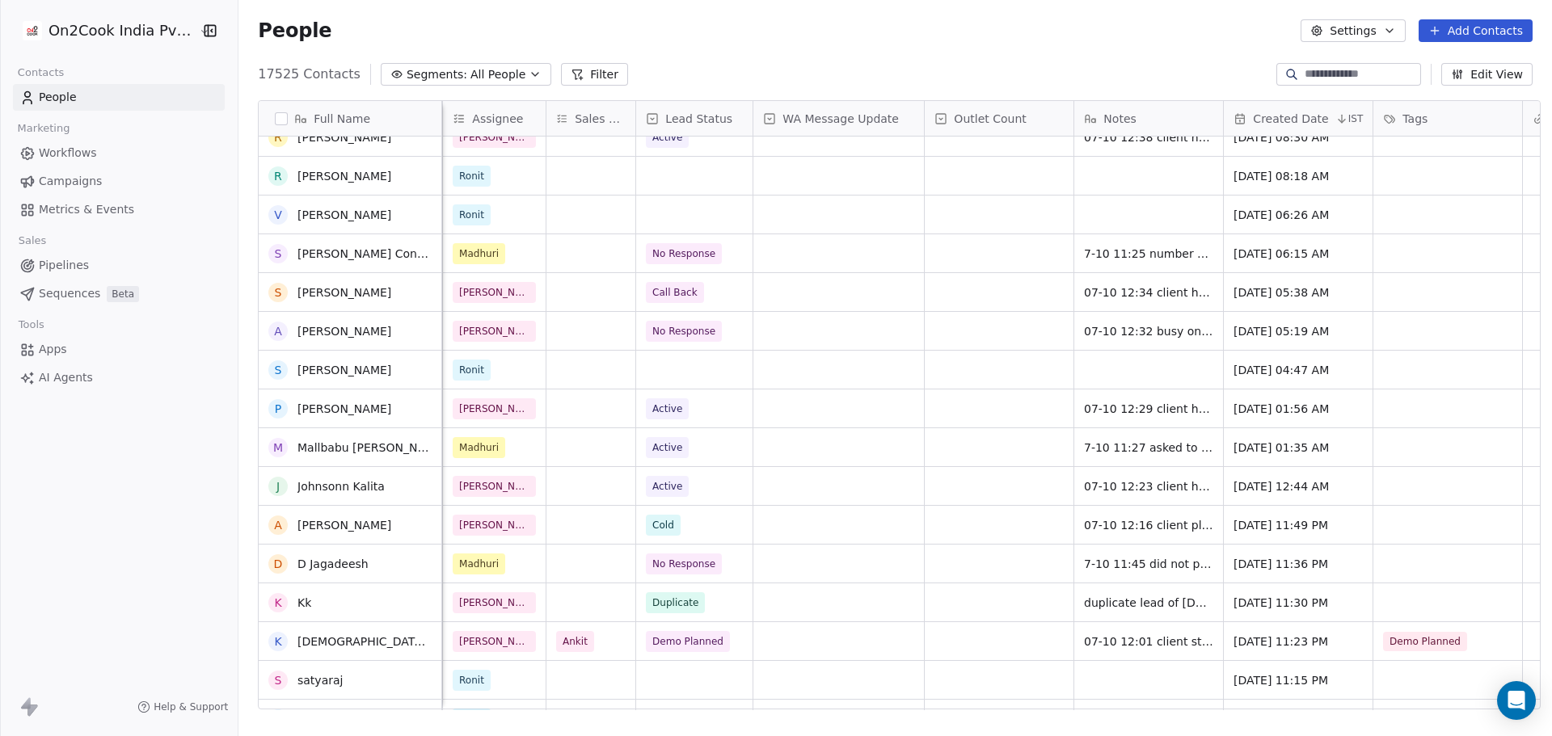
scroll to position [889, 0]
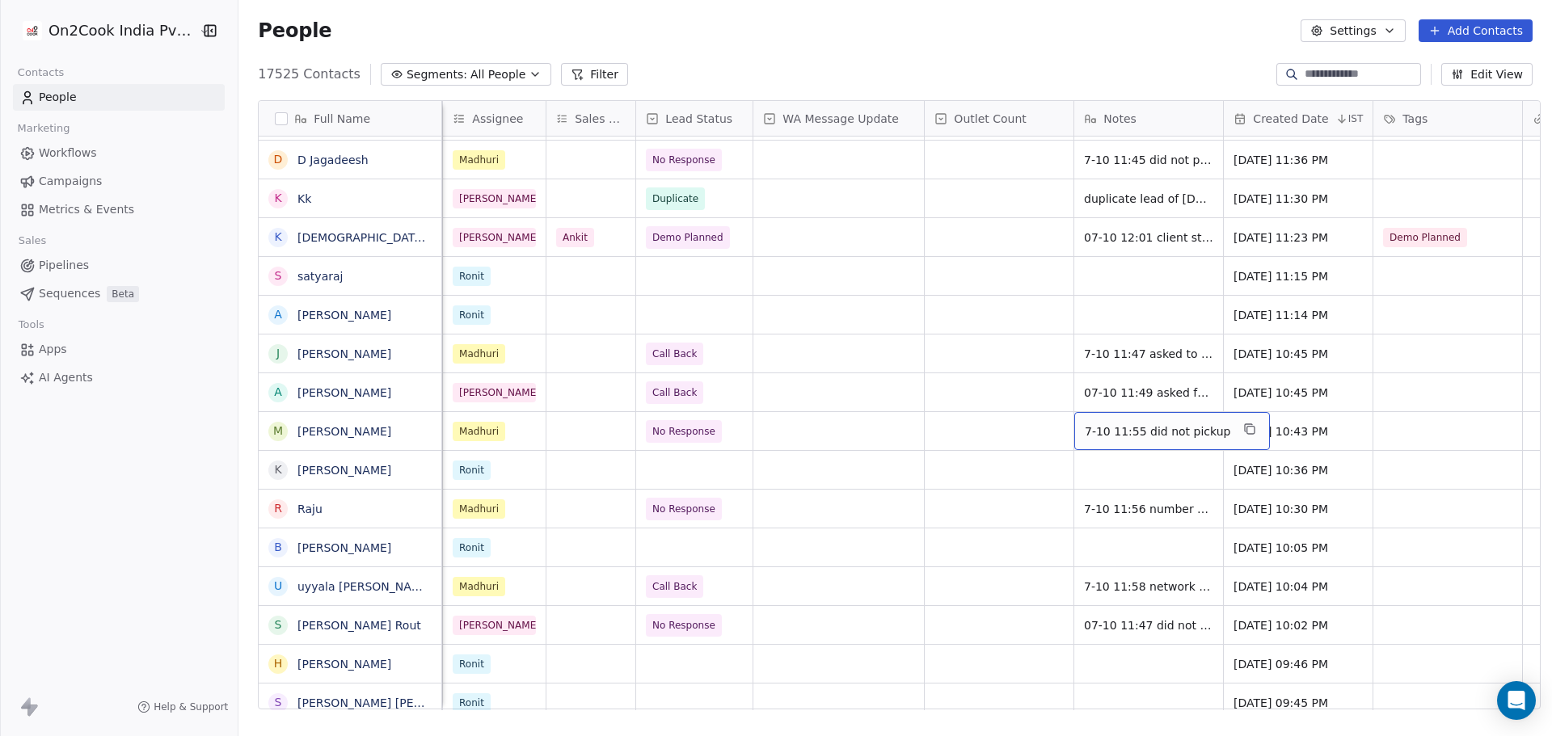
click at [1139, 433] on span "7-10 11:55 did not pickup" at bounding box center [1158, 432] width 146 height 16
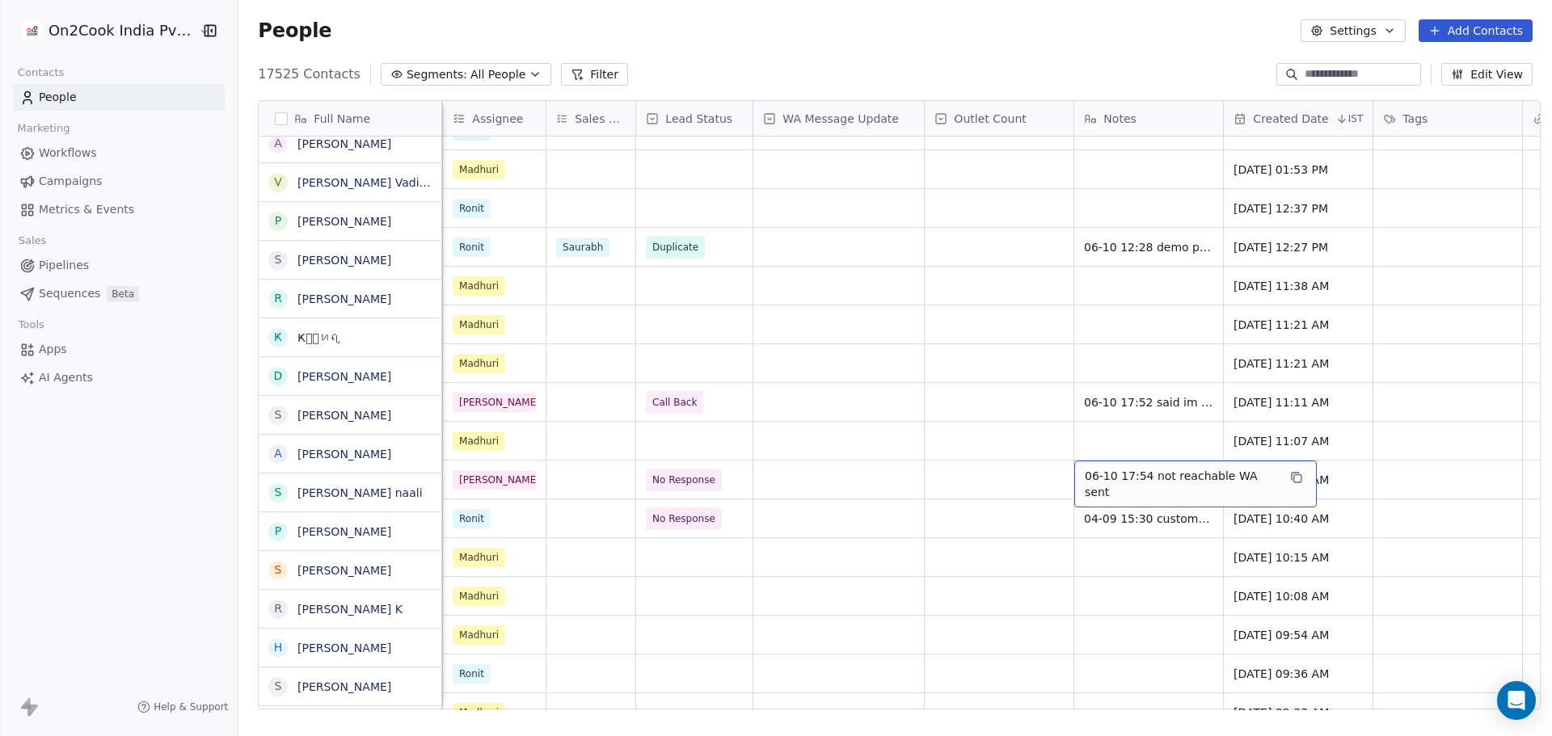
scroll to position [2587, 0]
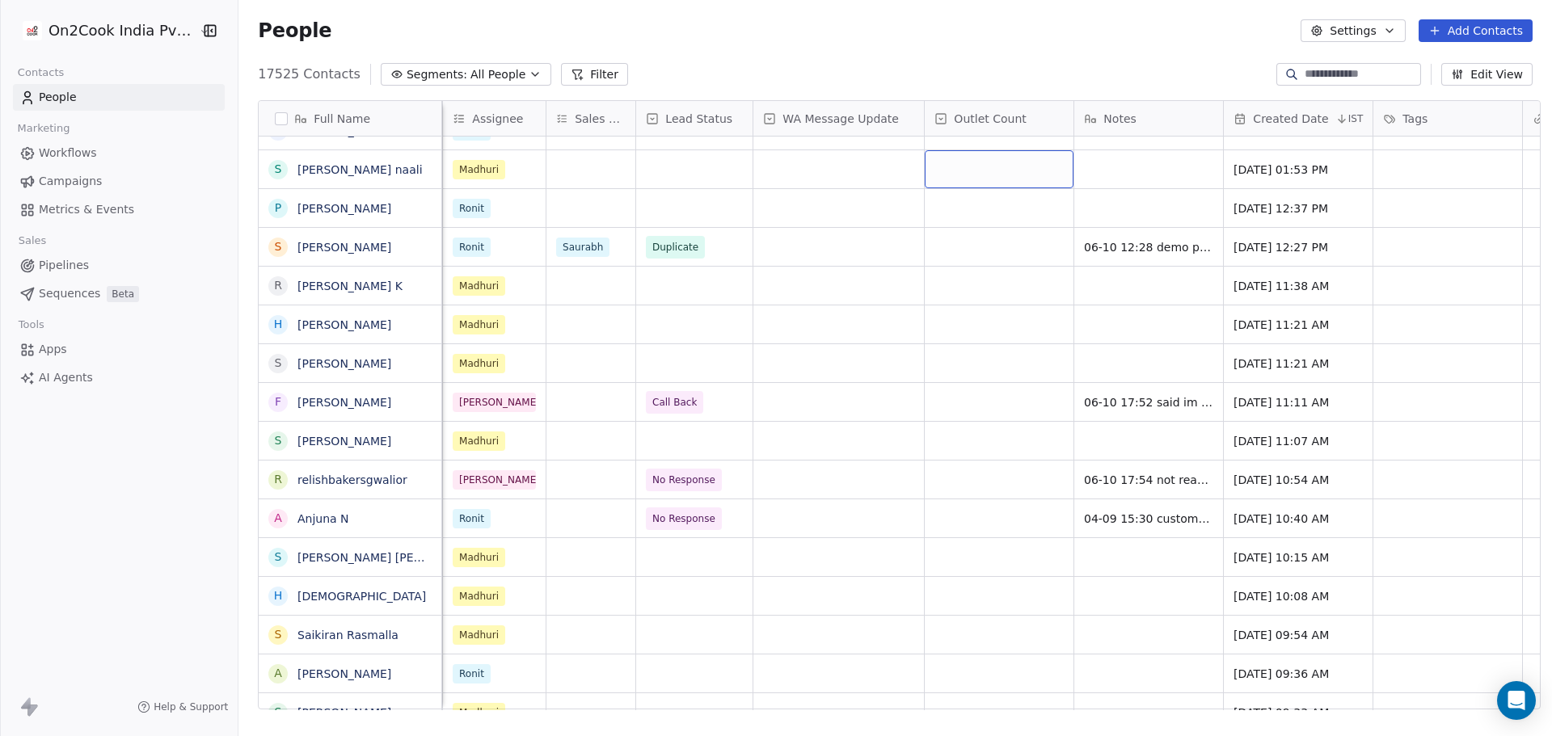
click at [993, 161] on div "grid" at bounding box center [999, 169] width 149 height 38
click at [988, 479] on html "On2Cook India Pvt. Ltd. Contacts People Marketing Workflows Campaigns Metrics &…" at bounding box center [776, 368] width 1552 height 736
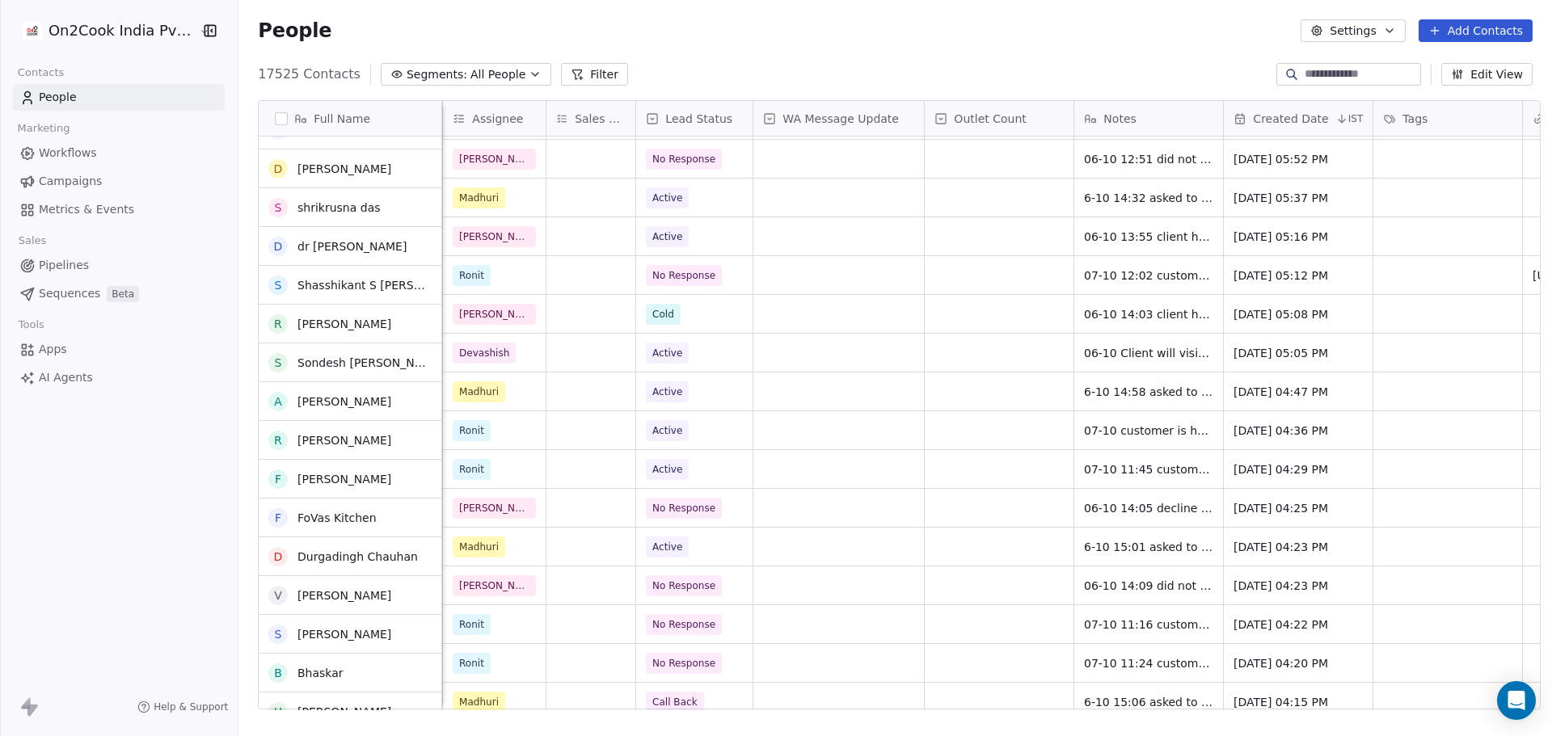
scroll to position [5314, 0]
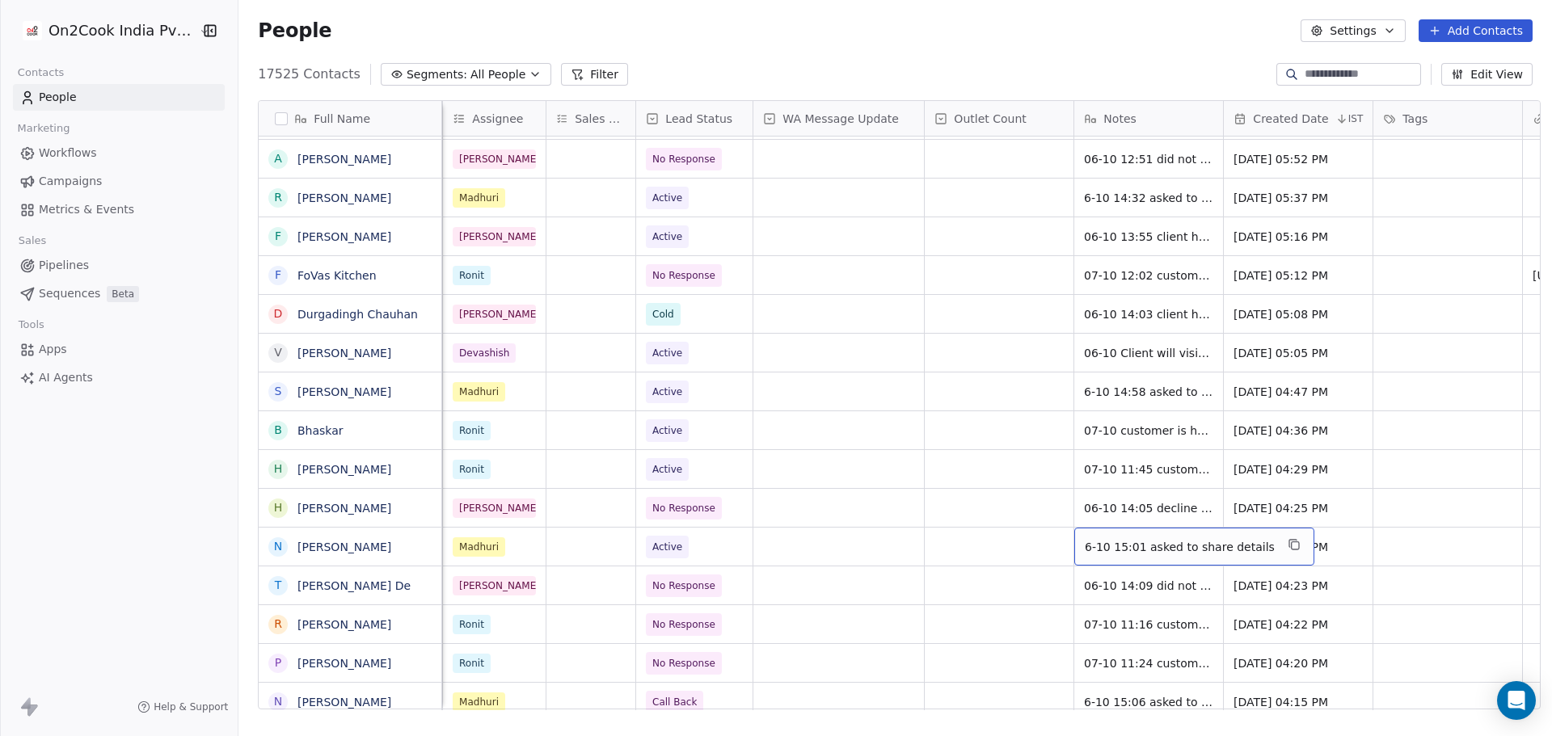
click at [1126, 605] on div "Meta [GEOGRAPHIC_DATA] [GEOGRAPHIC_DATA] [PERSON_NAME] No Response 07-10 11:16 …" at bounding box center [1017, 624] width 3183 height 39
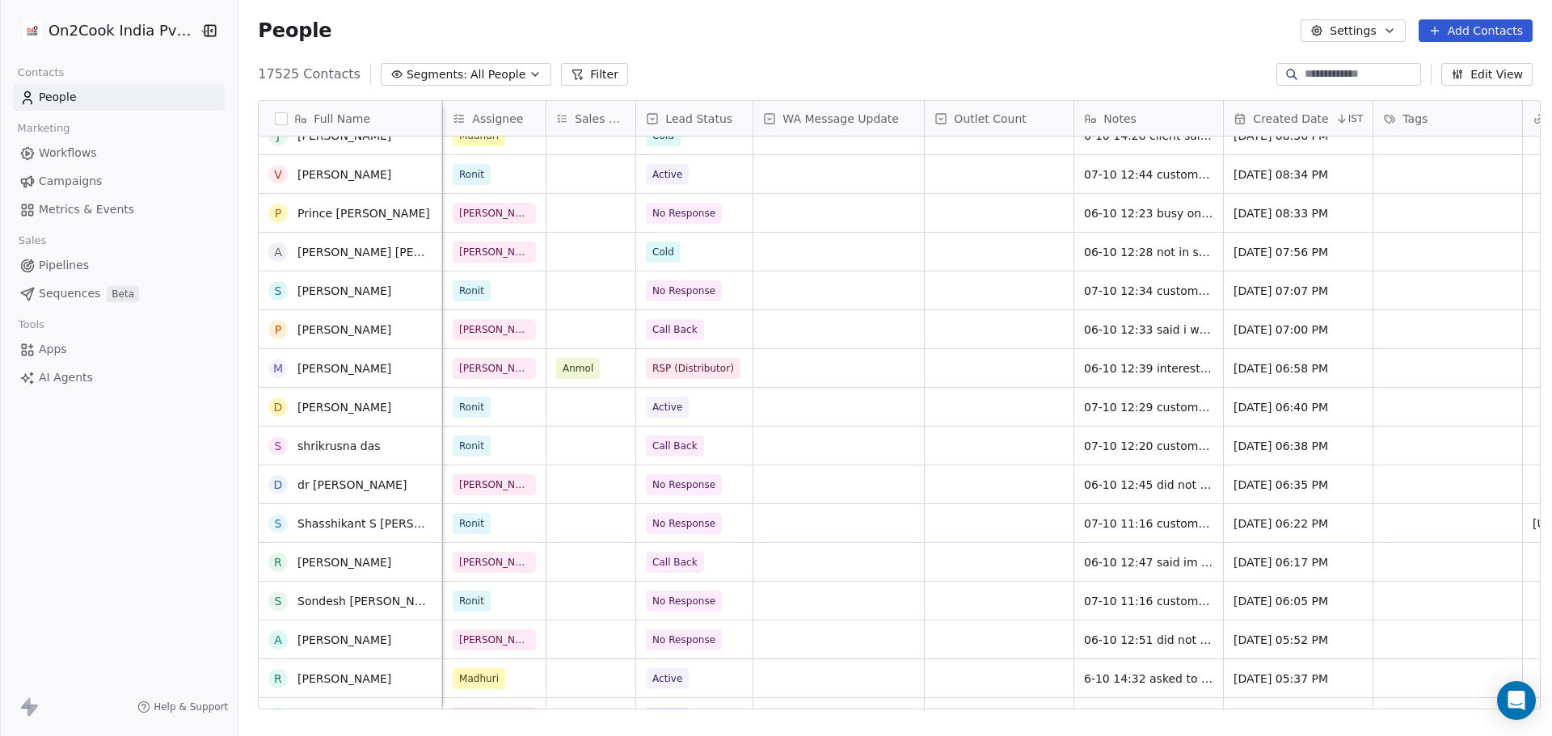
scroll to position [4605, 0]
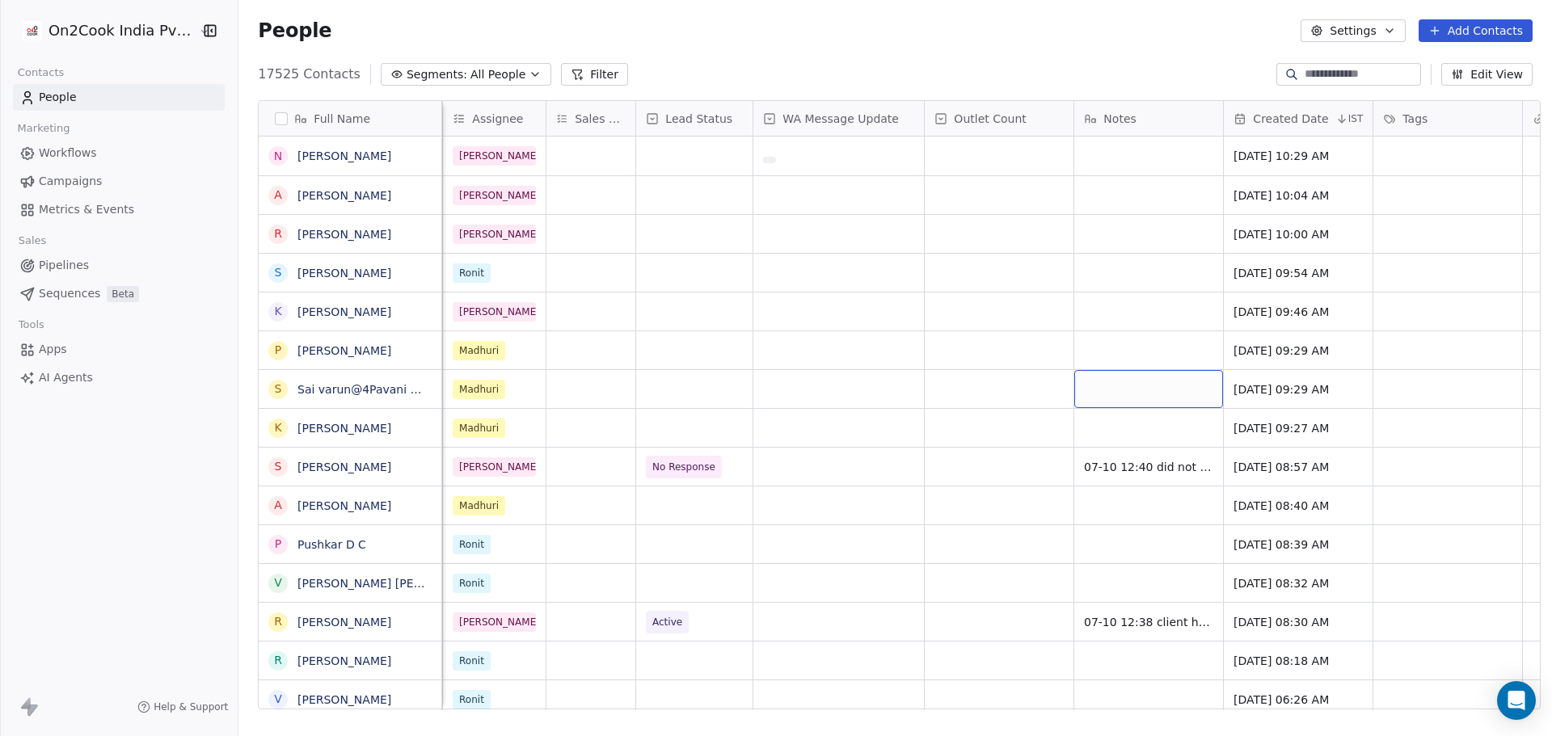
click at [1128, 125] on div "Notes" at bounding box center [1147, 119] width 126 height 16
click at [1141, 78] on html "On2Cook India Pvt. Ltd. Contacts People Marketing Workflows Campaigns Metrics &…" at bounding box center [776, 368] width 1552 height 736
click at [831, 117] on span "WA Message Update" at bounding box center [841, 119] width 116 height 16
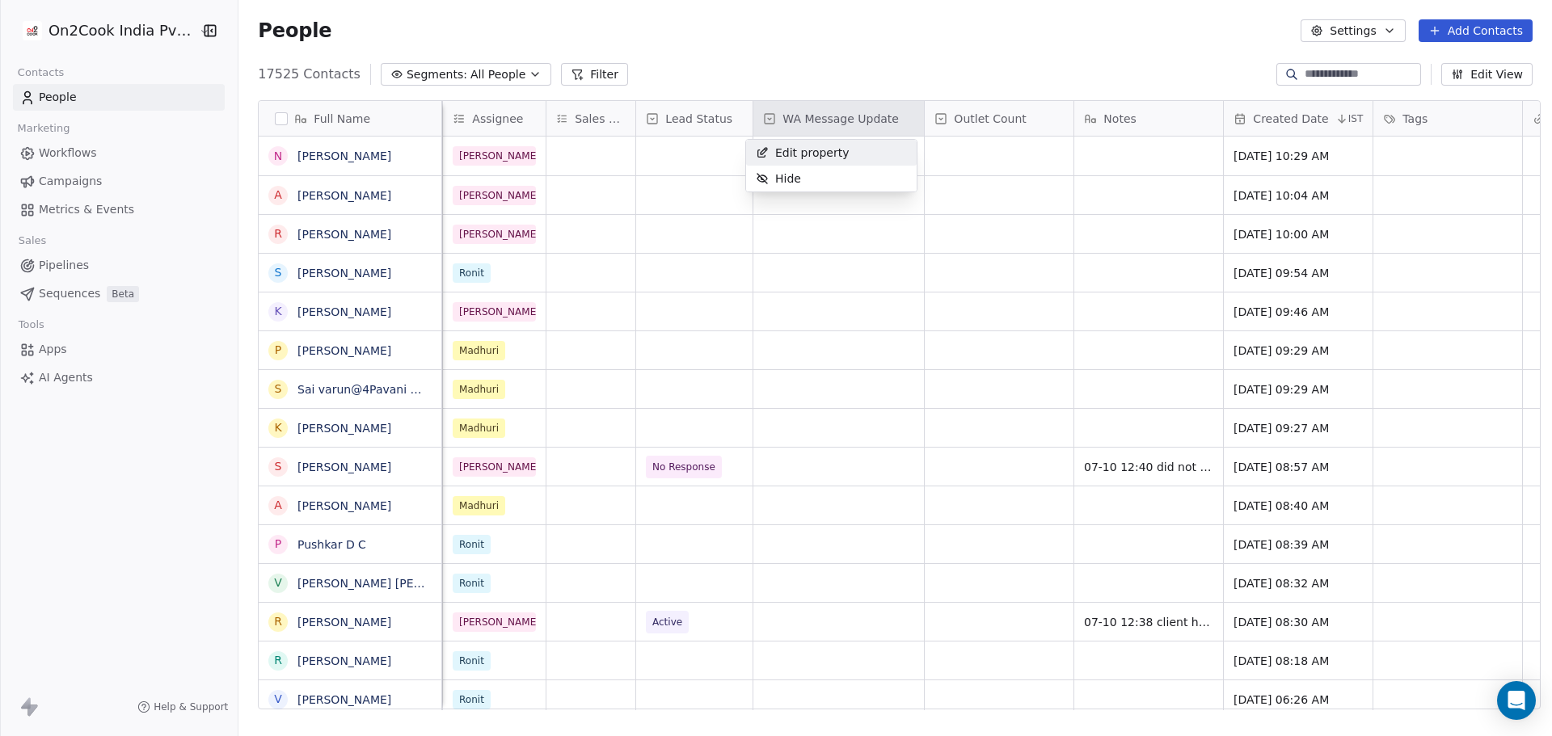
click at [842, 154] on div "Edit property" at bounding box center [802, 153] width 113 height 26
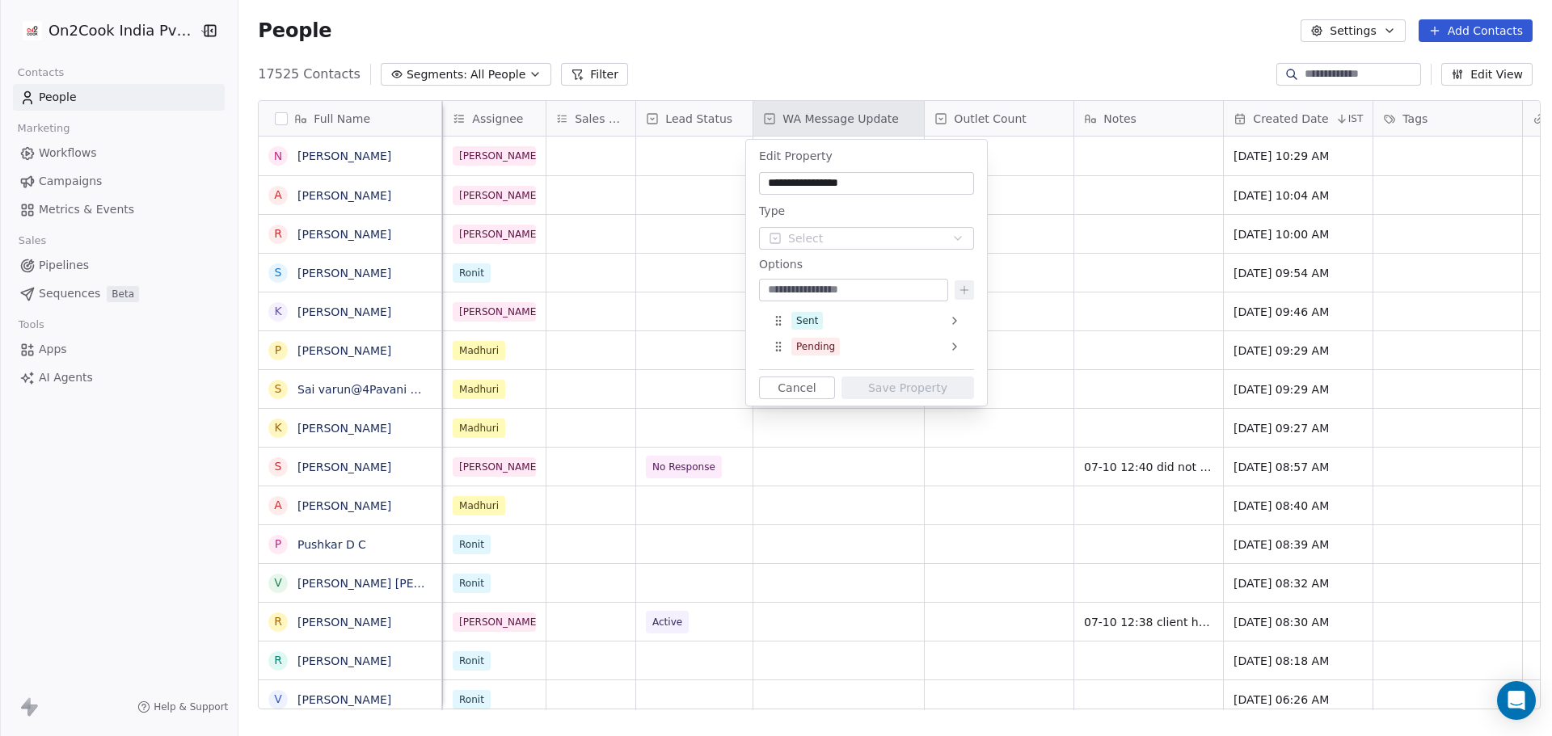
click at [1029, 264] on html "On2Cook India Pvt. Ltd. Contacts People Marketing Workflows Campaigns Metrics &…" at bounding box center [776, 368] width 1552 height 736
click at [788, 394] on button "Cancel" at bounding box center [797, 388] width 76 height 23
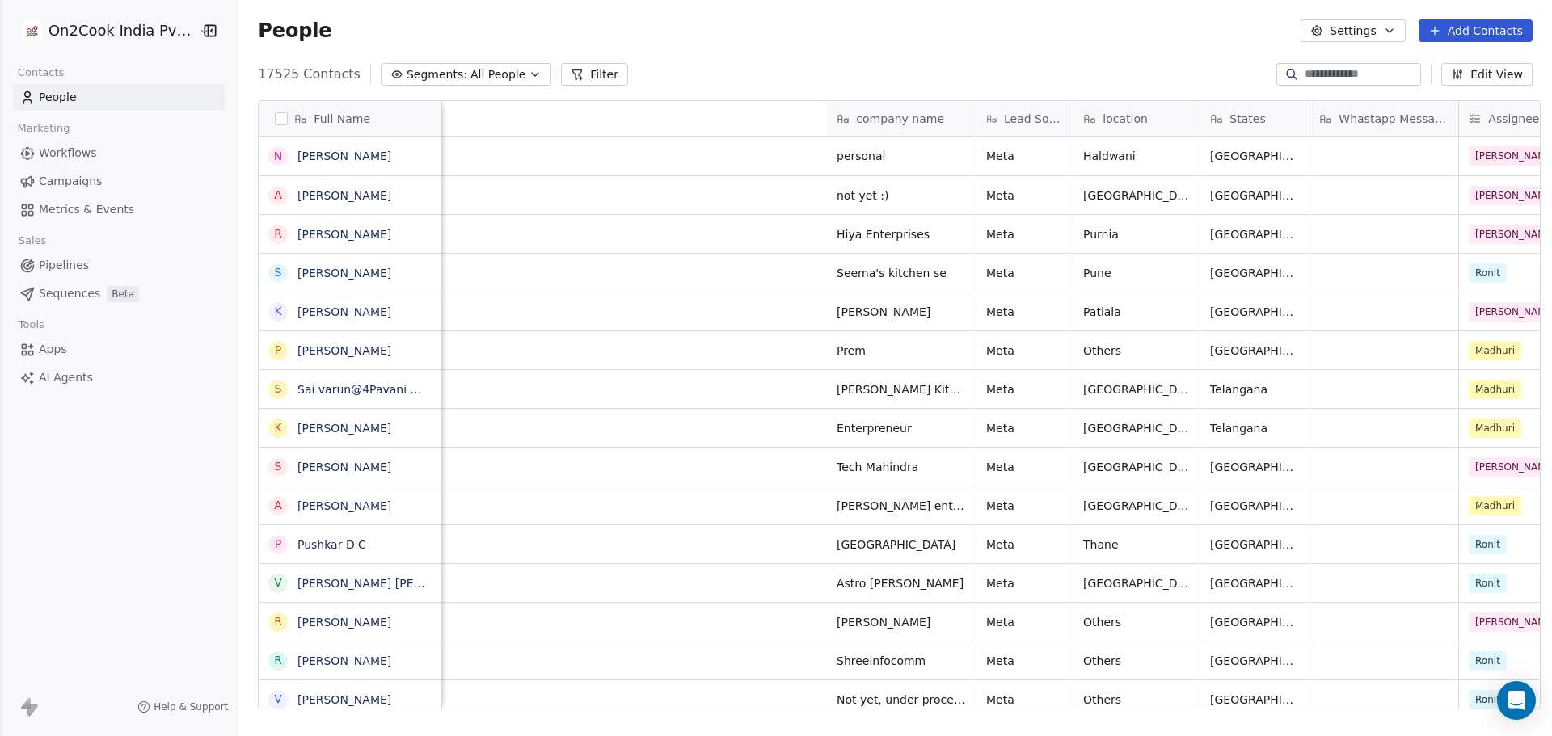
scroll to position [0, 774]
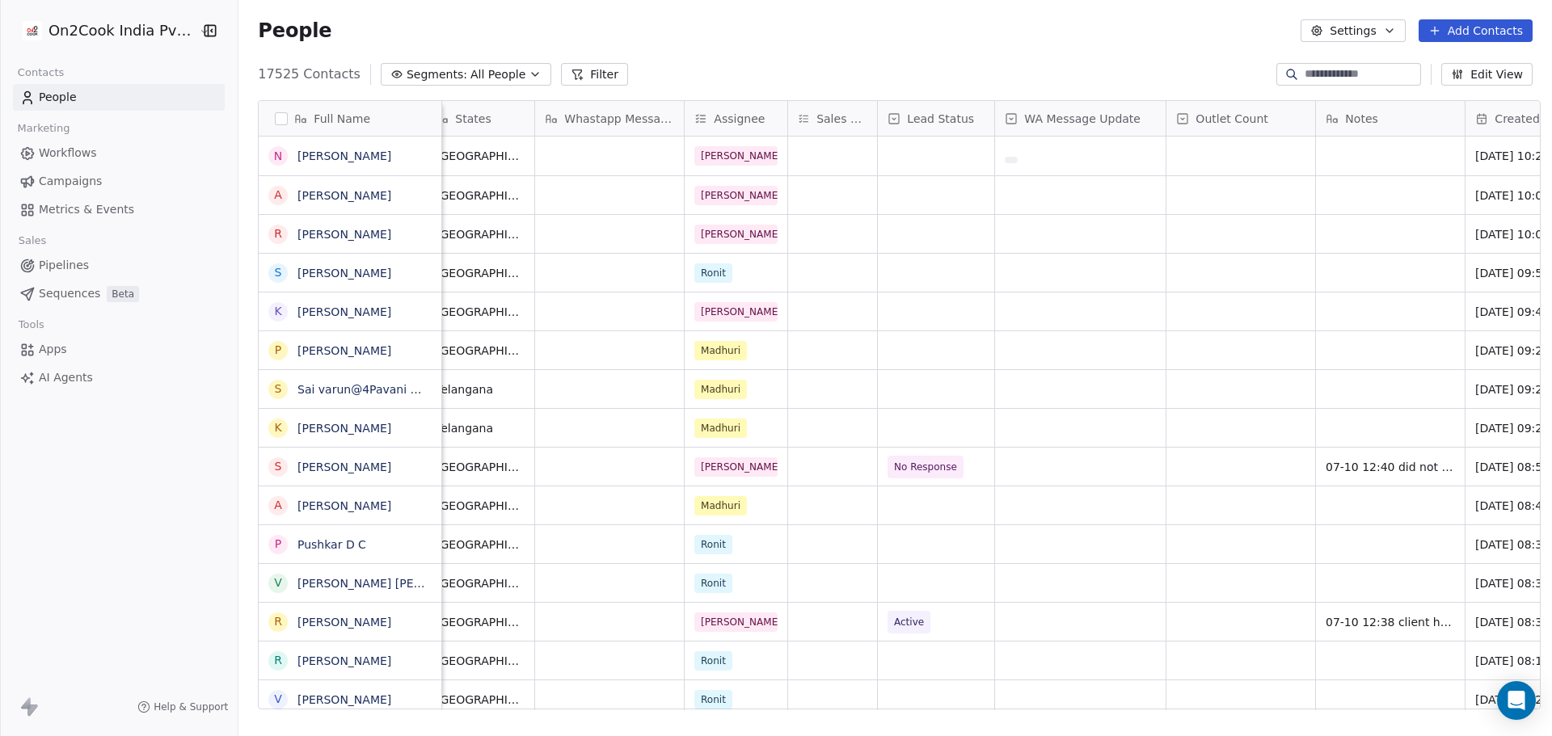
click at [646, 112] on span "Whastapp Message" at bounding box center [619, 119] width 110 height 16
click at [627, 155] on div "Edit property" at bounding box center [584, 153] width 113 height 26
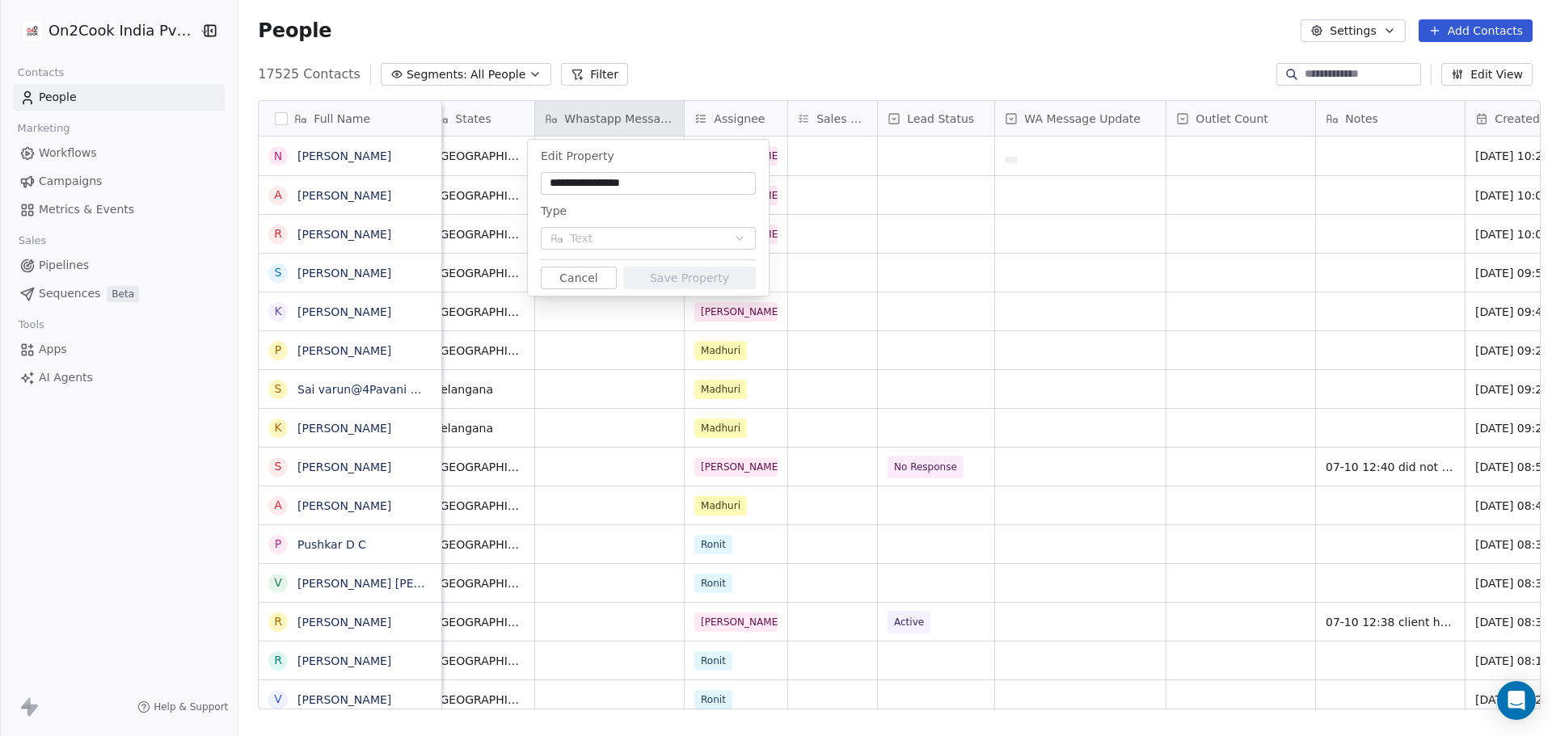
click at [621, 178] on input "**********" at bounding box center [648, 183] width 209 height 16
click at [598, 179] on input "**********" at bounding box center [648, 183] width 209 height 16
click at [662, 179] on input "**********" at bounding box center [648, 183] width 209 height 16
click at [644, 175] on input "**********" at bounding box center [648, 183] width 209 height 16
click at [549, 179] on input "**********" at bounding box center [648, 183] width 209 height 16
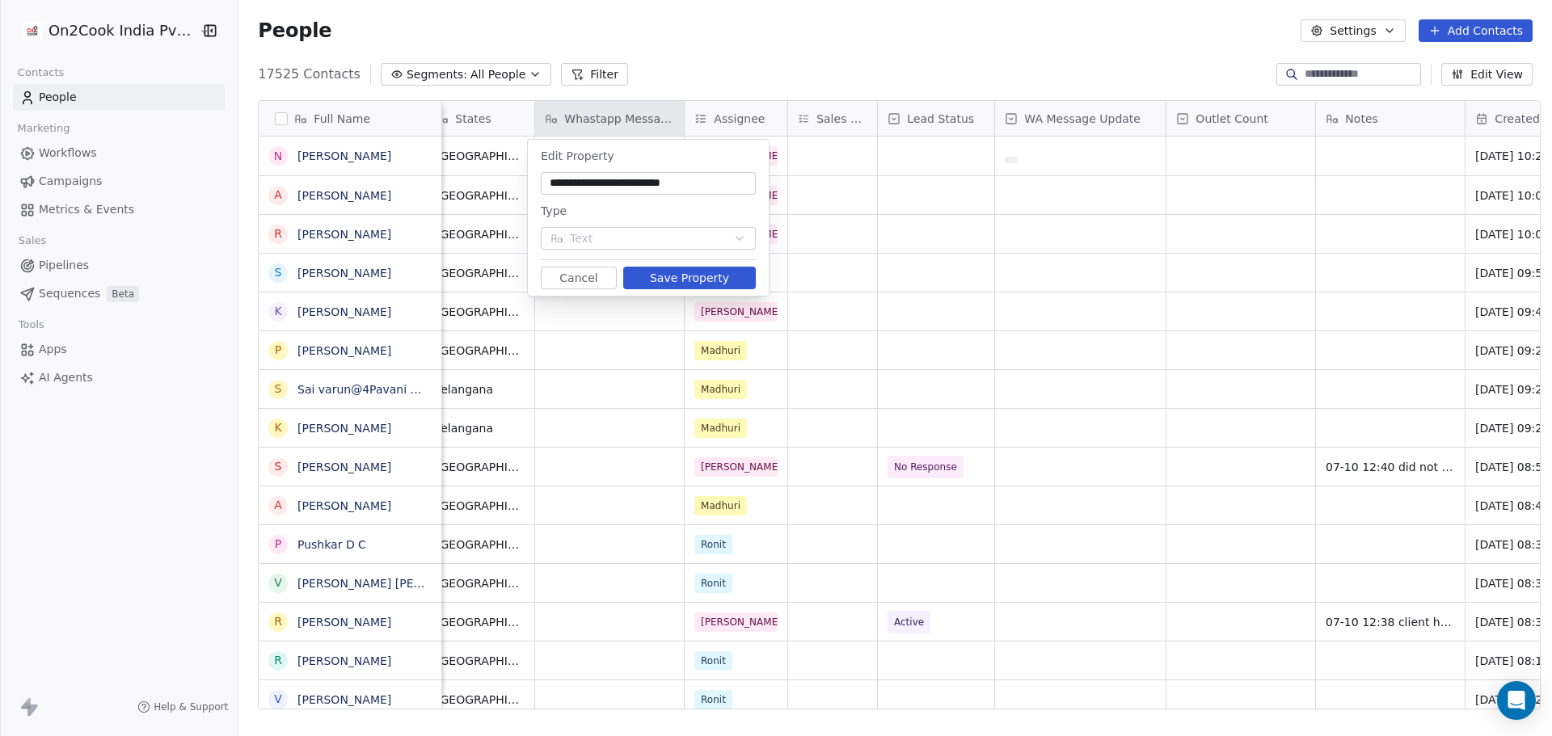
type input "**********"
click at [688, 271] on button "Save Property" at bounding box center [689, 278] width 133 height 23
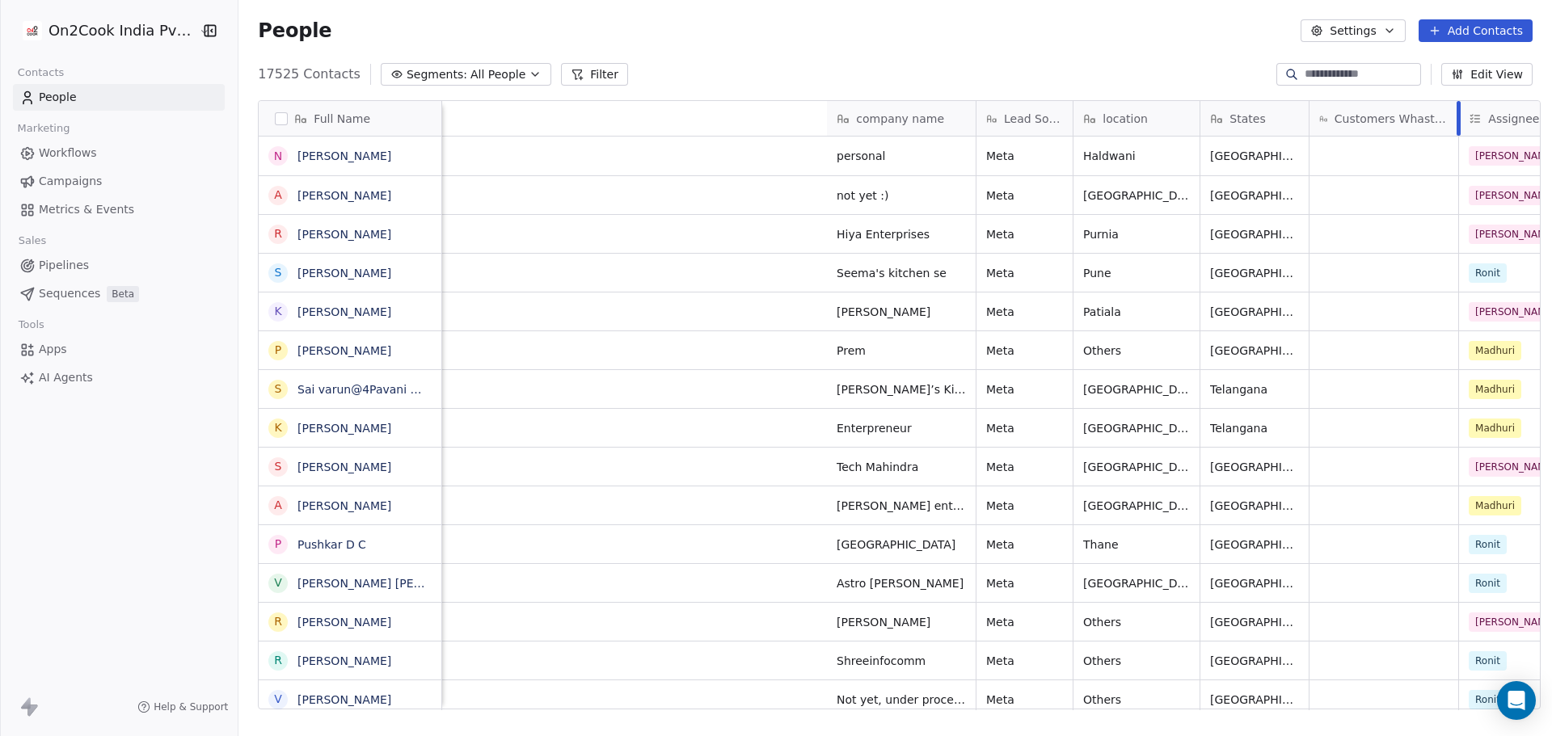
scroll to position [635, 1309]
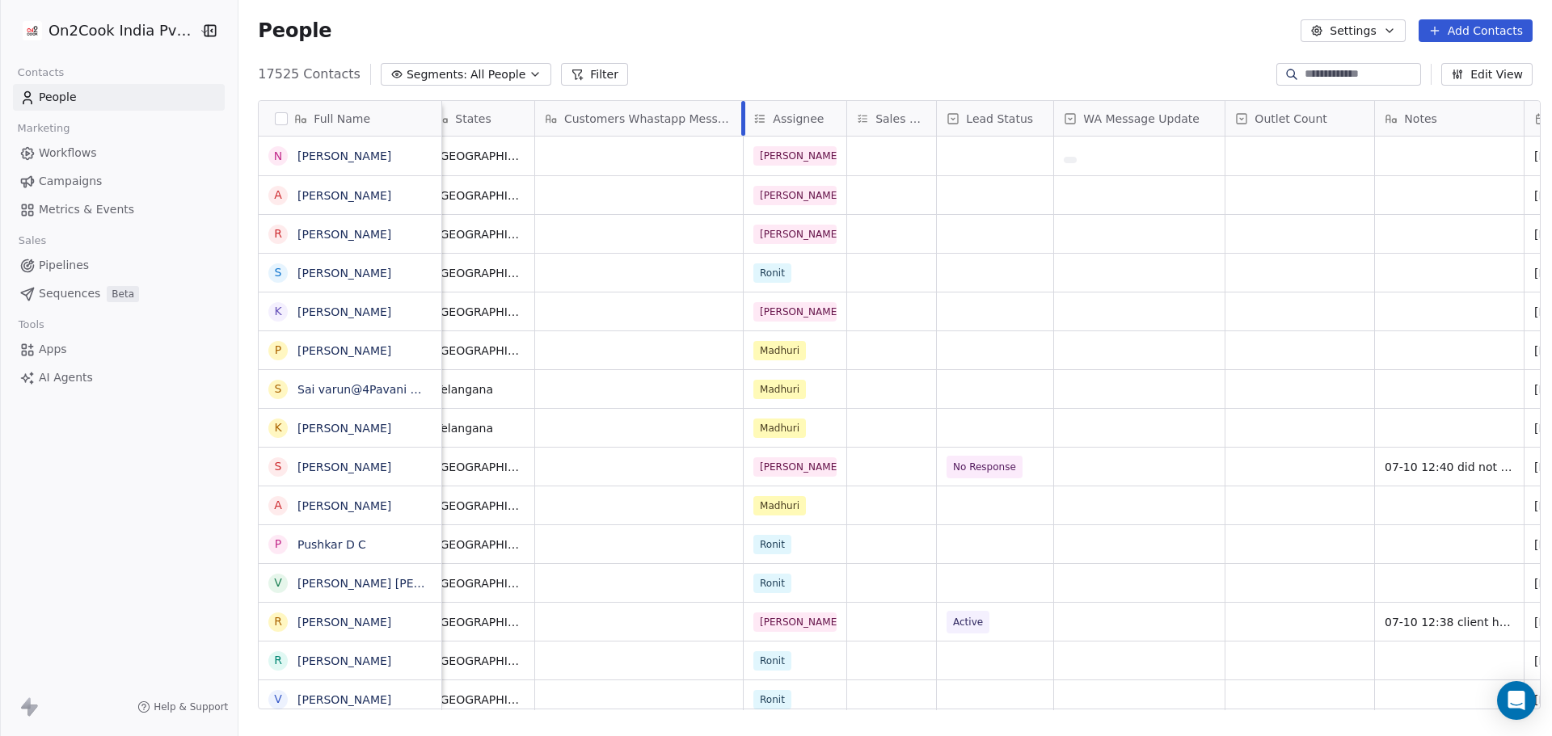
drag, startPoint x: 675, startPoint y: 112, endPoint x: 735, endPoint y: 116, distance: 59.9
click at [735, 116] on div "company name Lead Source location States Customers Whastapp Message Assignee Sa…" at bounding box center [1289, 119] width 3242 height 36
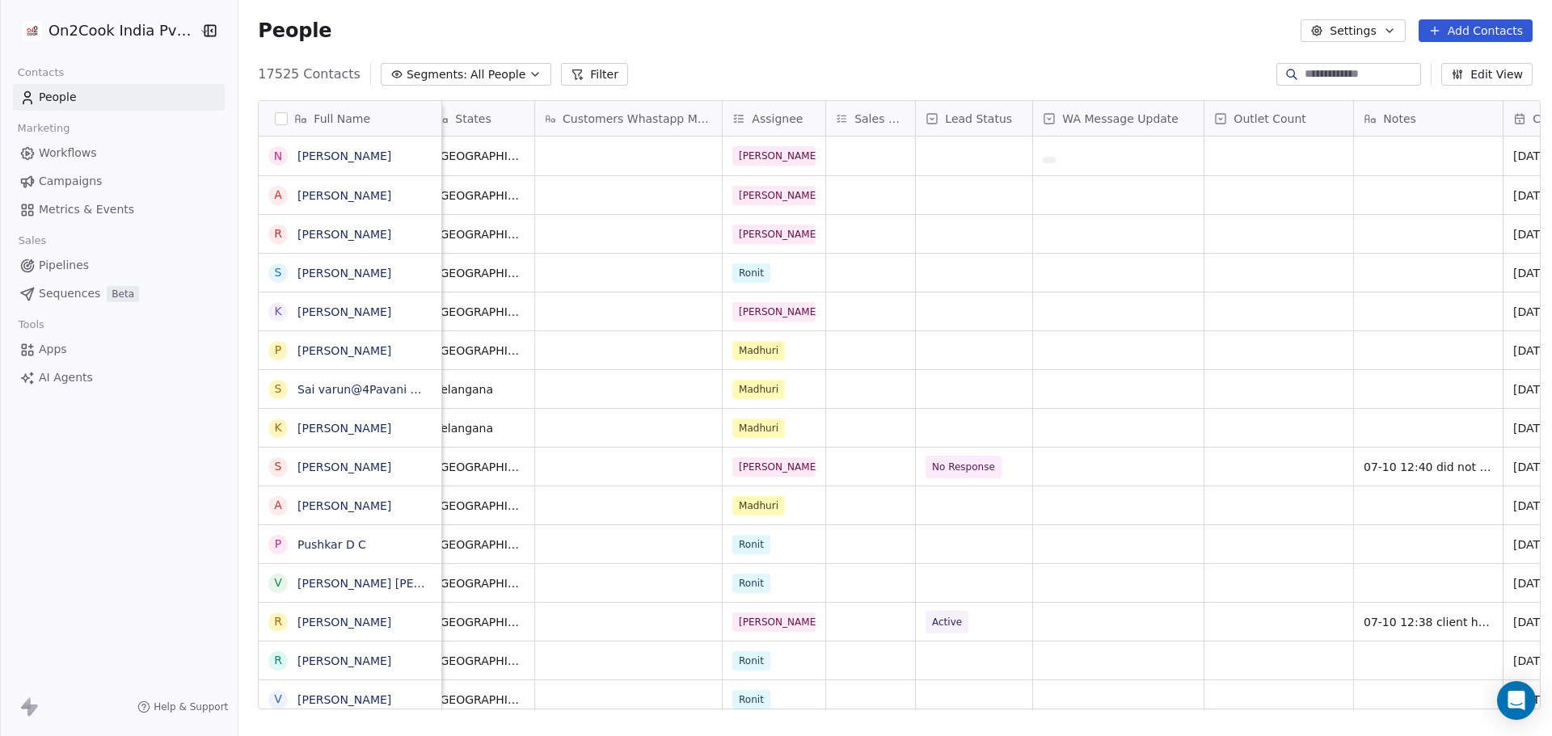
click at [1500, 81] on button "Edit View" at bounding box center [1486, 74] width 91 height 23
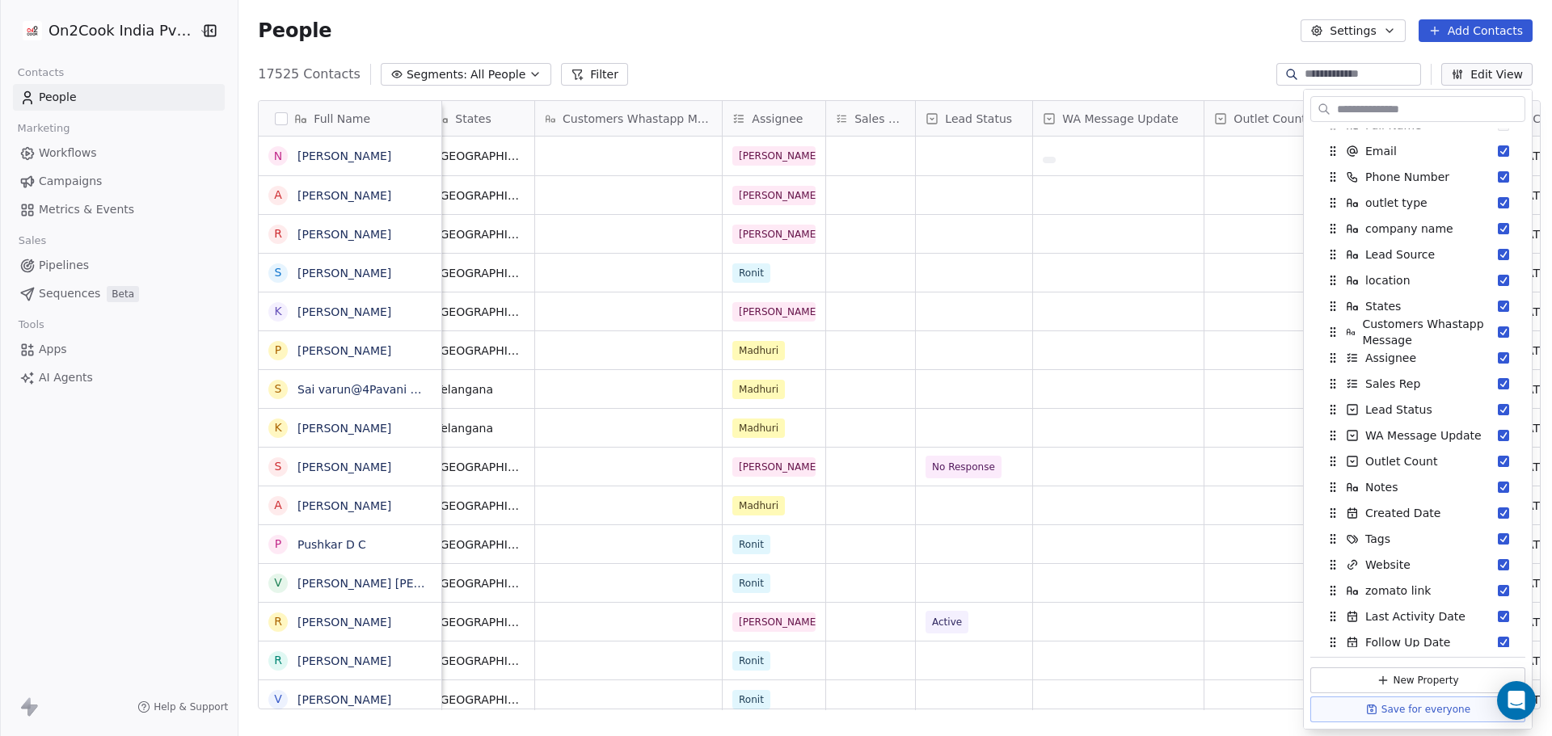
scroll to position [0, 0]
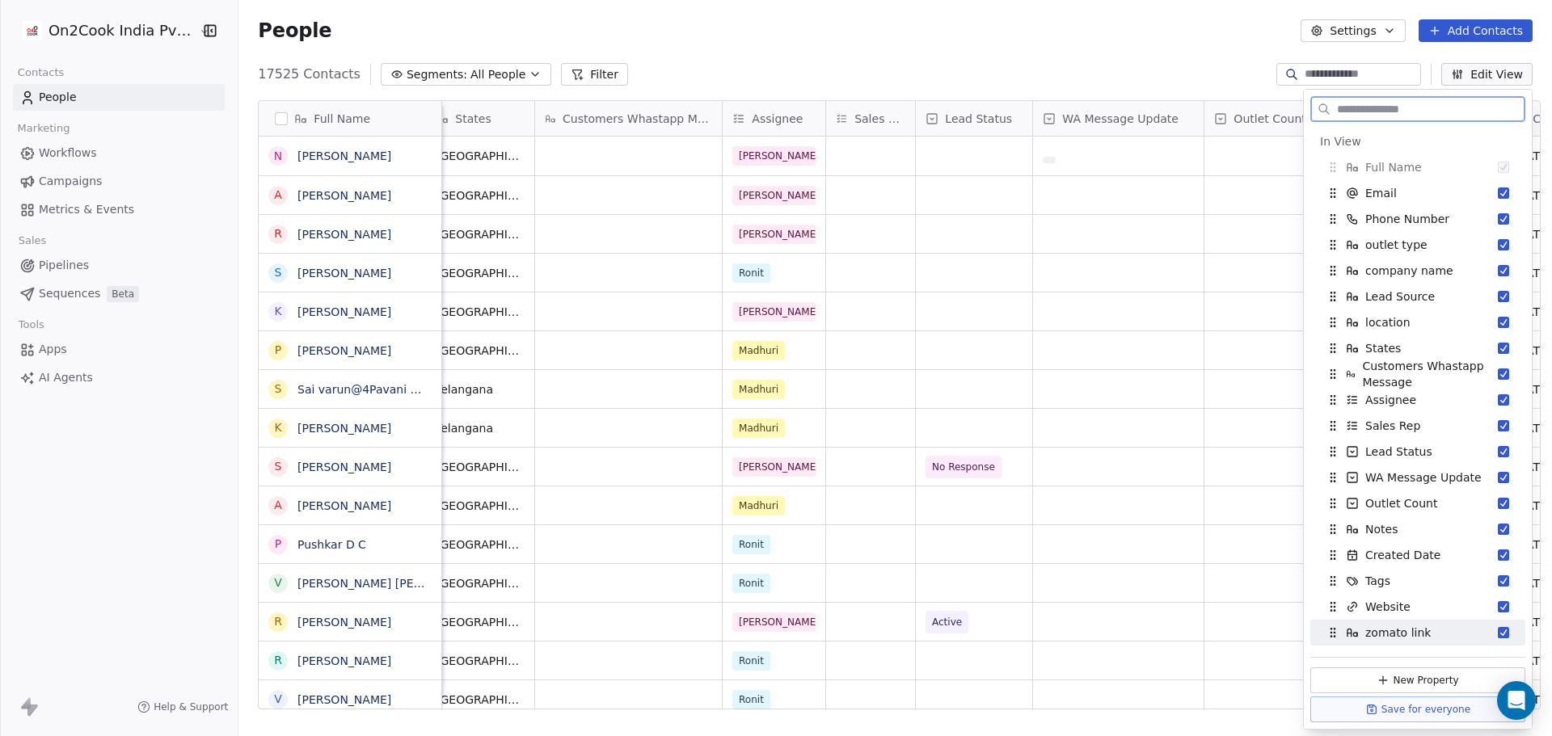
click at [1407, 715] on button "Save for everyone" at bounding box center [1417, 710] width 215 height 26
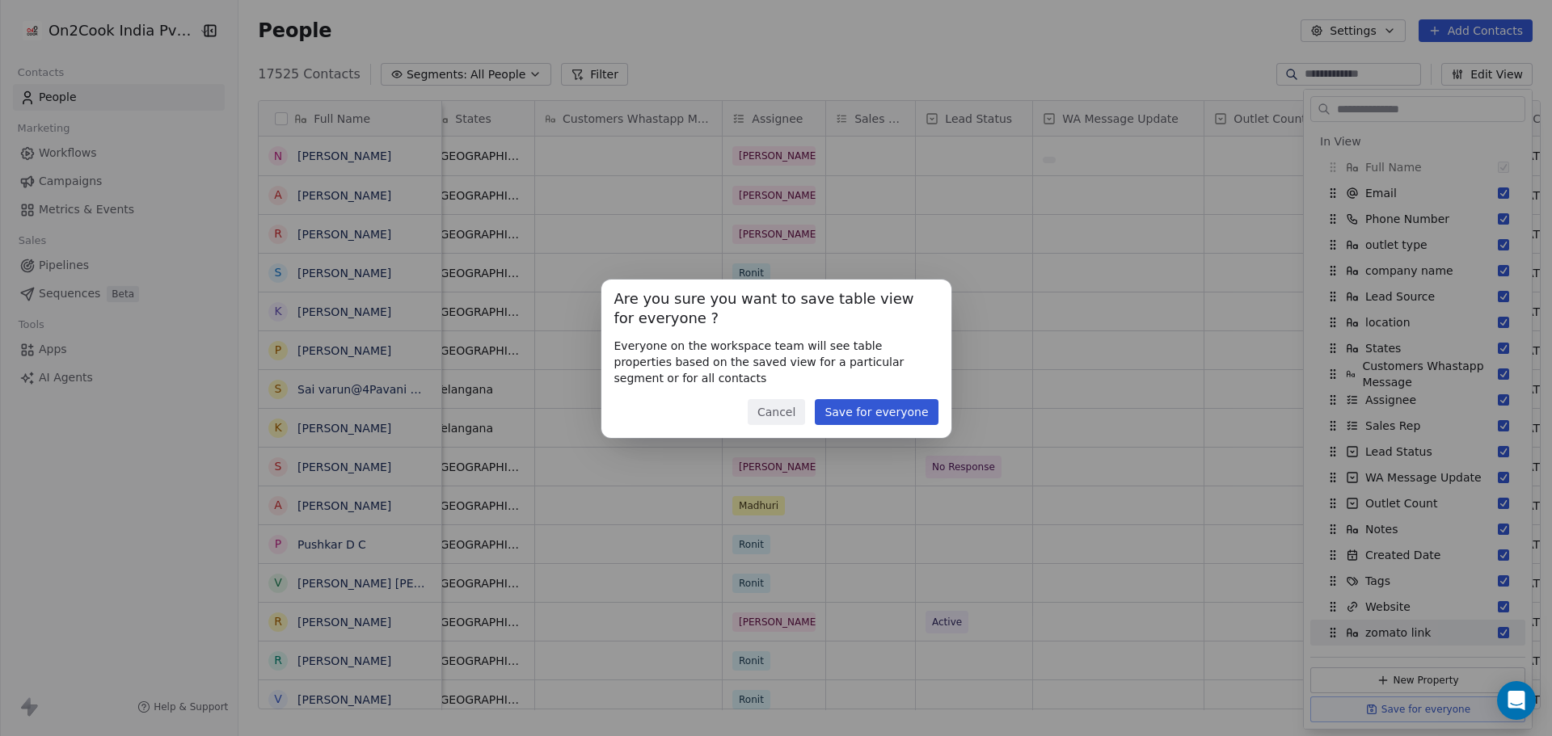
click at [892, 412] on button "Save for everyone" at bounding box center [876, 412] width 123 height 26
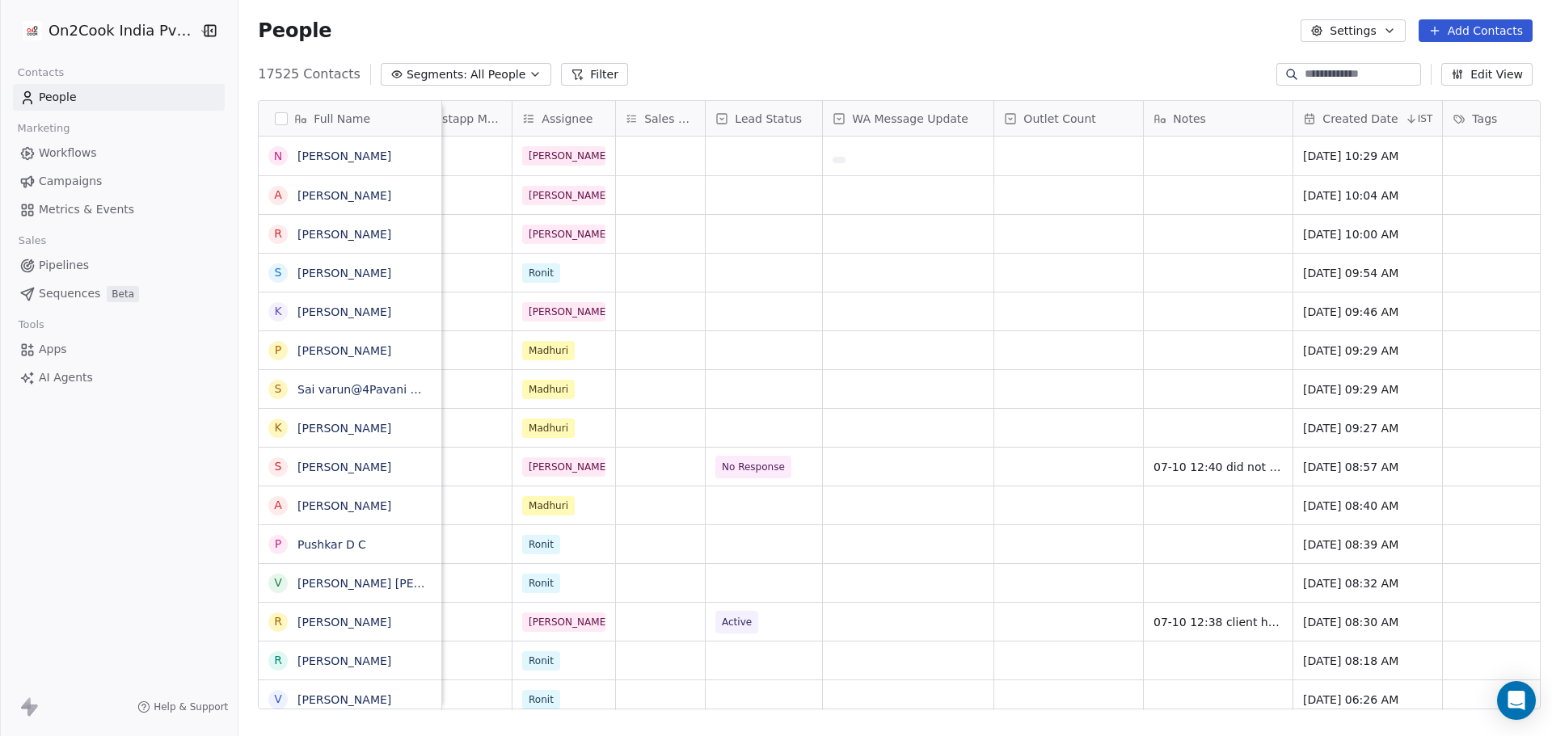
scroll to position [0, 982]
click at [930, 158] on span "grid" at bounding box center [896, 156] width 120 height 16
click at [918, 304] on html "On2Cook India Pvt. Ltd. Contacts People Marketing Workflows Campaigns Metrics &…" at bounding box center [776, 368] width 1552 height 736
click at [1032, 154] on div "grid" at bounding box center [1071, 156] width 149 height 39
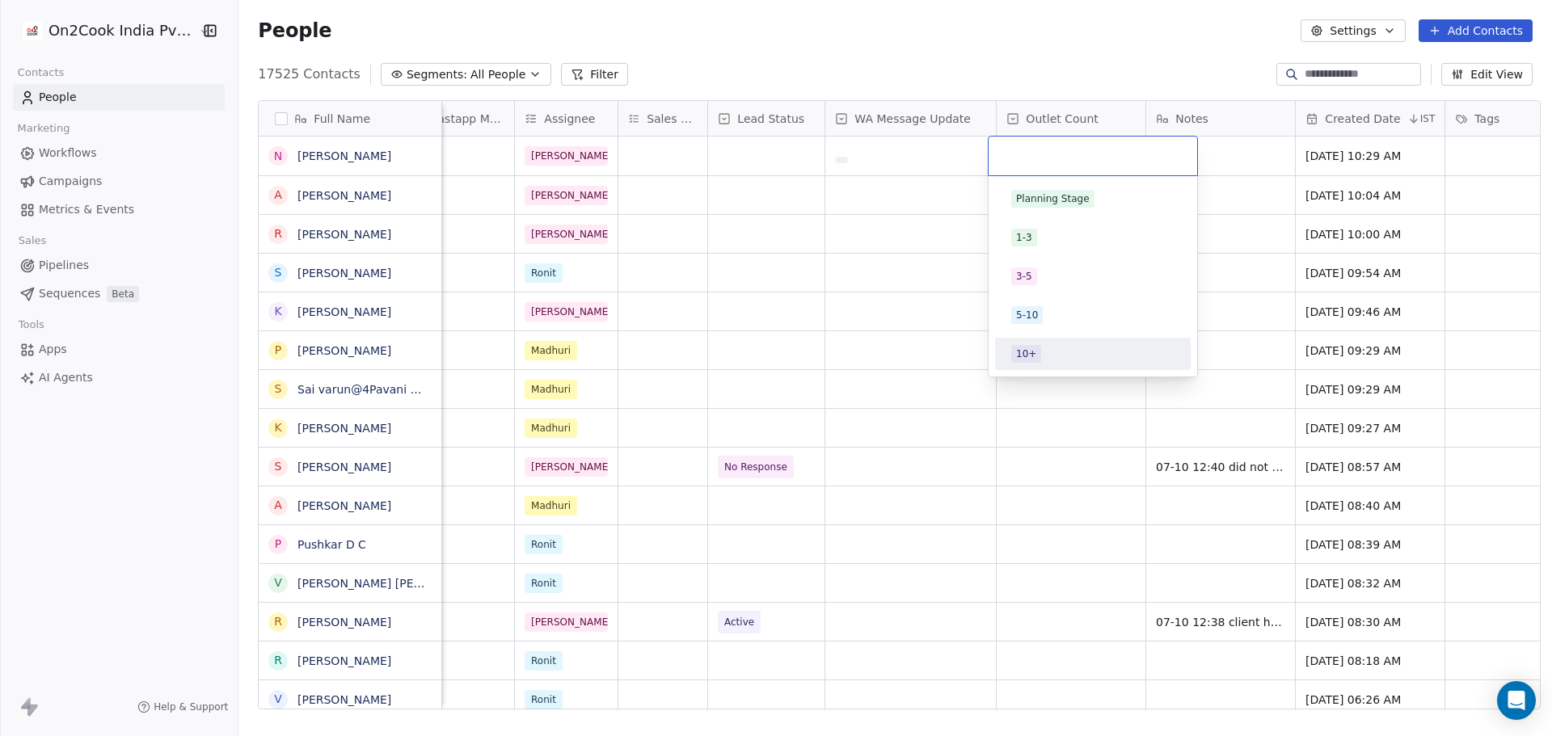
click at [1042, 442] on html "On2Cook India Pvt. Ltd. Contacts People Marketing Workflows Campaigns Metrics &…" at bounding box center [776, 368] width 1552 height 736
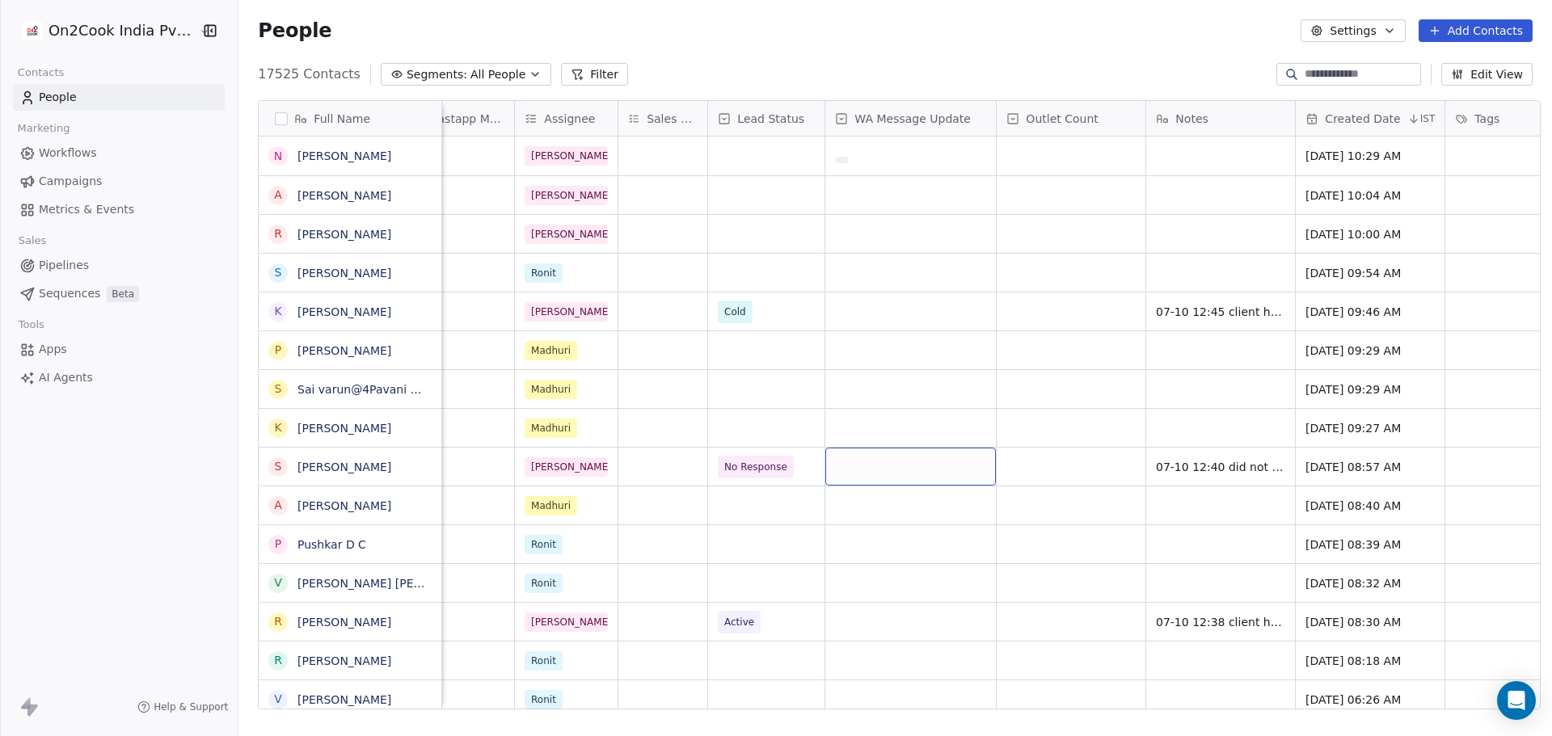
click at [862, 466] on div "grid" at bounding box center [910, 467] width 171 height 38
click at [887, 508] on div "Sent" at bounding box center [921, 509] width 163 height 18
click at [1217, 484] on span "07-10 12:40 did not pick up call WA sent" at bounding box center [1253, 471] width 192 height 32
click at [1095, 518] on html "On2Cook India Pvt. Ltd. Contacts People Marketing Workflows Campaigns Metrics &…" at bounding box center [776, 368] width 1552 height 736
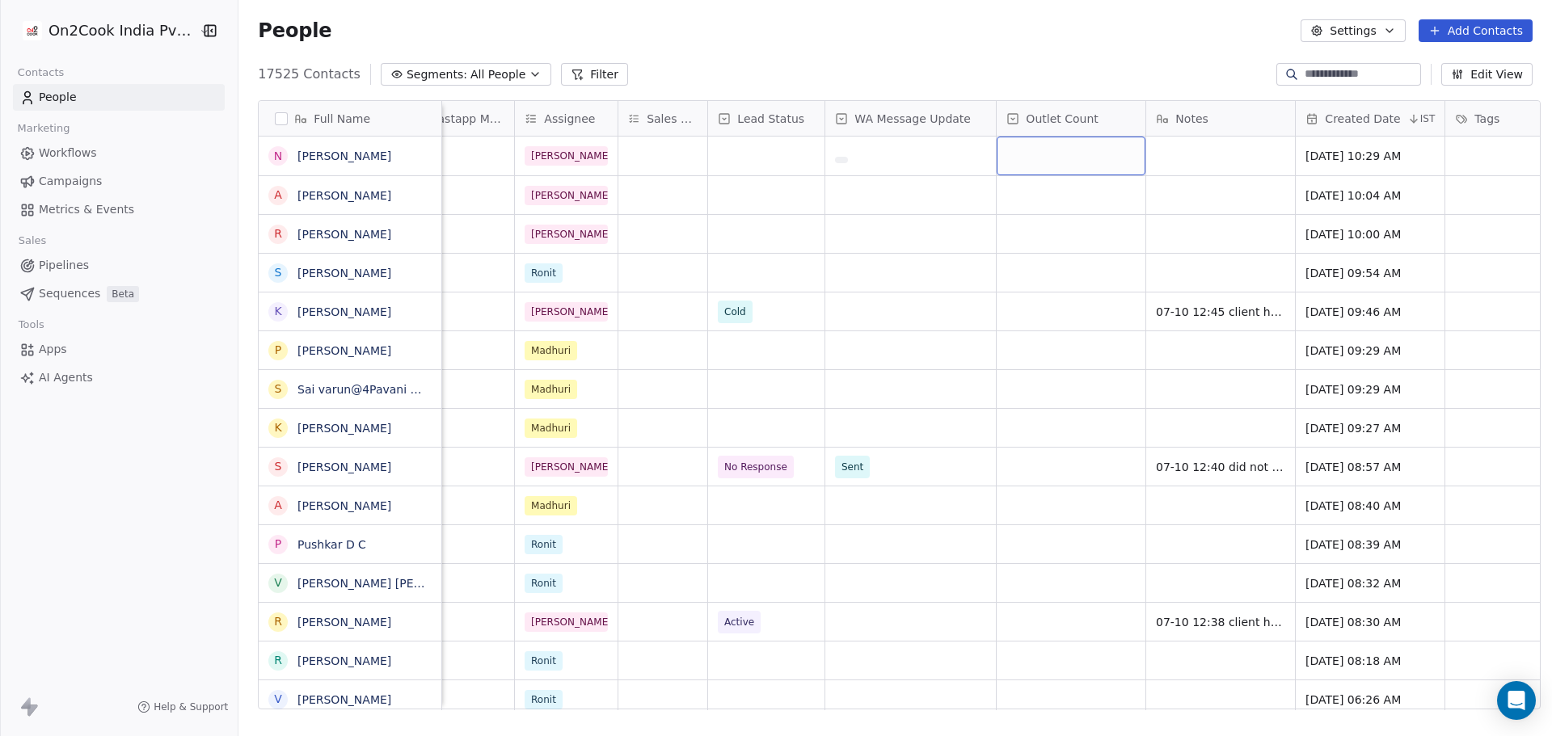
click at [1039, 162] on div "grid" at bounding box center [1071, 156] width 149 height 39
click at [1197, 181] on div "Planning Stage 1-3 3-5 5-10 10+" at bounding box center [1093, 276] width 210 height 201
click at [1223, 179] on html "On2Cook India Pvt. Ltd. Contacts People Marketing Workflows Campaigns Metrics &…" at bounding box center [776, 368] width 1552 height 736
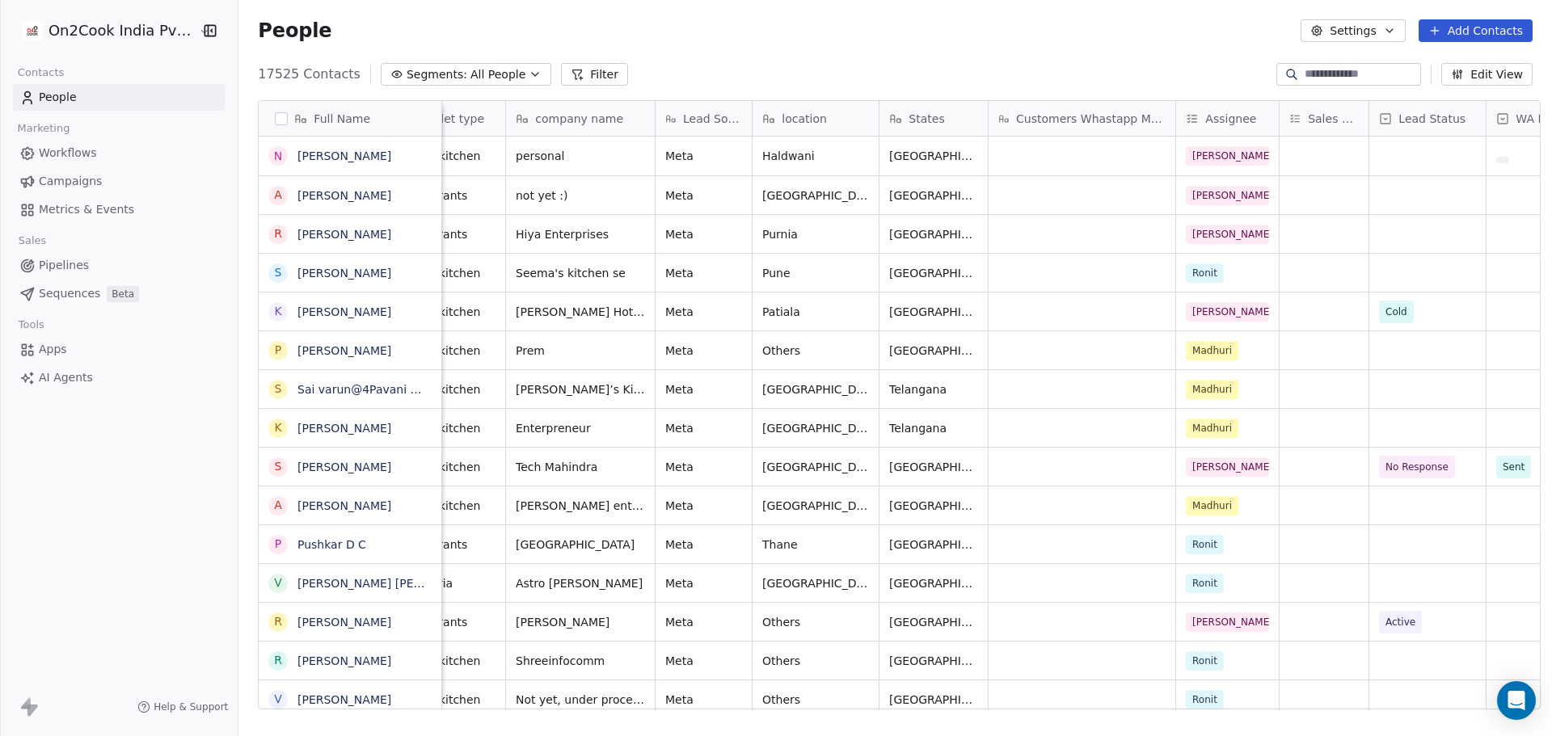
scroll to position [0, 326]
click at [275, 112] on button "button" at bounding box center [281, 118] width 13 height 13
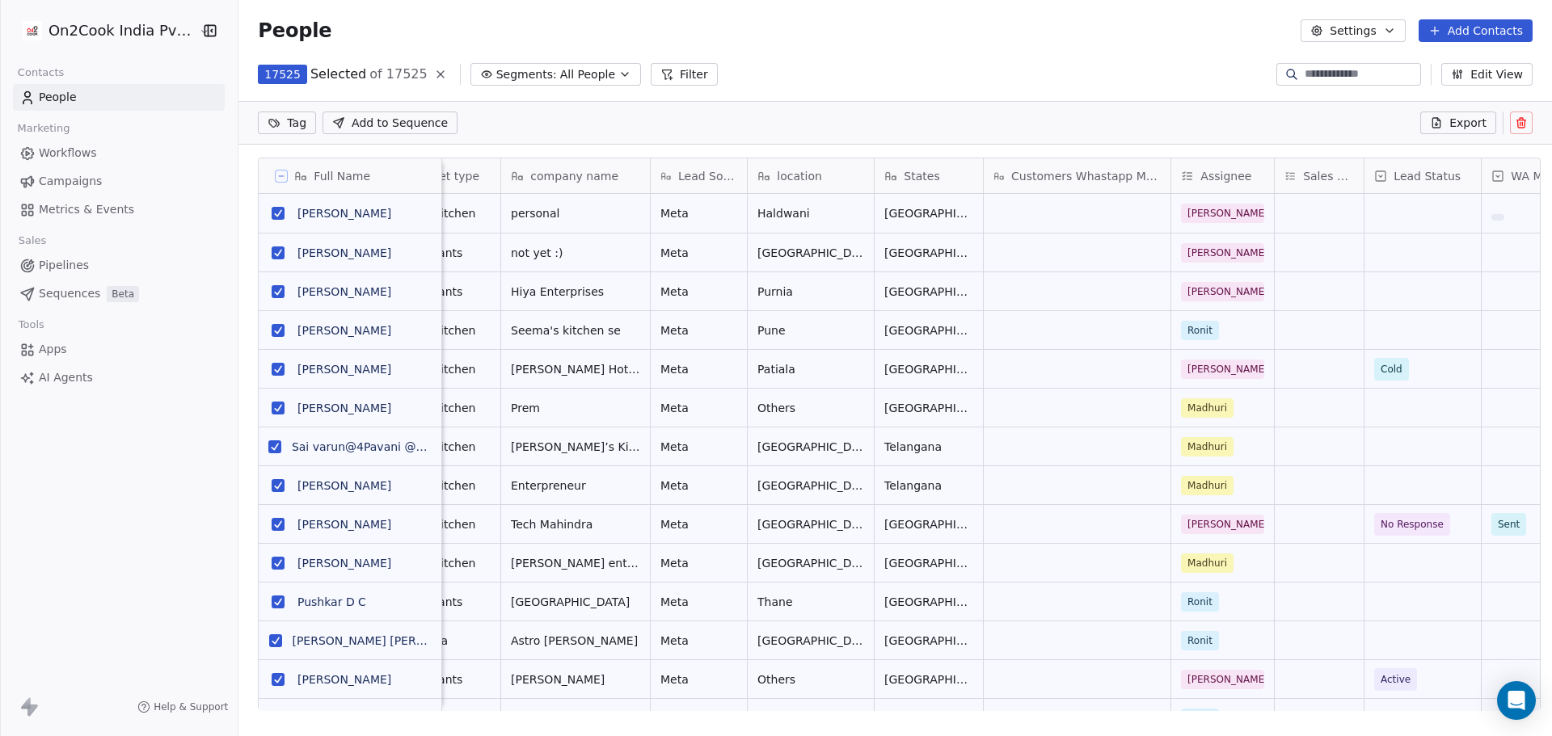
scroll to position [579, 1309]
click at [1475, 124] on span "Export" at bounding box center [1467, 123] width 37 height 16
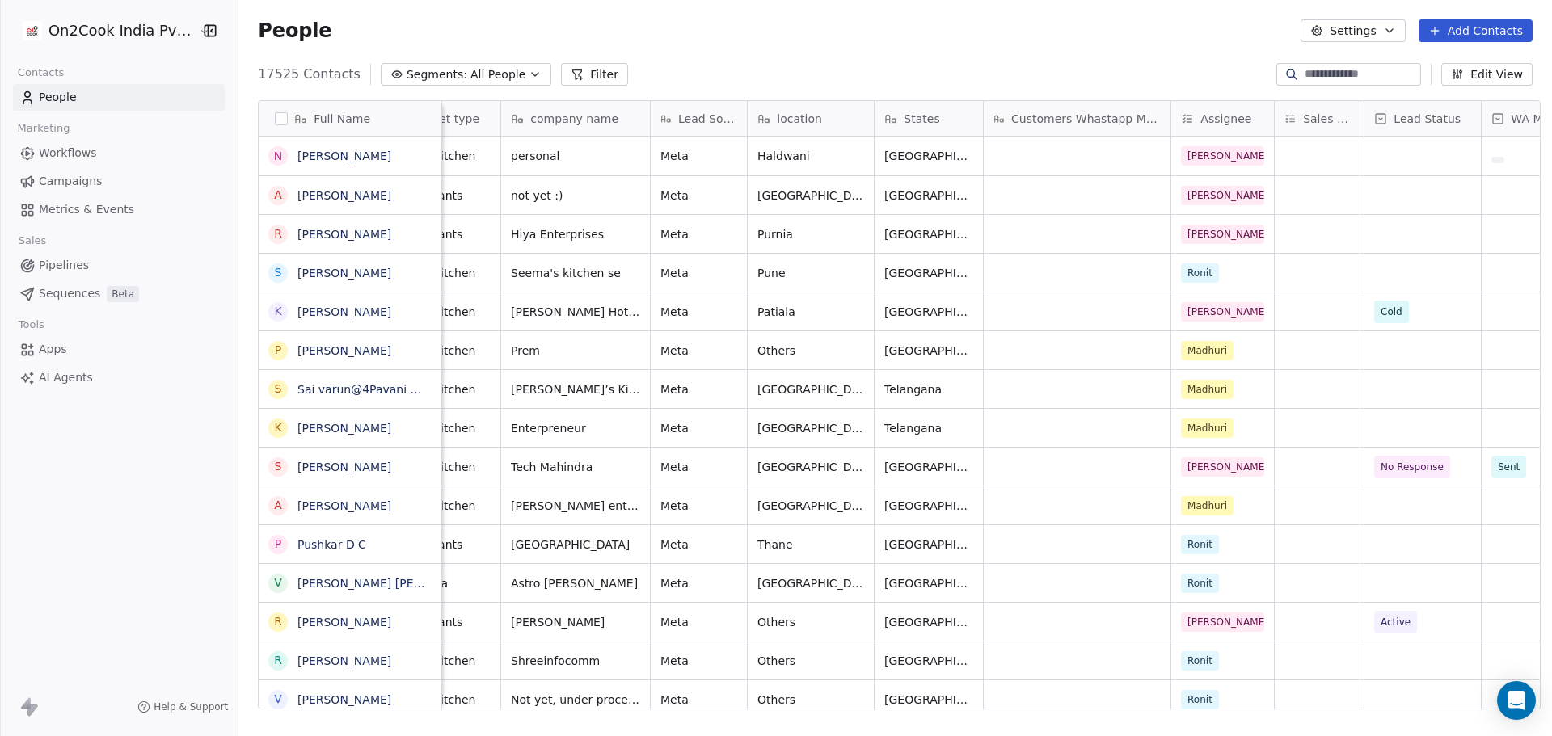
scroll to position [635, 1309]
click at [1341, 37] on button "Settings" at bounding box center [1353, 30] width 104 height 23
click at [1380, 145] on div "Export" at bounding box center [1354, 143] width 76 height 26
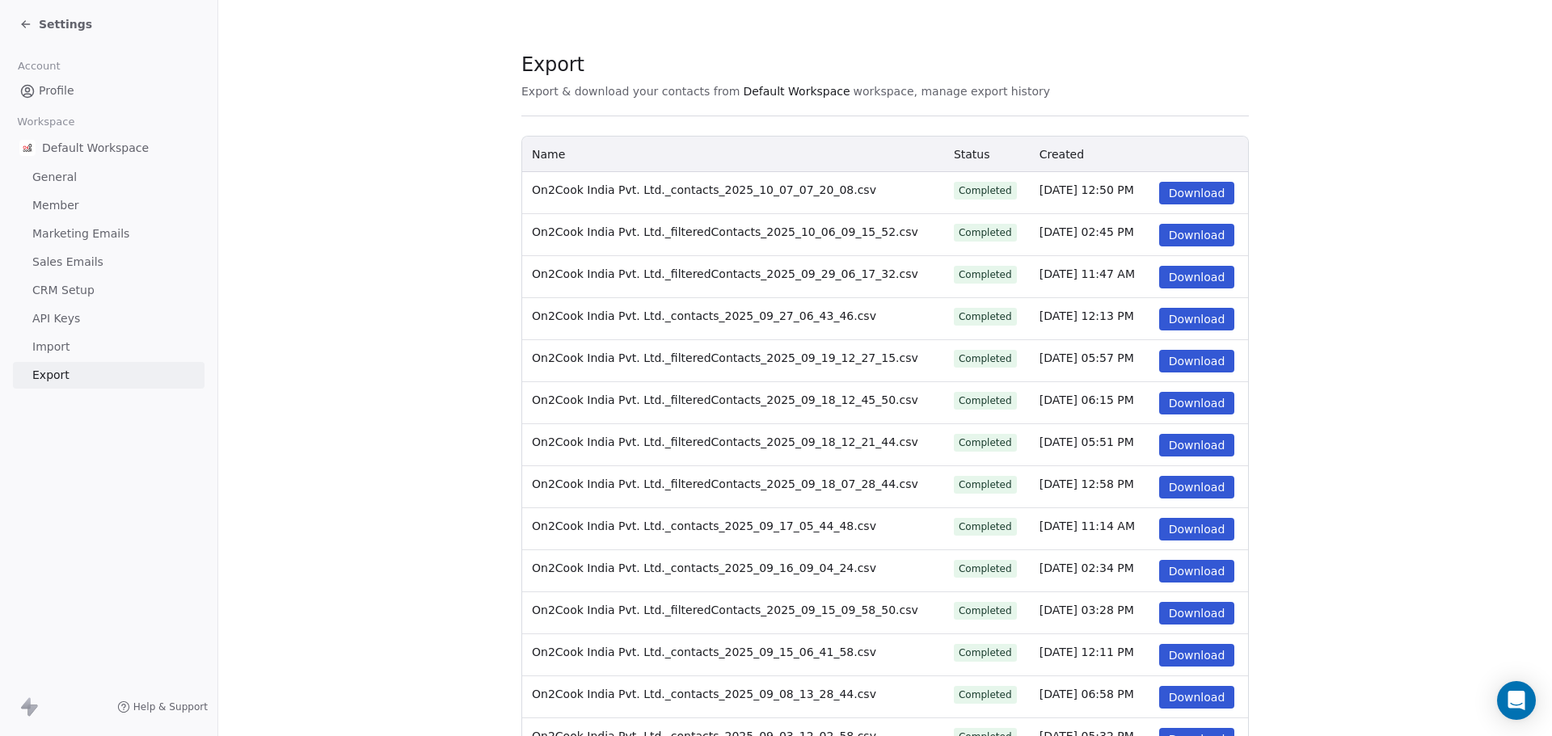
click at [1173, 192] on button "Download" at bounding box center [1197, 193] width 76 height 23
click at [57, 27] on span "Settings" at bounding box center [65, 24] width 53 height 16
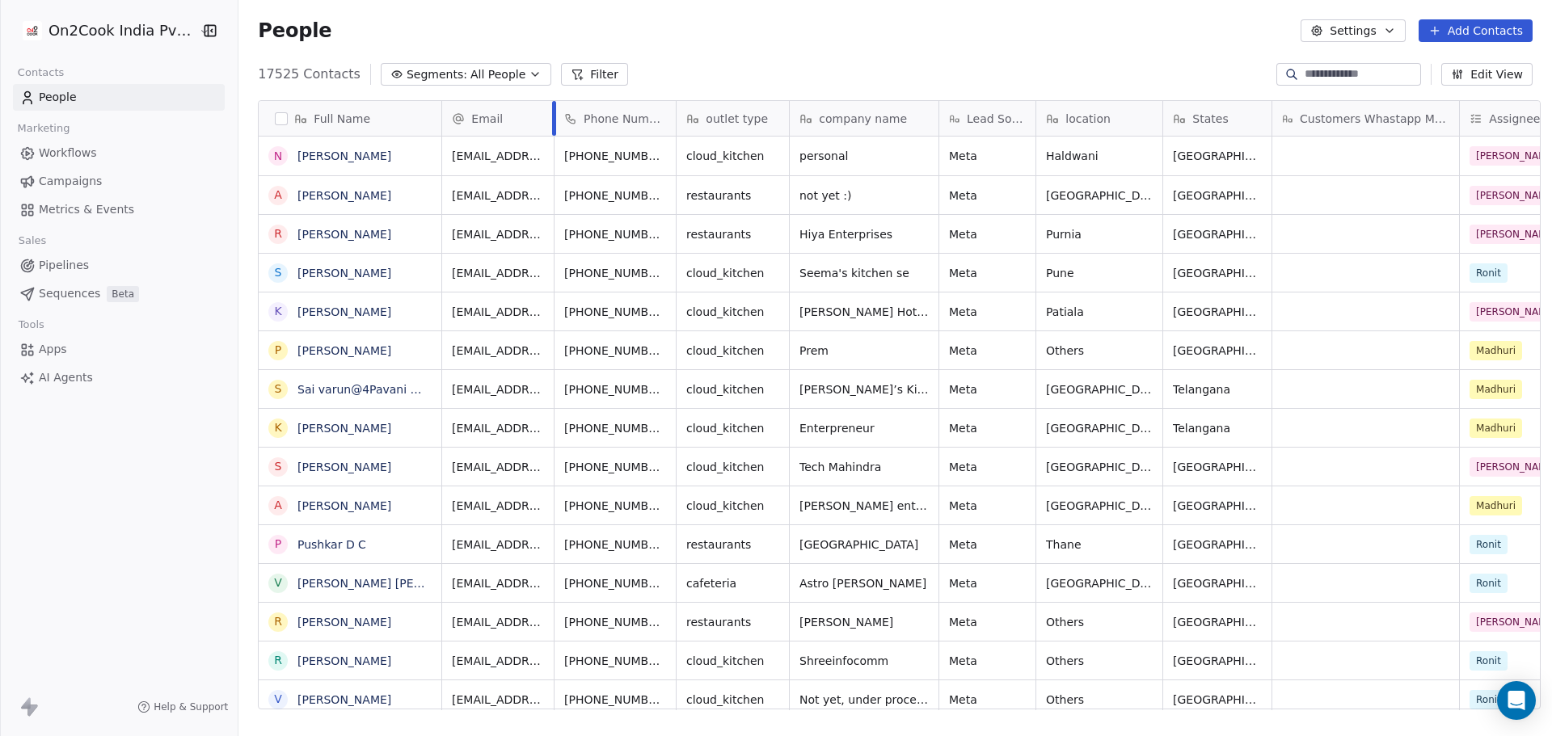
drag, startPoint x: 582, startPoint y: 112, endPoint x: 545, endPoint y: 118, distance: 37.6
click at [552, 118] on div at bounding box center [554, 118] width 4 height 35
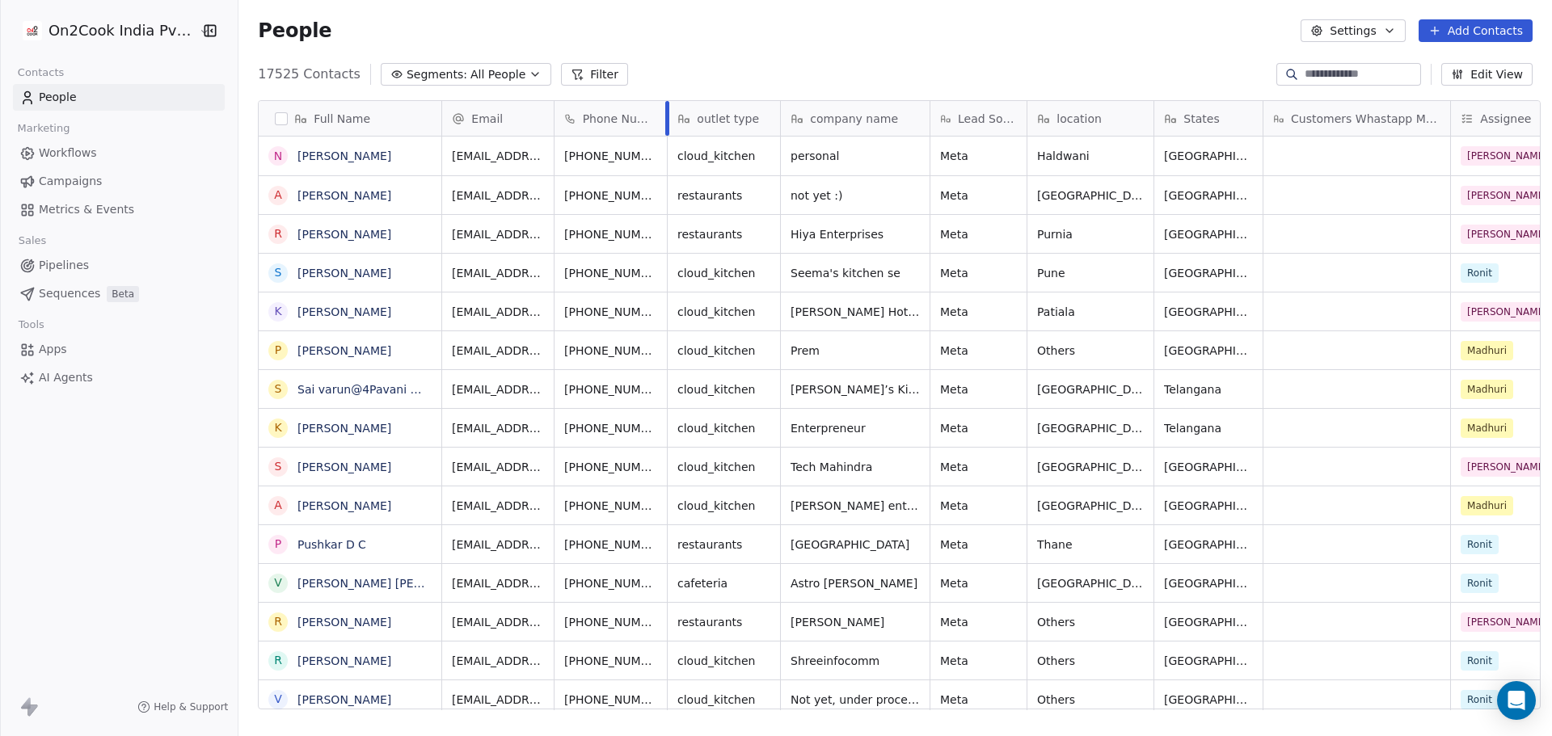
drag, startPoint x: 667, startPoint y: 114, endPoint x: 658, endPoint y: 114, distance: 8.9
click at [665, 114] on div at bounding box center [667, 118] width 4 height 35
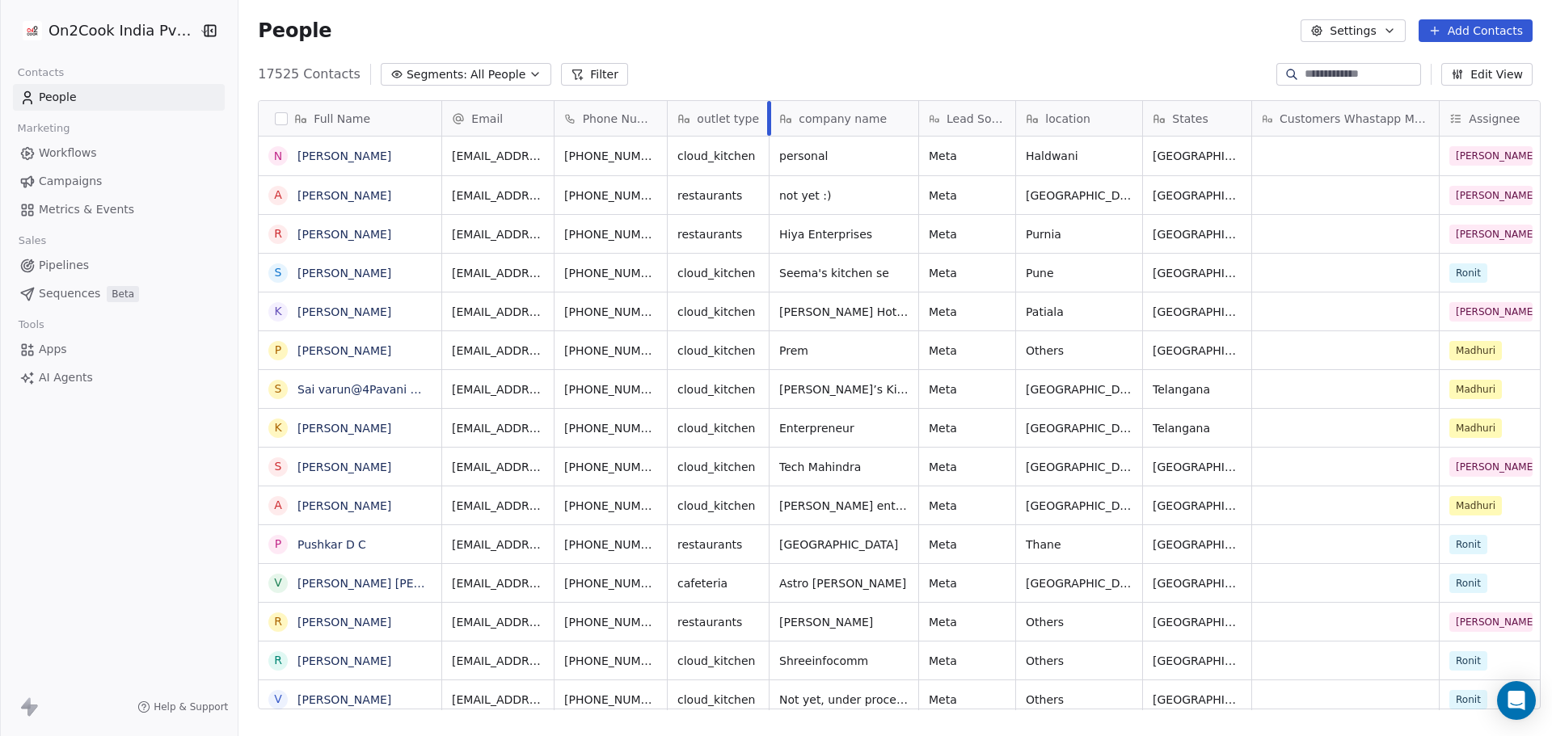
drag, startPoint x: 771, startPoint y: 114, endPoint x: 760, endPoint y: 114, distance: 11.3
click at [767, 114] on div at bounding box center [769, 118] width 4 height 35
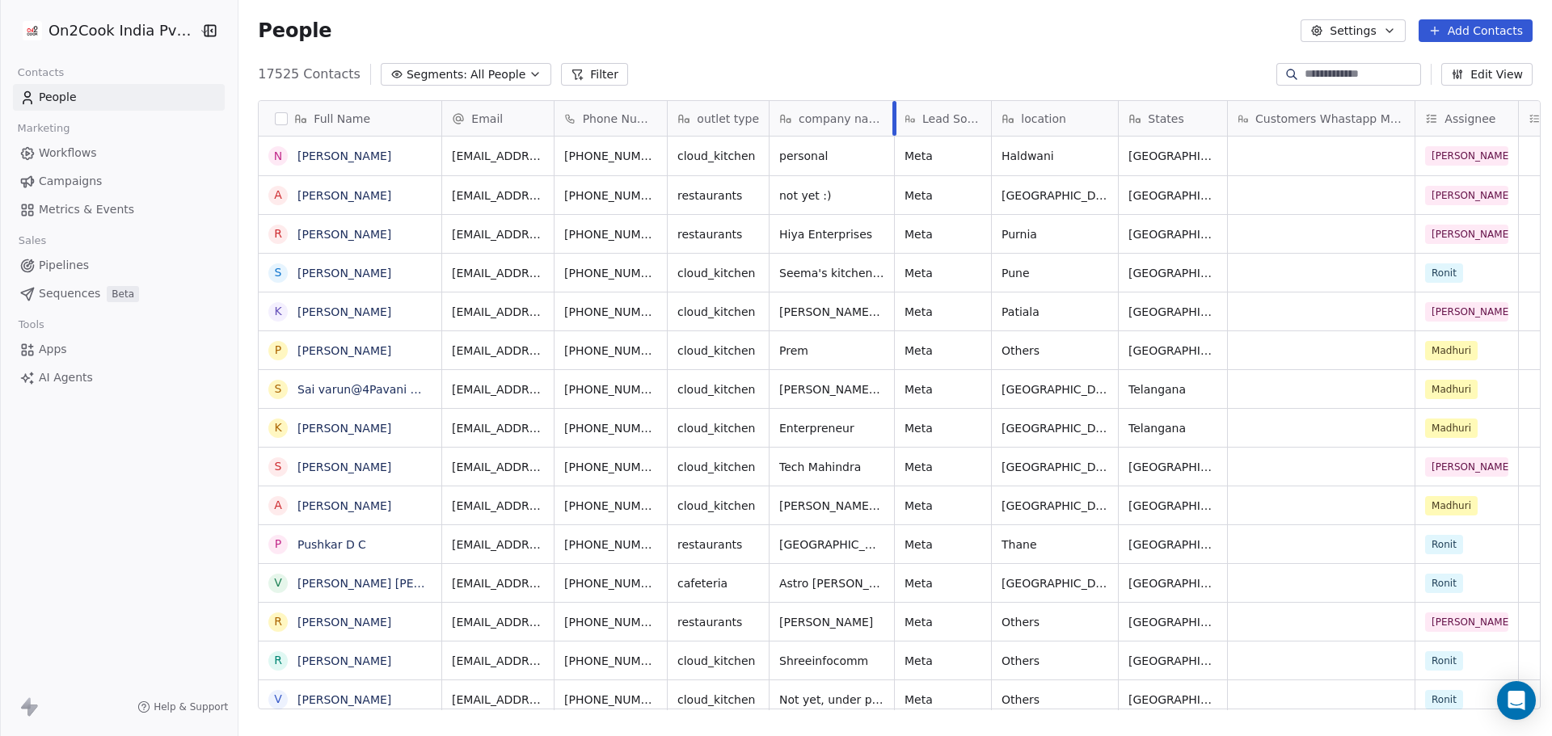
drag, startPoint x: 909, startPoint y: 114, endPoint x: 885, endPoint y: 116, distance: 24.3
click at [892, 116] on div at bounding box center [894, 118] width 4 height 35
